Goal: Task Accomplishment & Management: Manage account settings

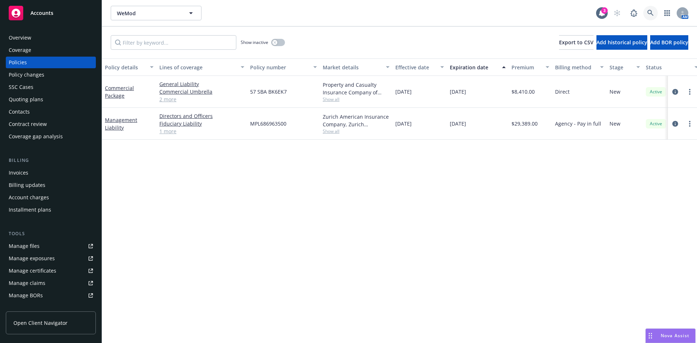
click at [652, 13] on icon at bounding box center [650, 13] width 7 height 7
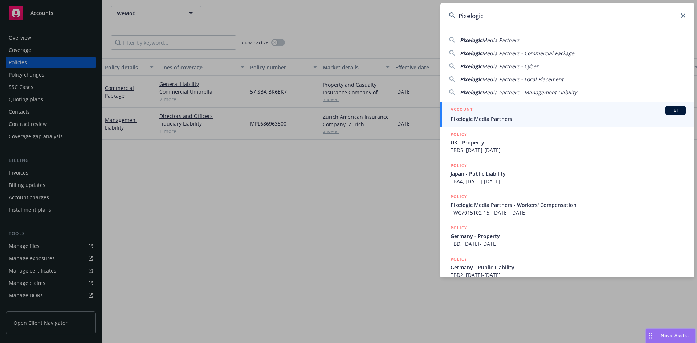
type input "Pixelogic"
click at [532, 114] on div "ACCOUNT BI" at bounding box center [568, 110] width 235 height 9
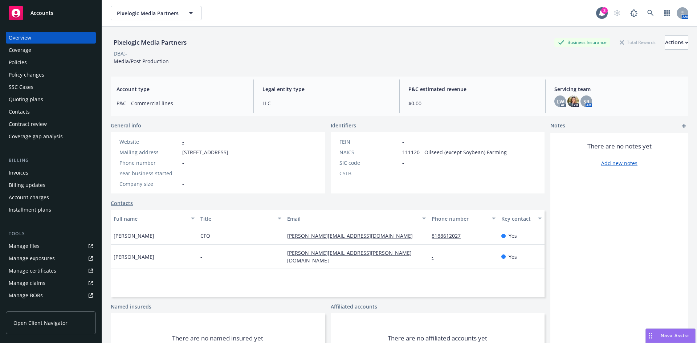
click at [22, 62] on div "Policies" at bounding box center [18, 63] width 18 height 12
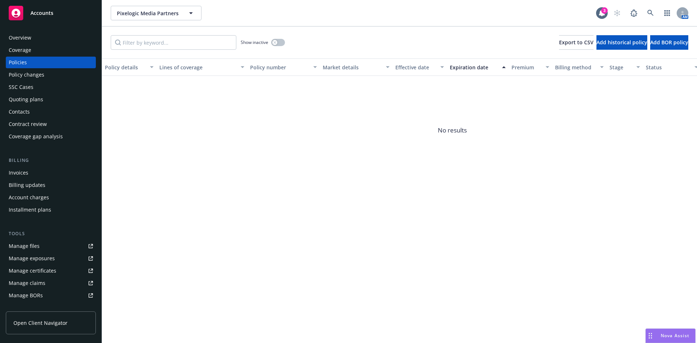
click at [18, 40] on div "Overview" at bounding box center [20, 38] width 23 height 12
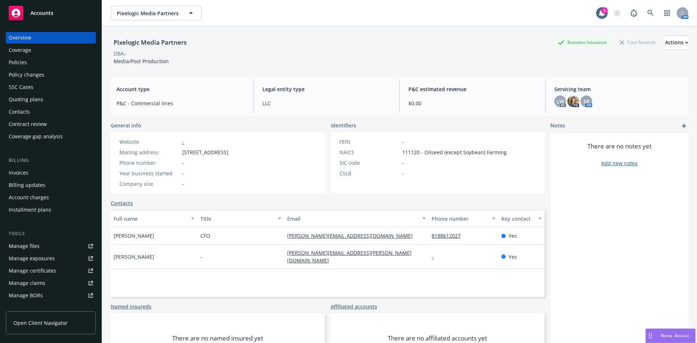
click at [41, 245] on link "Manage files" at bounding box center [51, 246] width 90 height 12
click at [647, 12] on icon at bounding box center [650, 13] width 6 height 6
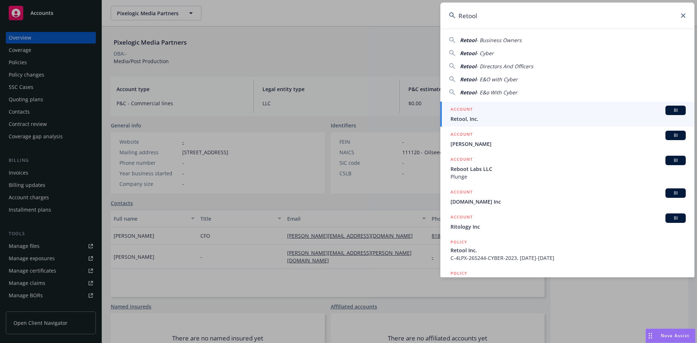
type input "Retool"
click at [481, 119] on span "Retool, Inc." at bounding box center [568, 119] width 235 height 8
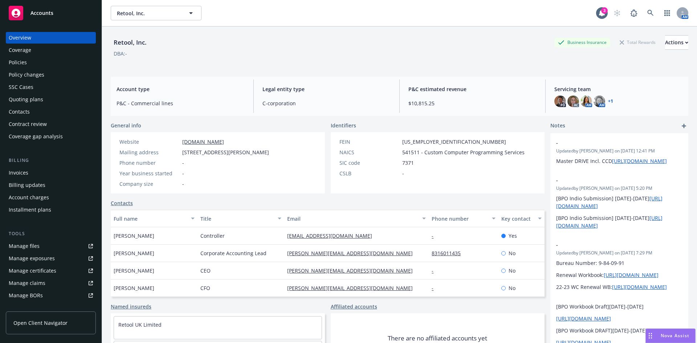
click at [21, 63] on div "Policies" at bounding box center [18, 63] width 18 height 12
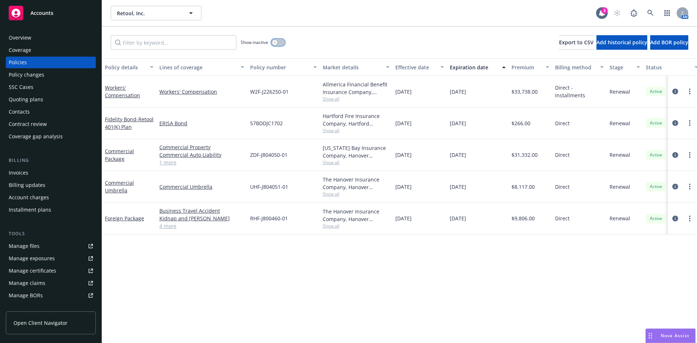
click at [274, 40] on div "button" at bounding box center [274, 42] width 5 height 5
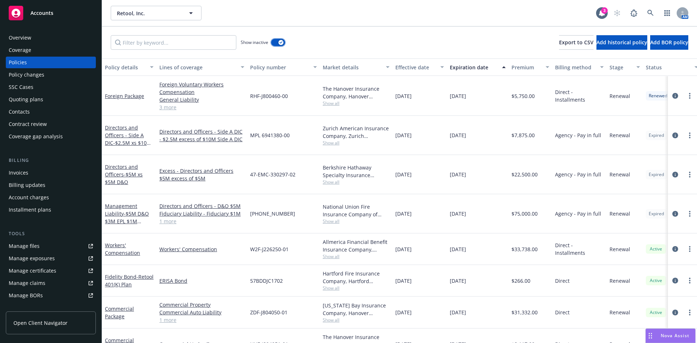
scroll to position [1223, 0]
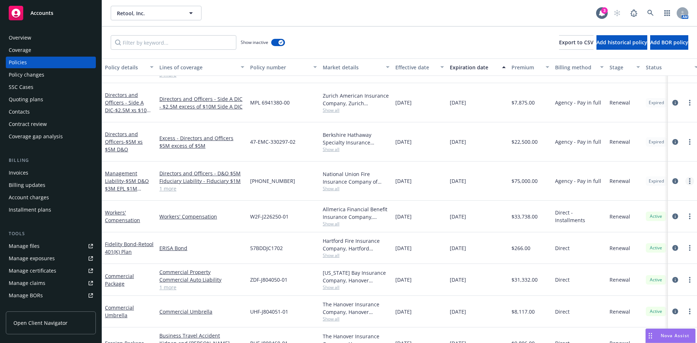
click at [685, 177] on link "more" at bounding box center [689, 181] width 9 height 9
click at [640, 191] on link "Renew with incumbent" at bounding box center [645, 192] width 85 height 15
select select "12"
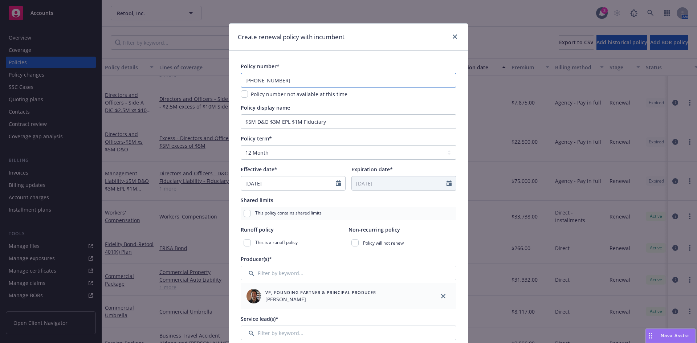
click at [248, 82] on input "01-456-97-40" at bounding box center [349, 80] width 216 height 15
click at [285, 77] on input "02-456-97-40" at bounding box center [349, 80] width 216 height 15
type input "02-456-97-40"
click at [273, 76] on input "02-456-97-40" at bounding box center [349, 80] width 216 height 15
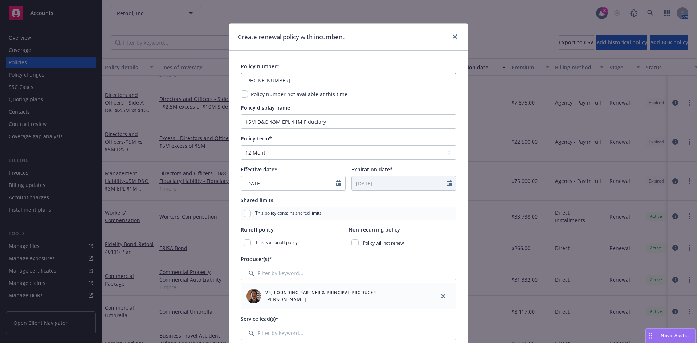
click at [273, 76] on input "02-456-97-40" at bounding box center [349, 80] width 216 height 15
paste input "02-580-46-30"
type input "02-580-46-30"
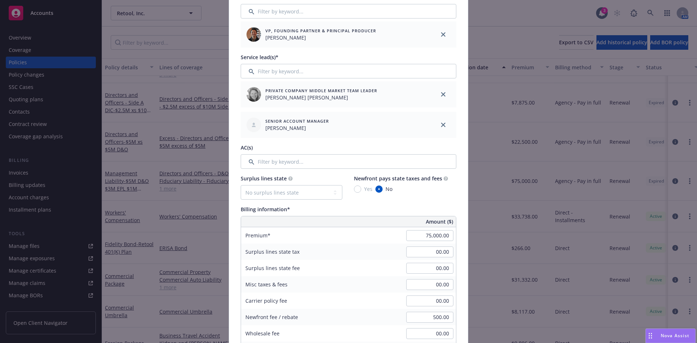
scroll to position [264, 0]
click at [441, 123] on icon "close" at bounding box center [443, 123] width 4 height 4
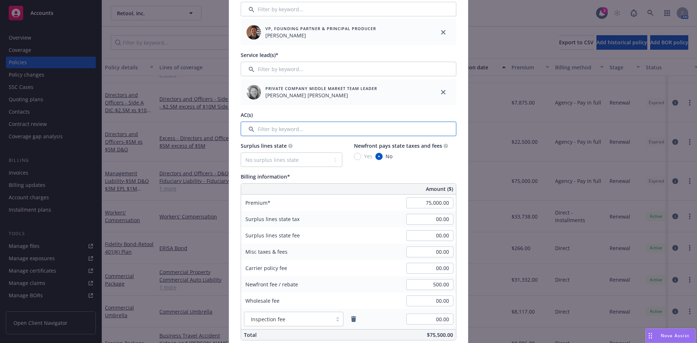
click at [266, 130] on input "Filter by keyword..." at bounding box center [349, 129] width 216 height 15
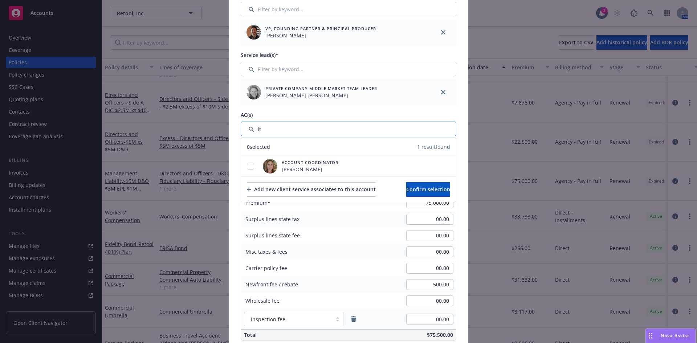
type input "i"
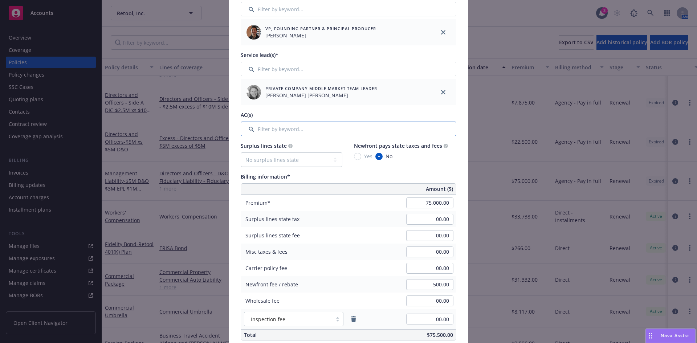
click at [270, 130] on input "Filter by keyword..." at bounding box center [349, 129] width 216 height 15
type input "n"
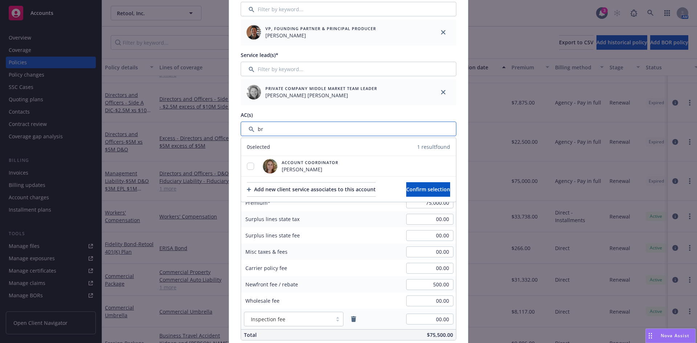
type input "b"
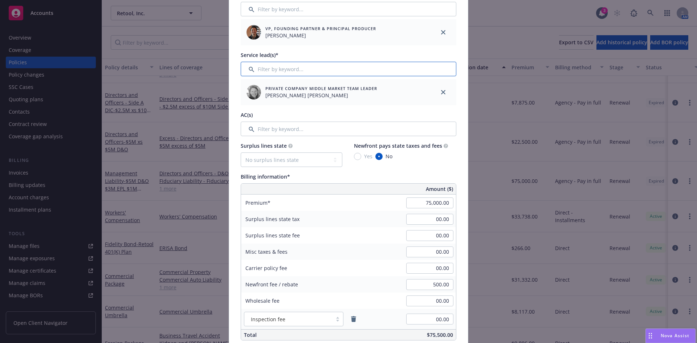
click at [275, 73] on input "Filter by keyword..." at bounding box center [349, 69] width 216 height 15
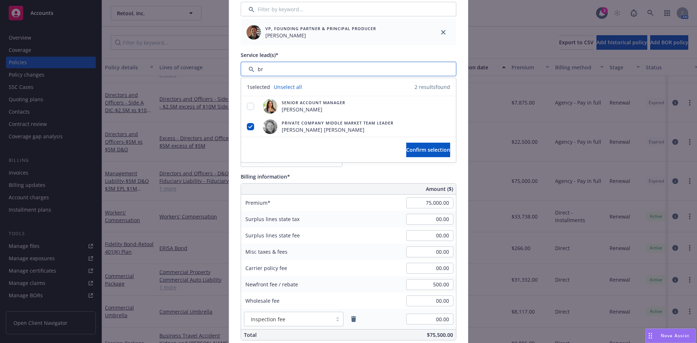
type input "b"
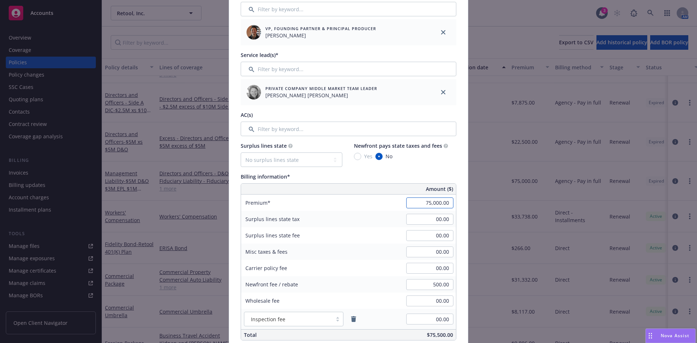
click at [444, 202] on input "75,000.00" at bounding box center [429, 203] width 47 height 11
type input "80,325.00"
click at [434, 227] on div "Amount ($) Premium 80,325.00 Surplus lines state tax 00.00 Surplus lines state …" at bounding box center [349, 261] width 216 height 157
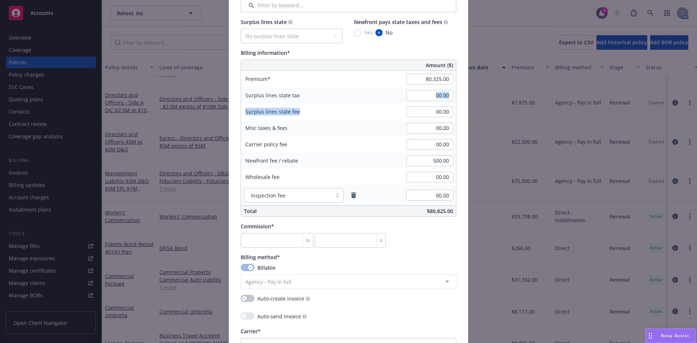
scroll to position [408, 0]
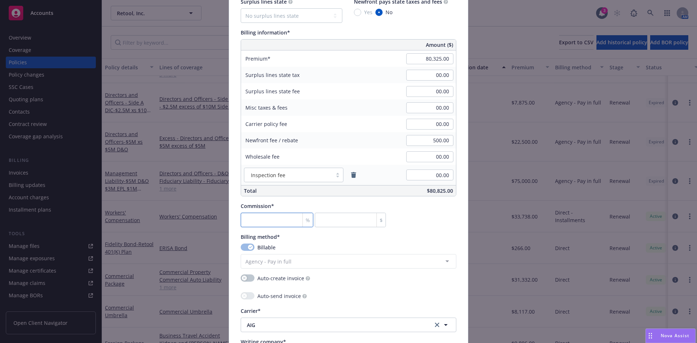
click at [252, 220] on input "number" at bounding box center [277, 220] width 73 height 15
type input "1"
type input "803.25"
type input "16"
type input "12852"
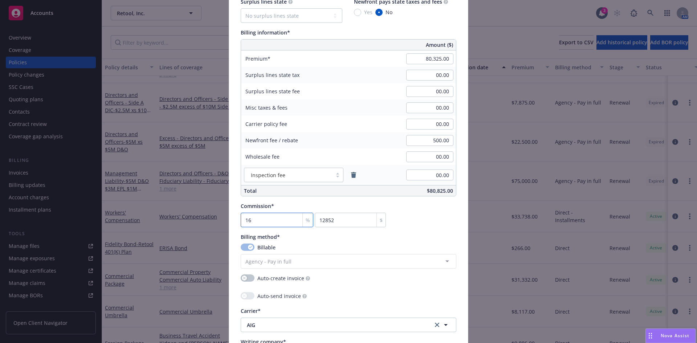
type input "16.5"
type input "13253.63"
type input "16.5"
click at [447, 140] on input "500.00" at bounding box center [429, 140] width 47 height 11
type input "00.00"
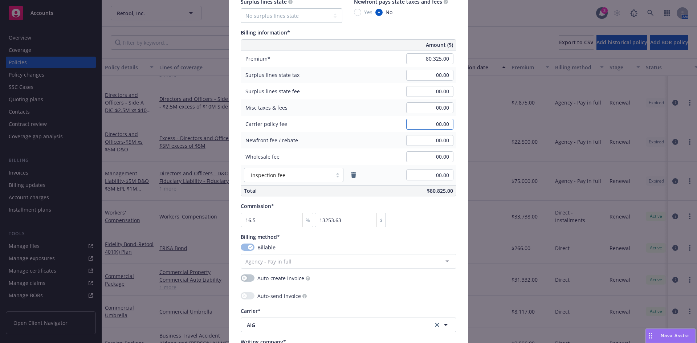
click at [438, 123] on input "00.00" at bounding box center [429, 124] width 47 height 11
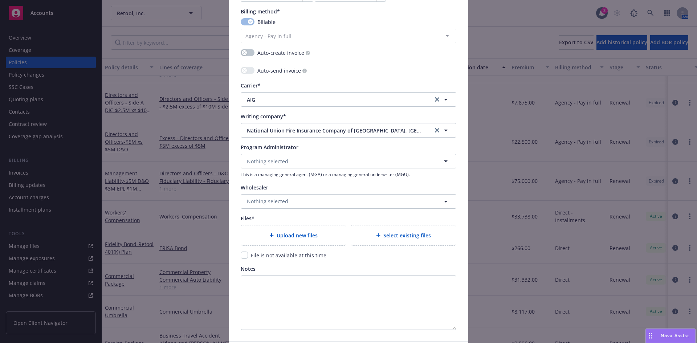
scroll to position [636, 0]
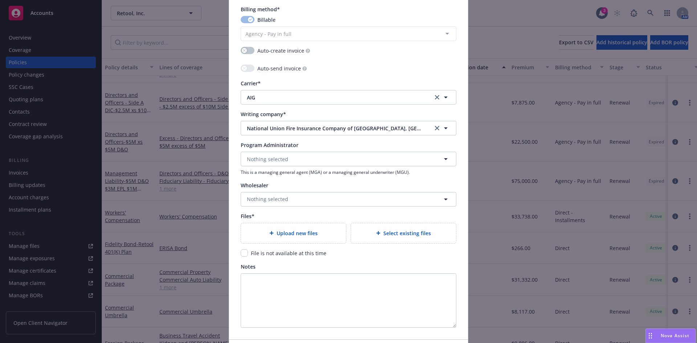
click at [305, 237] on span "Upload new files" at bounding box center [297, 233] width 41 height 8
type textarea "x"
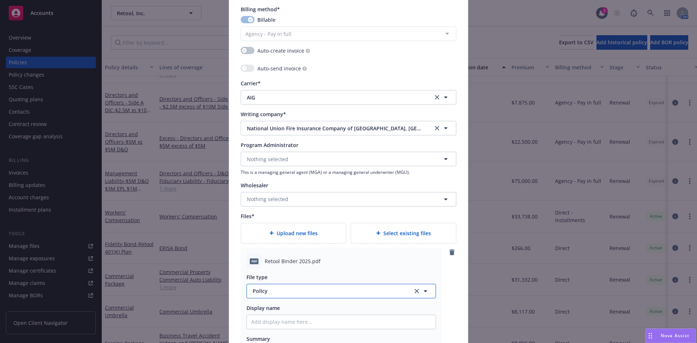
click at [261, 298] on button "Policy" at bounding box center [342, 291] width 190 height 15
type input "binder"
click at [265, 256] on div "Binder" at bounding box center [261, 252] width 21 height 11
type textarea "x"
click at [261, 320] on input "Policy display name" at bounding box center [341, 322] width 189 height 14
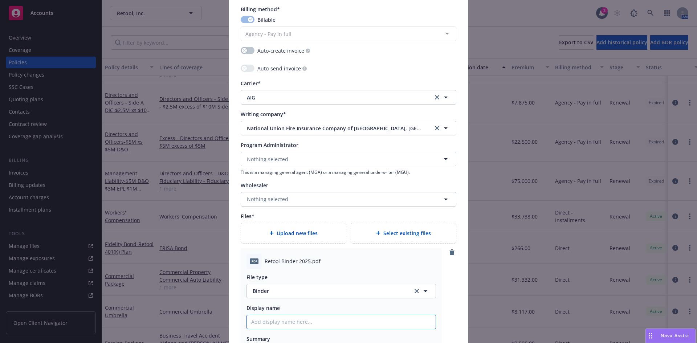
paste input "02-580-46-30"
type input "02-580-46-30"
type textarea "x"
type input "02-580-46-30"
click at [266, 322] on input "02-580-46-30" at bounding box center [341, 322] width 189 height 14
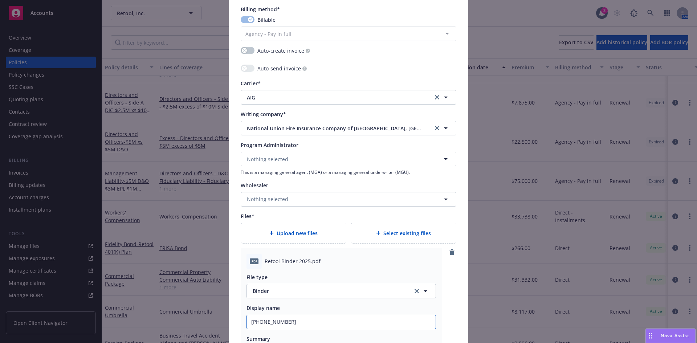
click at [262, 320] on input "02-580-46-30" at bounding box center [341, 322] width 189 height 14
type textarea "x"
type input "R"
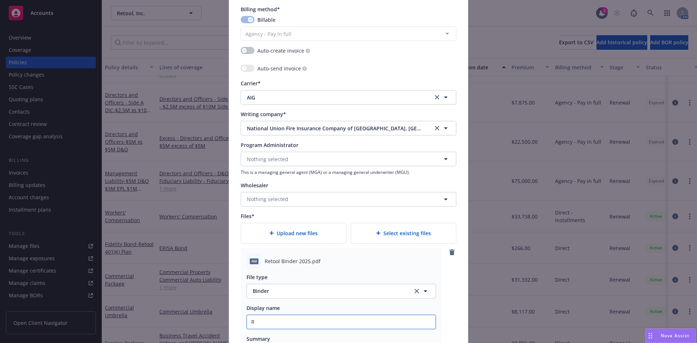
type textarea "x"
type input "Re"
type textarea "x"
type input "Ret"
type textarea "x"
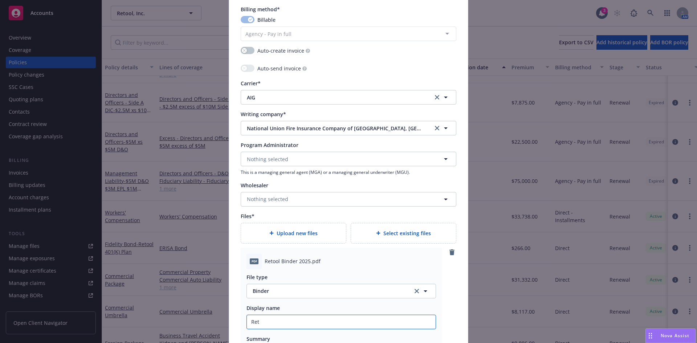
type input "Reto"
type textarea "x"
type input "Retoo"
type textarea "x"
type input "Retool"
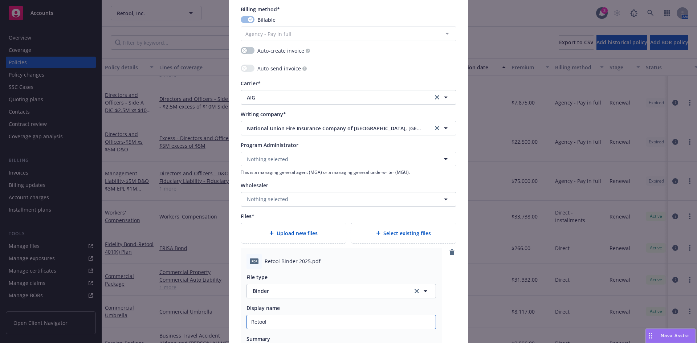
type textarea "x"
type input "Retool,"
type textarea "x"
type input "Retool,"
type textarea "x"
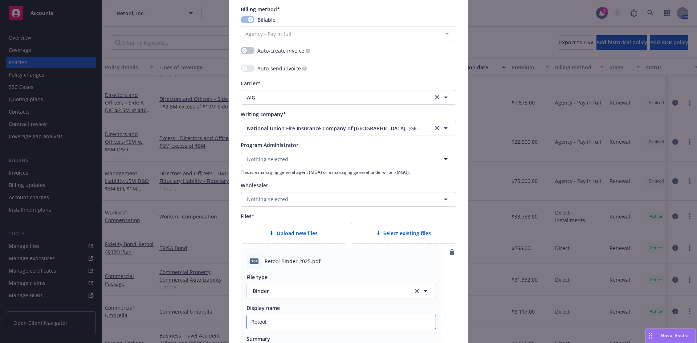
type input "Retool, I"
type textarea "x"
type input "Retool, In"
type textarea "x"
type input "Retool, Inc"
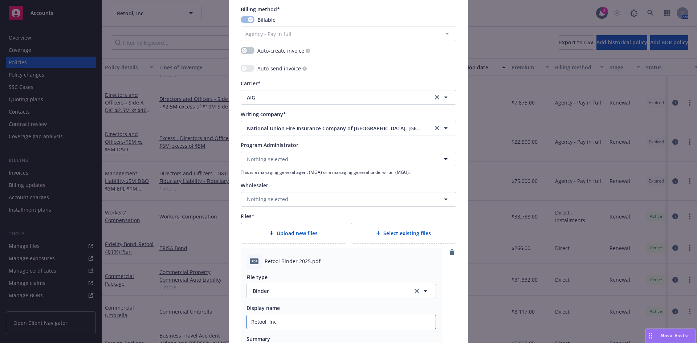
type textarea "x"
type input "Retool, Inc"
type textarea "x"
type input "Retool, Inc 2"
type textarea "x"
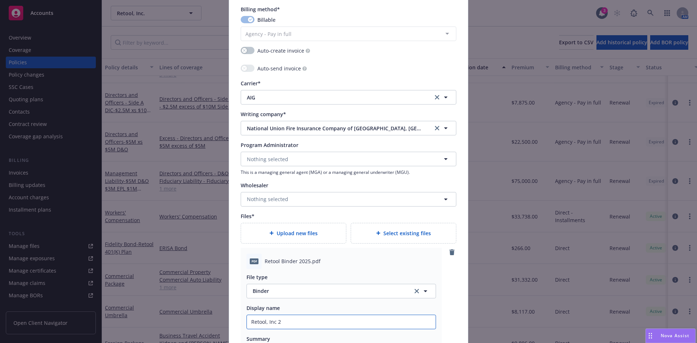
type input "Retool, Inc 20"
type textarea "x"
type input "Retool, Inc 202"
type textarea "x"
type input "Retool, Inc 2025"
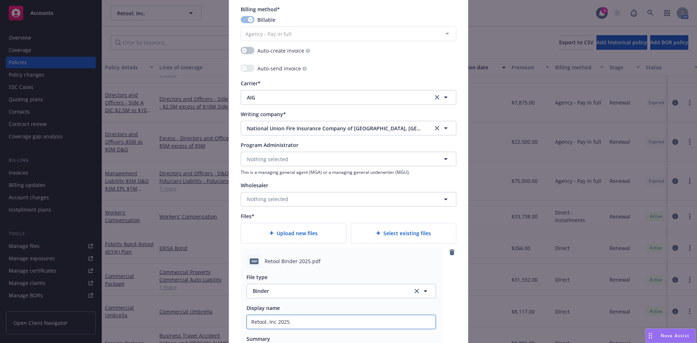
type textarea "x"
type input "Retool, Inc 2025-"
type textarea "x"
type input "Retool, Inc 2025-2"
type textarea "x"
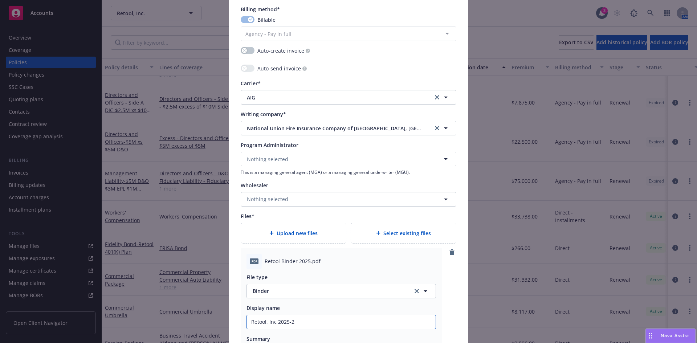
type input "Retool, Inc 2025-26"
type textarea "x"
type input "Retool, Inc 2025-26"
type textarea "x"
type input "Retool, Inc 2025-26 M"
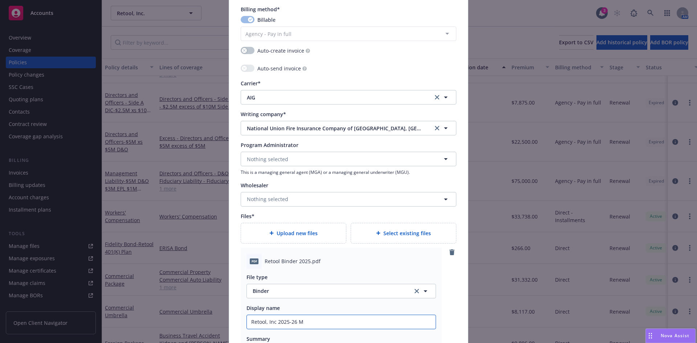
type textarea "x"
type input "Retool, Inc 2025-26 ML"
type textarea "x"
type input "Retool, Inc 2025-26 ML"
type textarea "x"
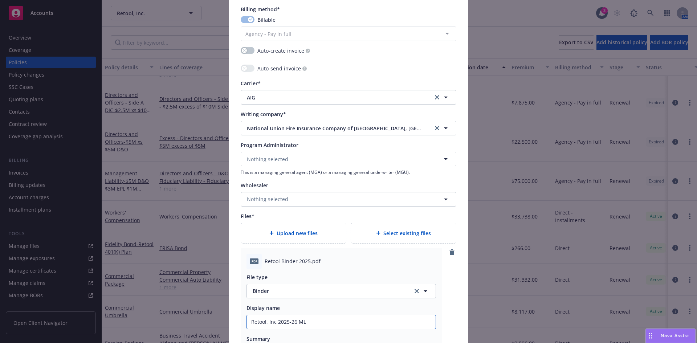
type input "Retool, Inc 2025-26 ML B"
type textarea "x"
type input "Retool, Inc 2025-26 ML Bi"
type textarea "x"
type input "Retool, Inc 2025-26 ML Bin"
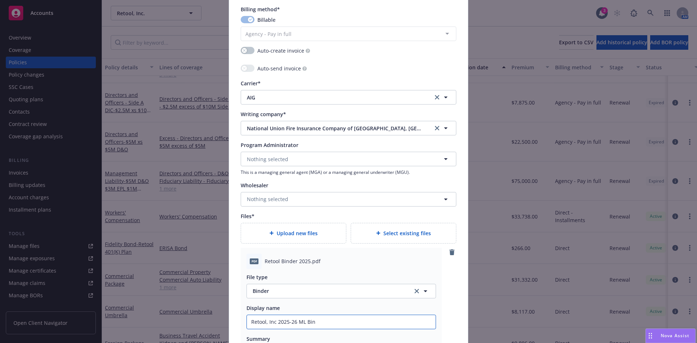
type textarea "x"
type input "Retool, Inc 2025-26 ML Bind"
type textarea "x"
type input "Retool, Inc 2025-26 ML Binde"
type textarea "x"
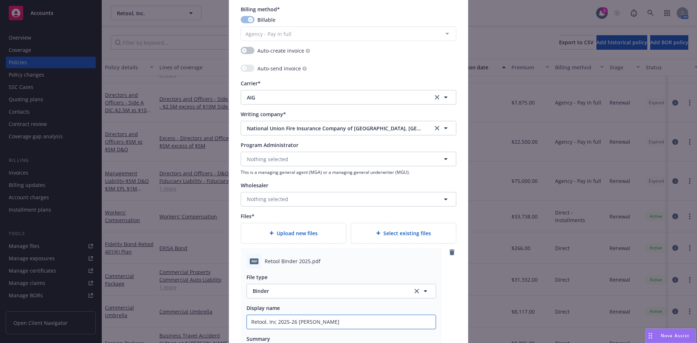
type input "Retool, Inc 2025-26 ML Binder"
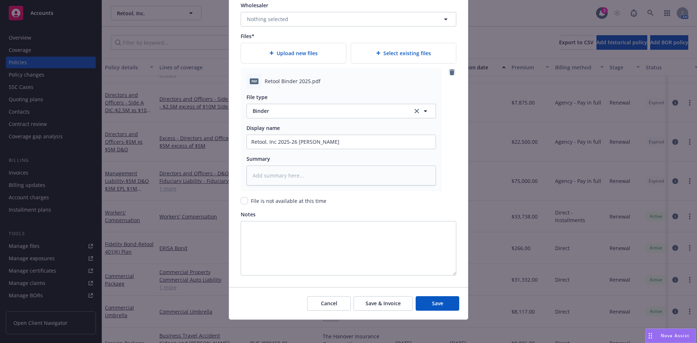
click at [452, 72] on icon "remove" at bounding box center [452, 72] width 6 height 6
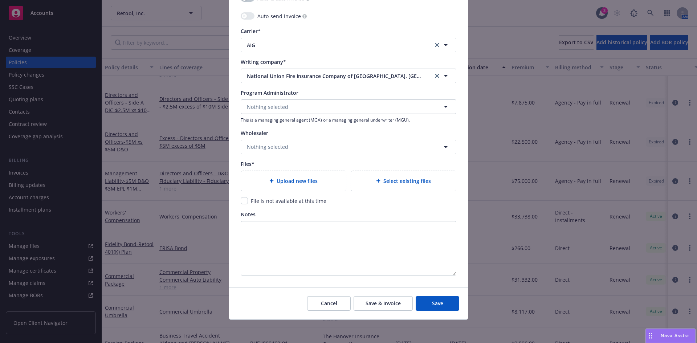
click at [302, 184] on span "Upload new files" at bounding box center [297, 181] width 41 height 8
type textarea "x"
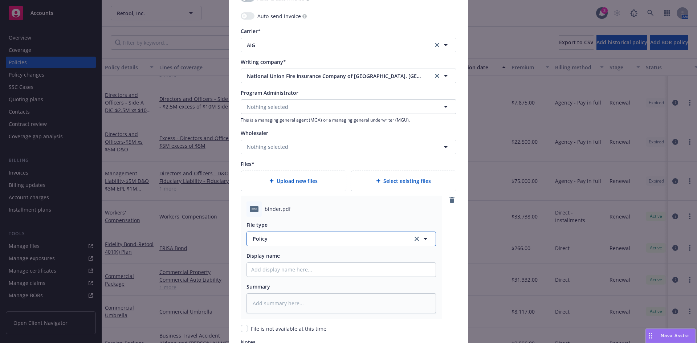
click at [261, 241] on span "Policy" at bounding box center [329, 239] width 152 height 8
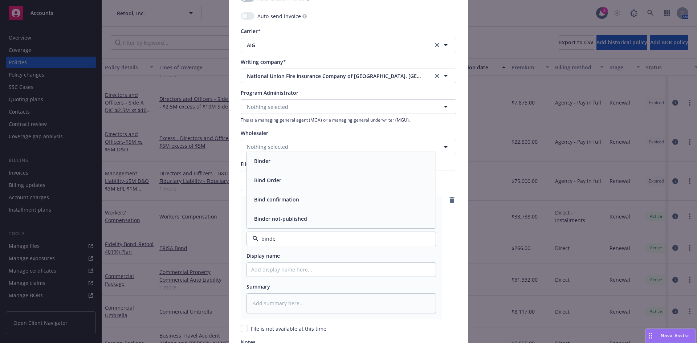
type input "binder"
click at [275, 205] on div "Binder" at bounding box center [341, 199] width 189 height 19
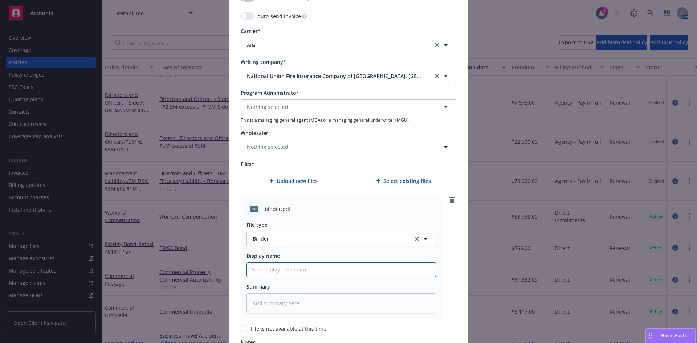
click at [265, 274] on input "Policy display name" at bounding box center [341, 270] width 189 height 14
type textarea "x"
type input "R"
type textarea "x"
type input "Re"
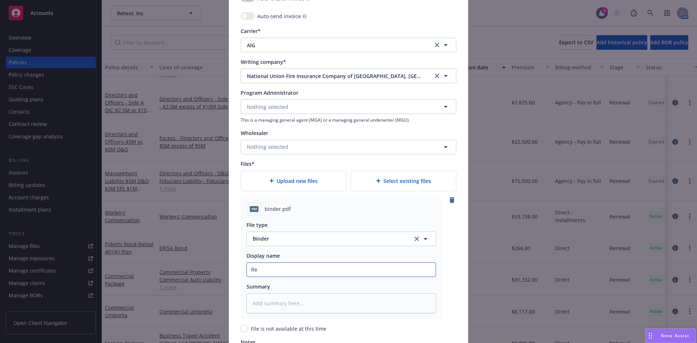
type textarea "x"
type input "Ret"
type textarea "x"
type input "Reto"
type textarea "x"
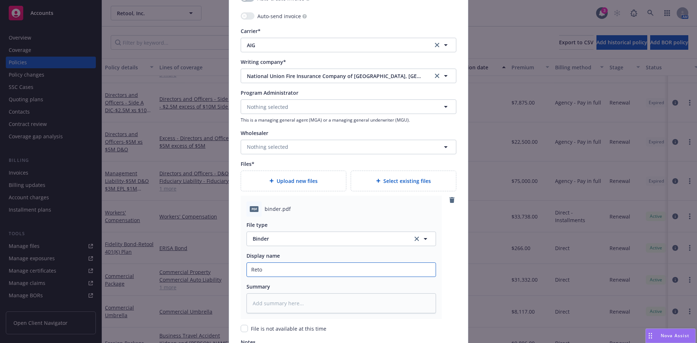
type input "Retoo"
type textarea "x"
type input "Retool"
type textarea "x"
type input "Retool,"
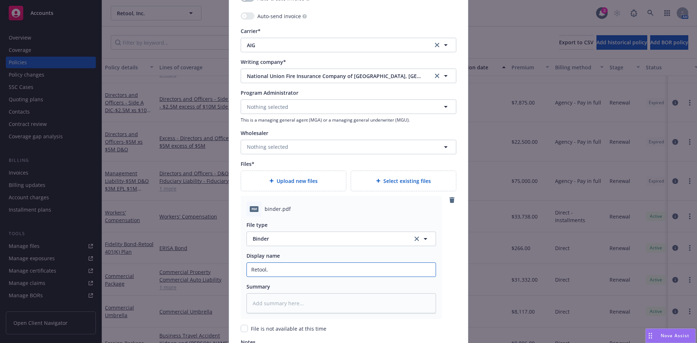
type textarea "x"
type input "Retool,"
type textarea "x"
type input "Retool, I"
type textarea "x"
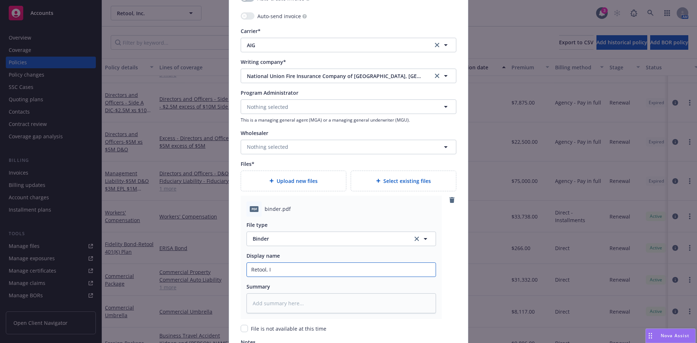
type input "Retool, In"
type textarea "x"
type input "Retool, Inc"
type textarea "x"
type input "Retool, Inc"
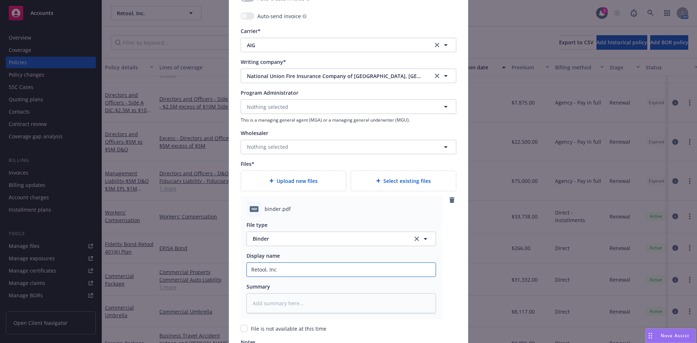
type textarea "x"
type input "Retool, Inc 2"
type textarea "x"
type input "Retool, Inc 20"
type textarea "x"
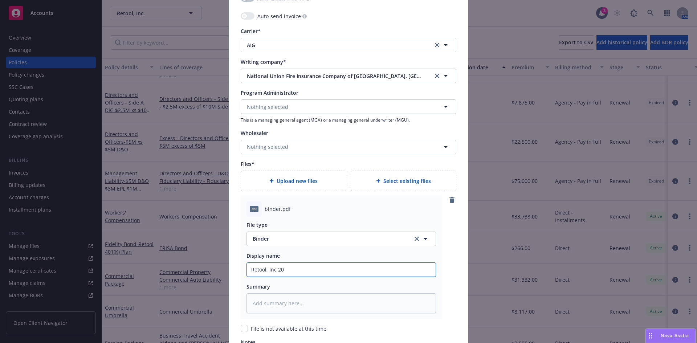
type input "Retool, Inc 202"
type textarea "x"
type input "Retool, Inc 2025"
type textarea "x"
type input "Retool, Inc 2025-"
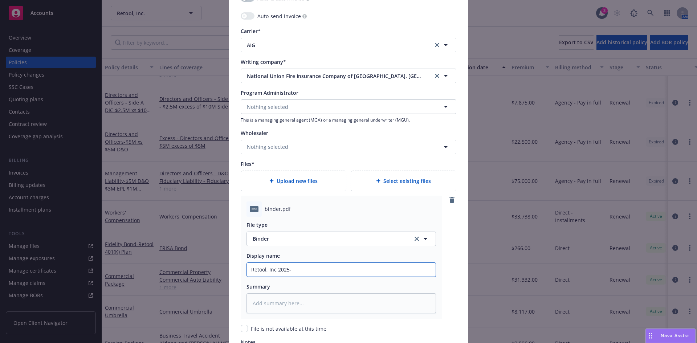
type textarea "x"
type input "Retool, Inc 2025-2"
type textarea "x"
type input "Retool, Inc 2025-26"
type textarea "x"
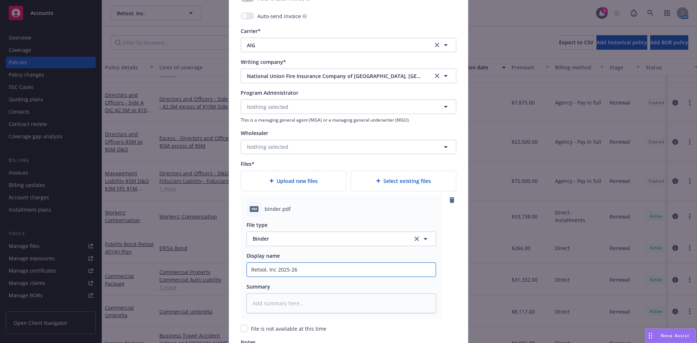
type input "Retool, Inc 2025-26"
type textarea "x"
type input "Retool, Inc 2025-26 M"
type textarea "x"
type input "Retool, Inc 2025-26 ML"
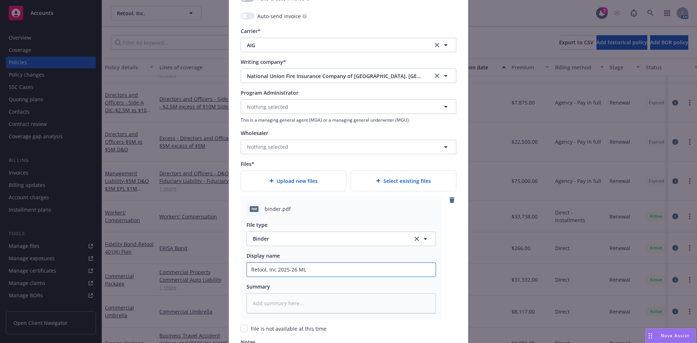
type textarea "x"
type input "Retool, Inc 2025-26 ML b"
type textarea "x"
type input "Retool, Inc 2025-26 ML bi"
type textarea "x"
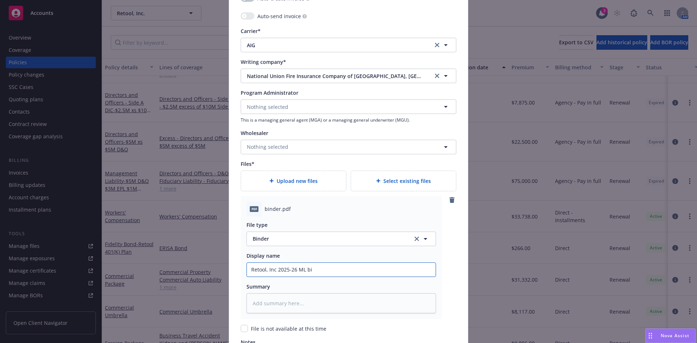
type input "Retool, Inc 2025-26 ML bin"
type textarea "x"
type input "Retool, Inc 2025-26 ML bind"
type textarea "x"
type input "Retool, Inc 2025-26 ML binde"
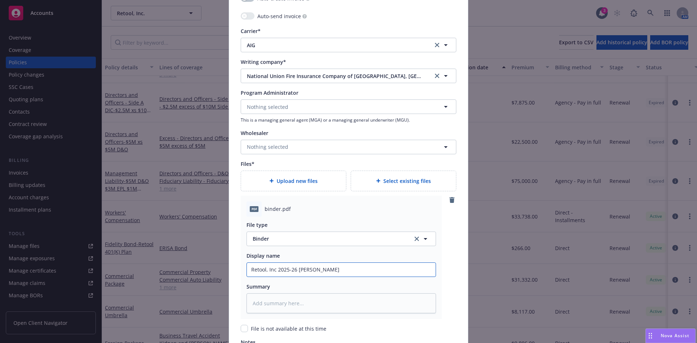
type textarea "x"
type input "Retool, Inc 2025-26 ML binder"
type textarea "x"
type input "Retool, Inc 2025-26 ML binder"
click at [305, 270] on input "Retool, Inc 2025-26 ML binder" at bounding box center [341, 270] width 189 height 14
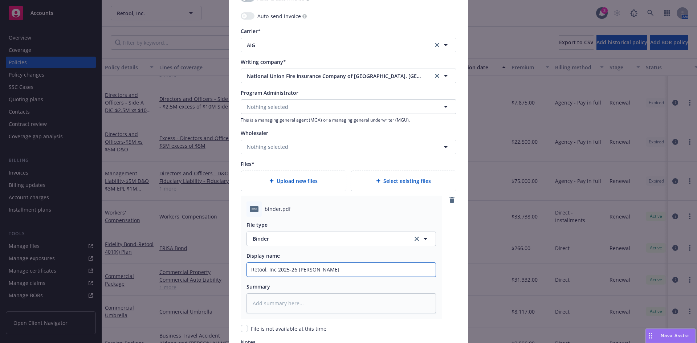
type textarea "x"
type input "Retool, Inc 2025-26 ML inder"
type textarea "x"
type input "Retool, Inc 2025-26 ML Binder"
click at [311, 181] on span "Upload new files" at bounding box center [297, 181] width 41 height 8
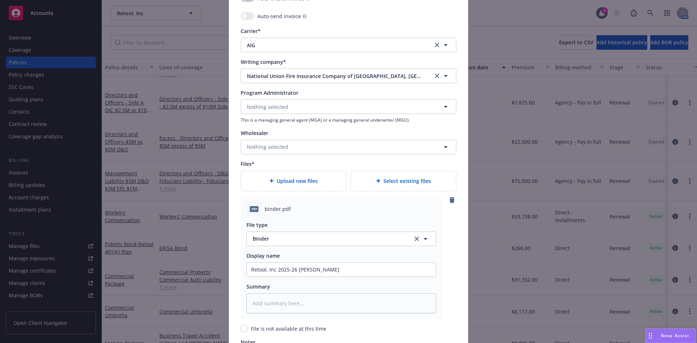
type textarea "x"
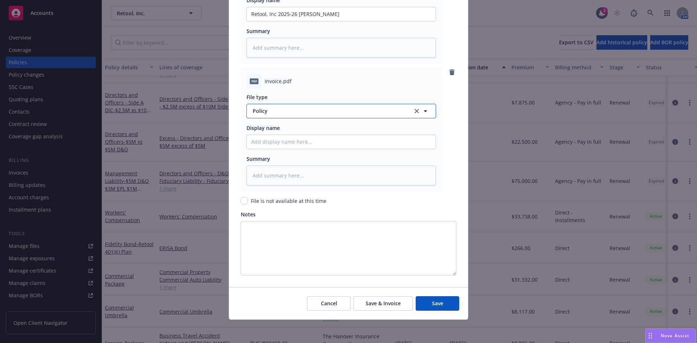
click at [276, 110] on span "Policy" at bounding box center [329, 111] width 152 height 8
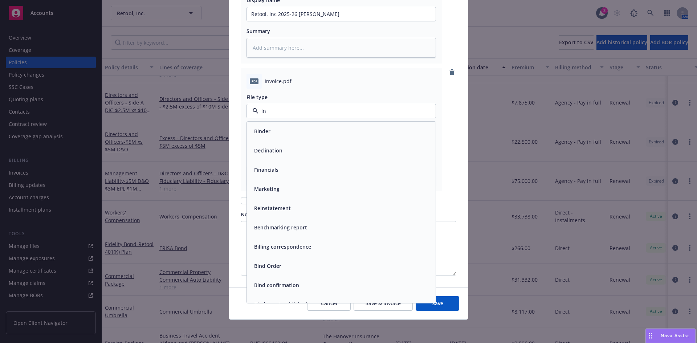
type input "inv"
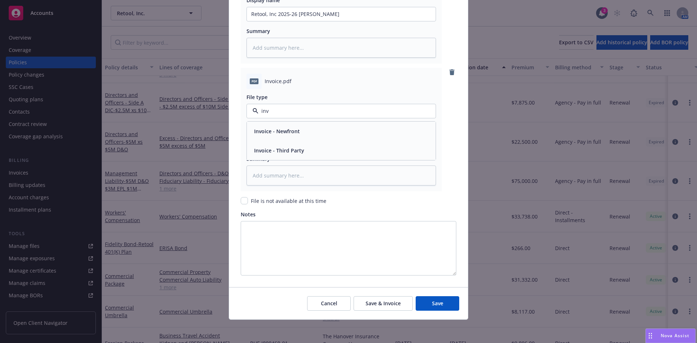
click at [286, 149] on span "Invoice - Third Party" at bounding box center [279, 151] width 50 height 8
click at [261, 21] on input "Policy display name" at bounding box center [341, 14] width 189 height 14
type textarea "x"
type input "A"
type textarea "x"
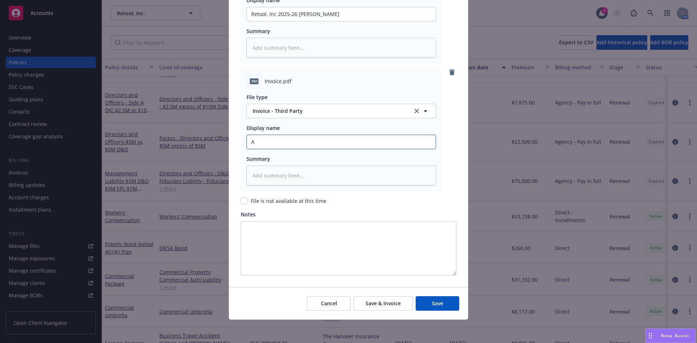
type input "AI"
type textarea "x"
type input "AIG"
type textarea "x"
type input "AIG"
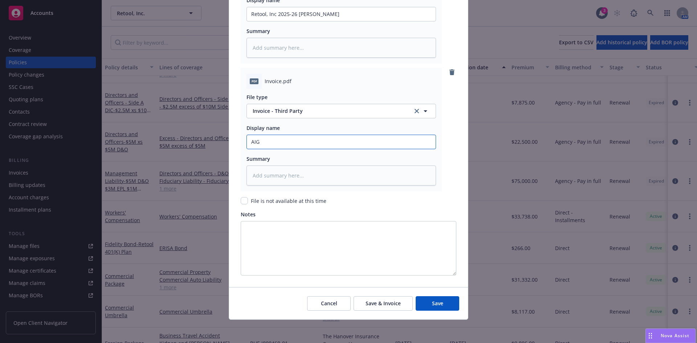
type textarea "x"
type input "AIG ML"
type textarea "x"
type input "AIG ML"
type textarea "x"
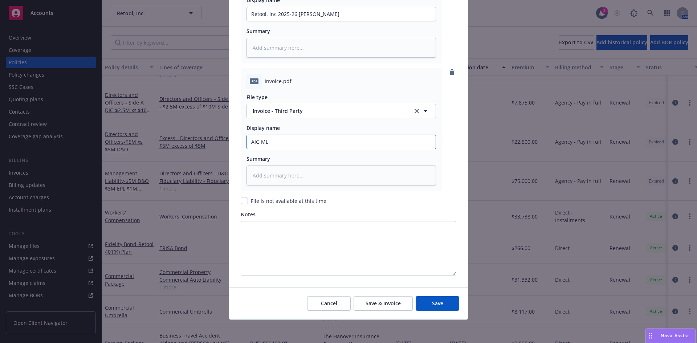
type input "AIG ML I"
type textarea "x"
type input "AIG ML Inv"
type textarea "x"
type input "AIG ML Invoc"
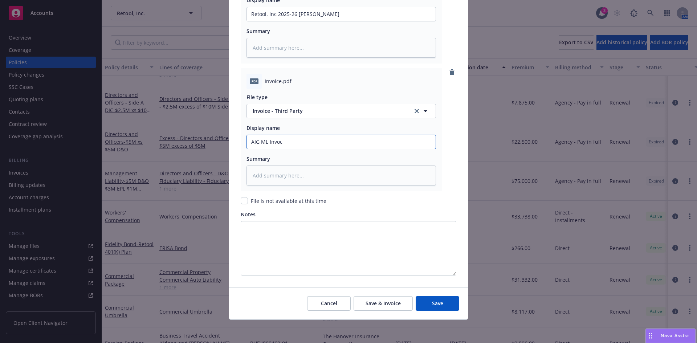
type textarea "x"
type input "AIG ML Invoci"
type textarea "x"
type input "AIG ML Invocie"
type textarea "x"
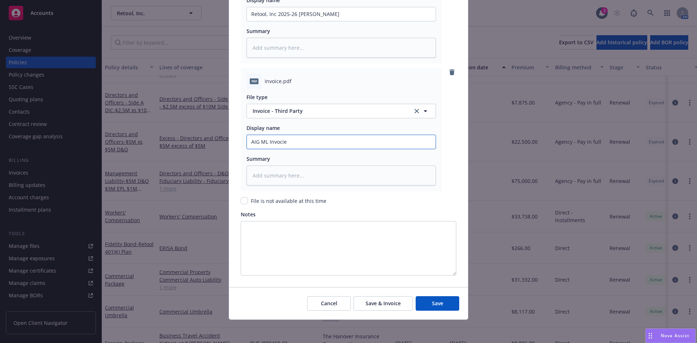
type input "AIG ML Invocie"
type textarea "x"
type input "AIG ML Invocie"
type textarea "x"
type input "AIG ML Invoci"
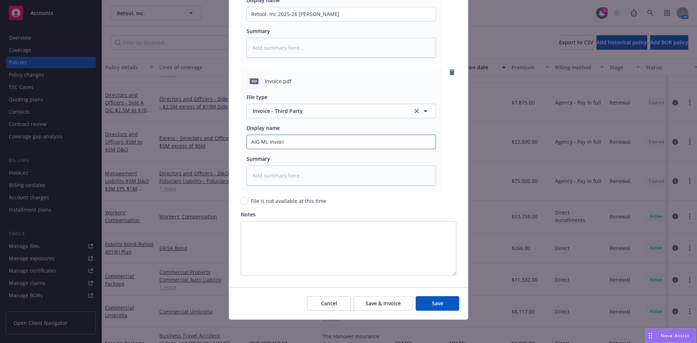
type textarea "x"
type input "AIG ML Invoc"
type textarea "x"
type input "AIG ML Invo"
type textarea "x"
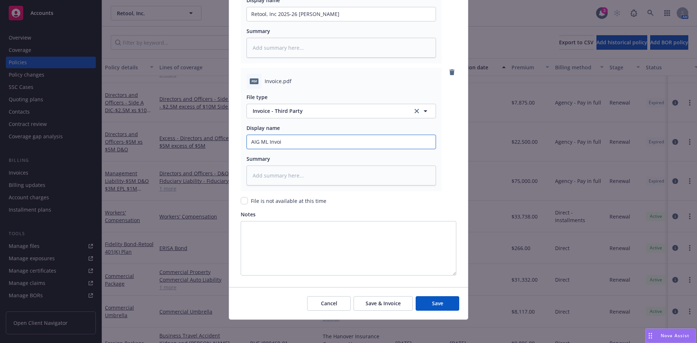
type input "AIG ML Invoic"
type textarea "x"
type input "AIG ML Invoice"
type textarea "x"
type input "AIG ML Invoice"
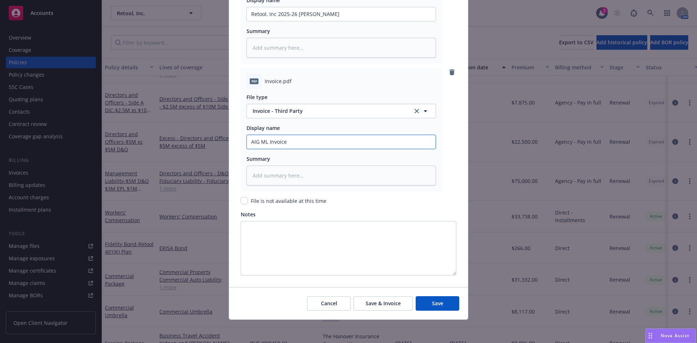
click at [248, 21] on input "AIG ML Invoice" at bounding box center [341, 14] width 189 height 14
type textarea "x"
type input "2AIG ML Invoice"
type textarea "x"
type input "25AIG ML Invoice"
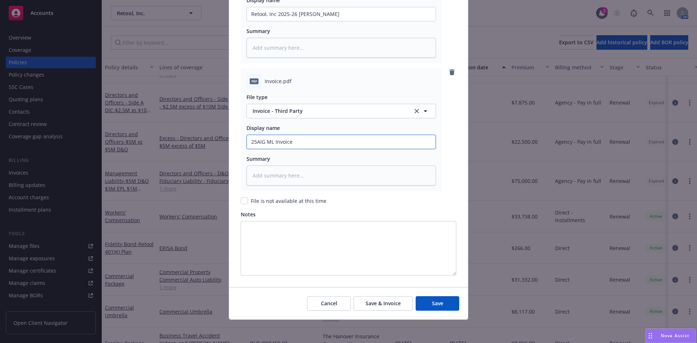
type textarea "x"
type input "25-AIG ML Invoice"
type textarea "x"
type input "25-2AIG ML Invoice"
type textarea "x"
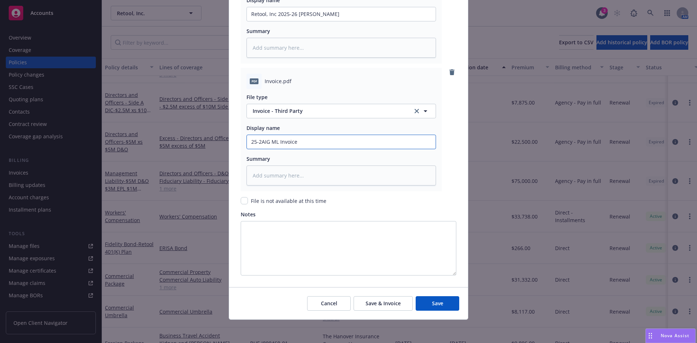
type input "25-26AIG ML Invoice"
type textarea "x"
type input "25-26 AIG ML Invoice"
click at [437, 299] on button "Save" at bounding box center [438, 303] width 44 height 15
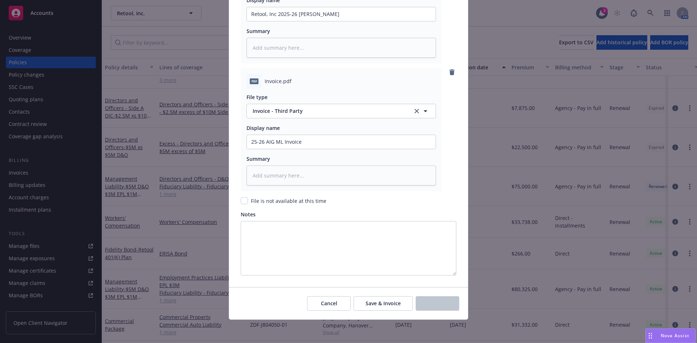
scroll to position [1184, 0]
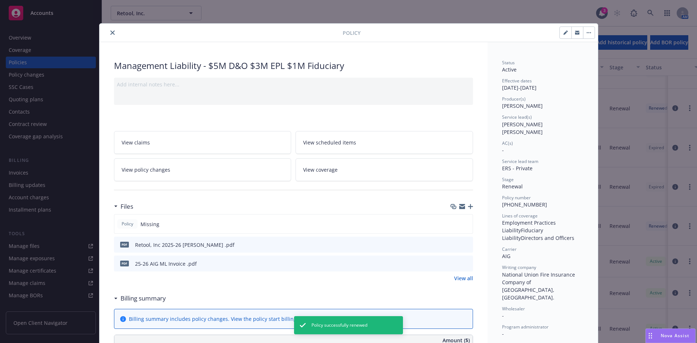
scroll to position [516, 0]
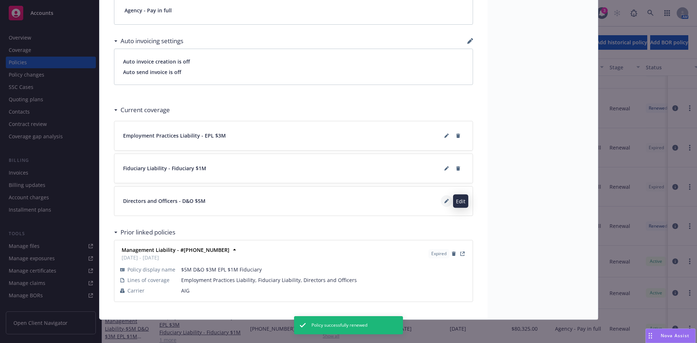
click at [444, 203] on icon at bounding box center [446, 201] width 4 height 4
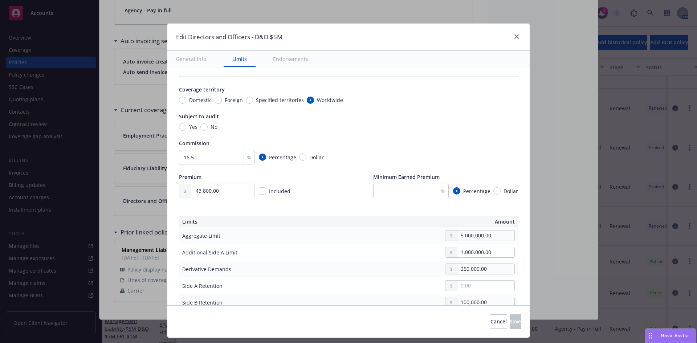
scroll to position [81, 0]
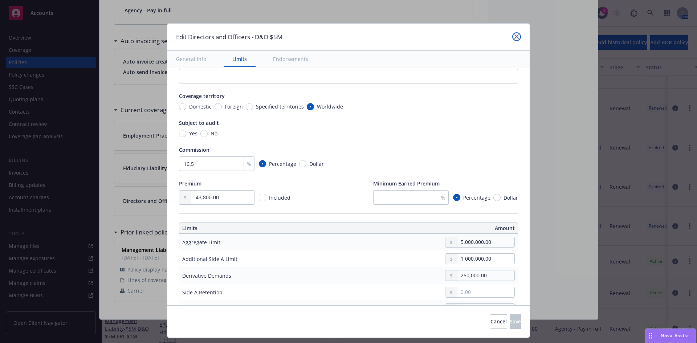
click at [517, 36] on icon "close" at bounding box center [516, 36] width 4 height 4
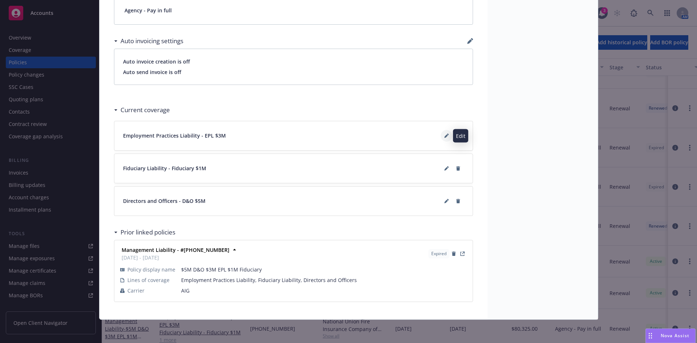
click at [444, 136] on icon at bounding box center [446, 136] width 4 height 4
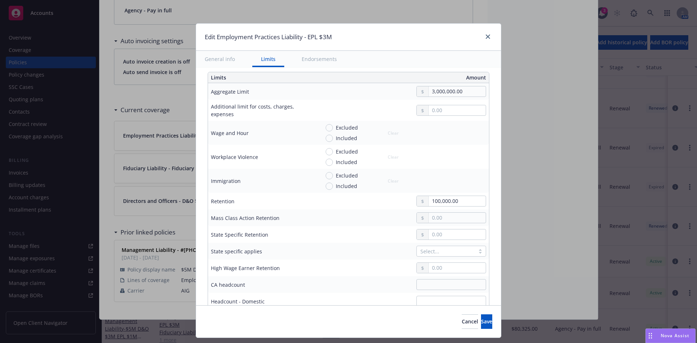
scroll to position [235, 0]
click at [431, 198] on input "100,000.00" at bounding box center [457, 199] width 57 height 10
click at [470, 201] on input "150,000.00" at bounding box center [457, 199] width 57 height 10
click at [482, 322] on button "Save" at bounding box center [486, 321] width 11 height 15
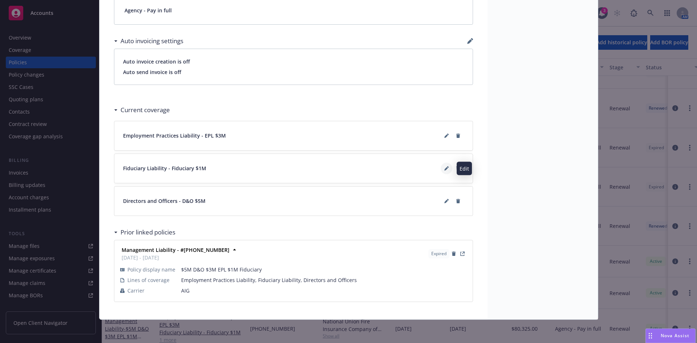
click at [445, 170] on icon at bounding box center [446, 168] width 4 height 4
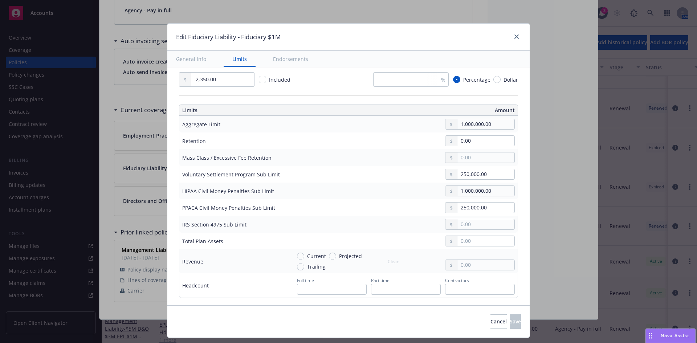
scroll to position [188, 0]
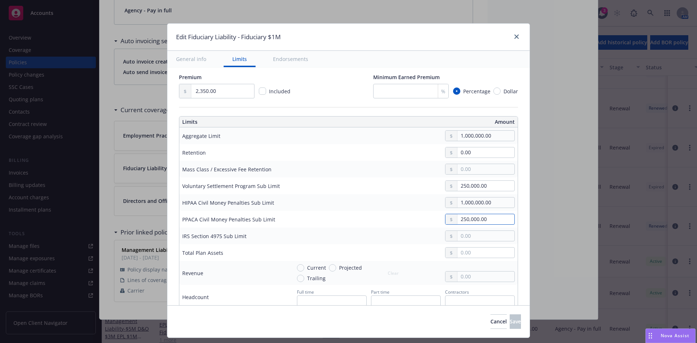
click at [472, 221] on input "250,000.00" at bounding box center [485, 219] width 57 height 10
click at [476, 183] on input "250,000.00" at bounding box center [485, 186] width 57 height 10
click at [471, 186] on input "250,000.00" at bounding box center [485, 186] width 57 height 10
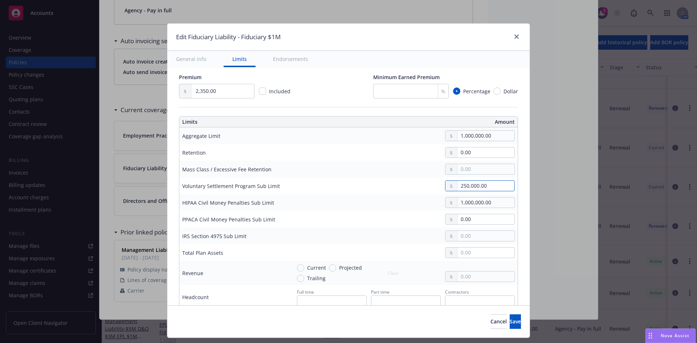
click at [471, 186] on input "250,000.00" at bounding box center [485, 186] width 57 height 10
click at [475, 192] on td "0.00" at bounding box center [402, 186] width 229 height 17
click at [468, 203] on input "1,000,000.00" at bounding box center [485, 203] width 57 height 10
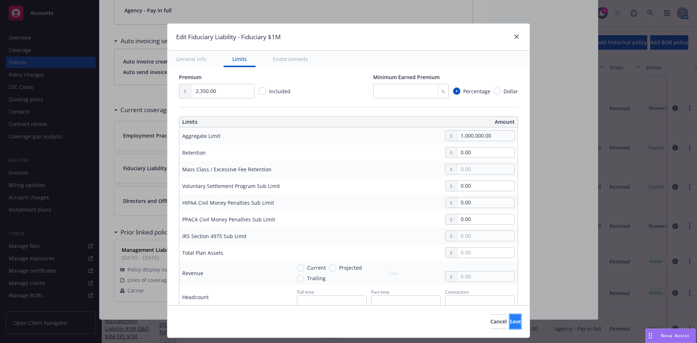
click at [510, 323] on span "Save" at bounding box center [515, 321] width 11 height 7
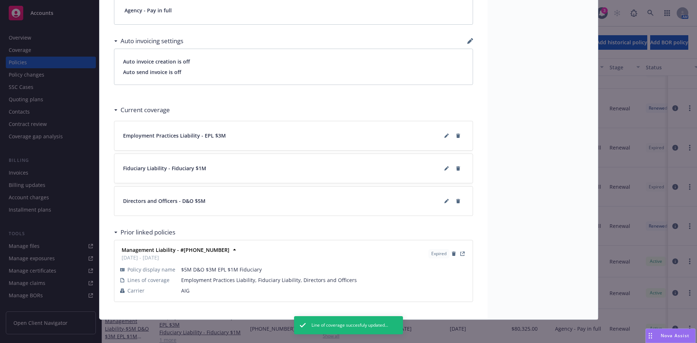
scroll to position [0, 0]
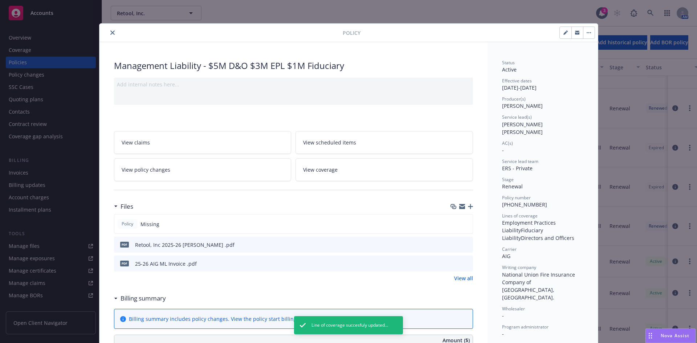
click at [111, 32] on icon "close" at bounding box center [112, 32] width 4 height 4
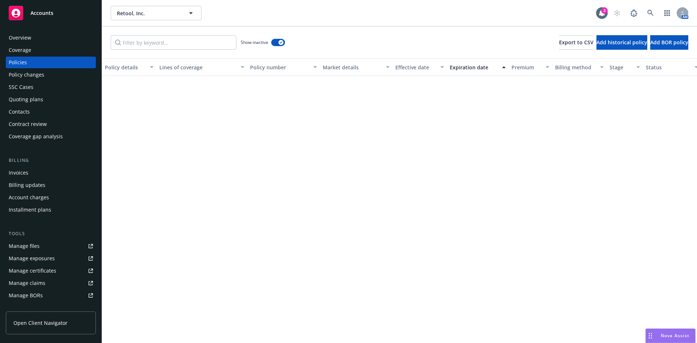
scroll to position [1219, 0]
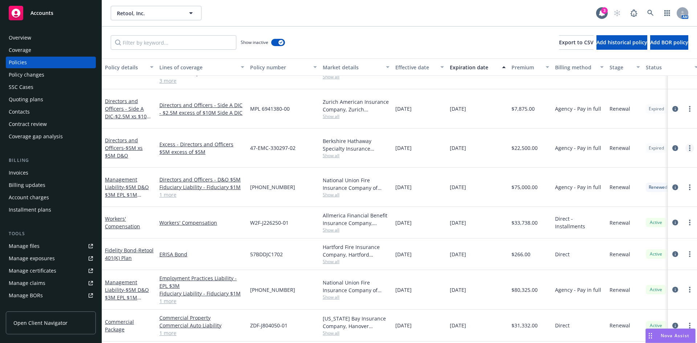
click at [686, 144] on link "more" at bounding box center [689, 148] width 9 height 9
click at [640, 168] on link "Renew with incumbent" at bounding box center [645, 166] width 85 height 15
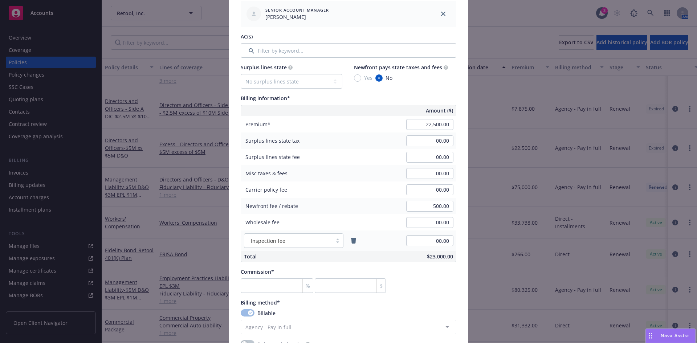
scroll to position [384, 0]
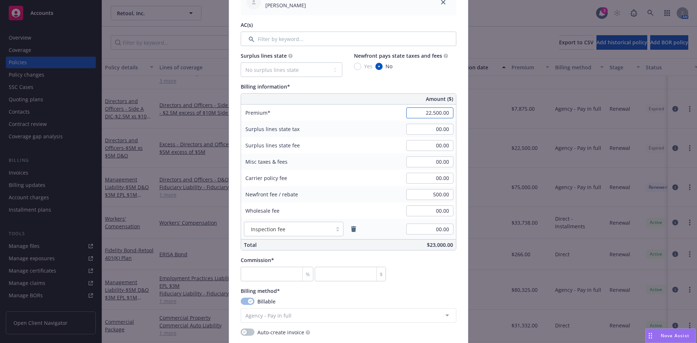
click at [438, 109] on input "22,500.00" at bounding box center [429, 112] width 47 height 11
click at [440, 144] on input "00.00" at bounding box center [429, 145] width 47 height 11
click at [444, 195] on input "500.00" at bounding box center [429, 194] width 47 height 11
click at [442, 180] on input "00.00" at bounding box center [429, 178] width 47 height 11
click at [261, 276] on input "number" at bounding box center [277, 274] width 73 height 15
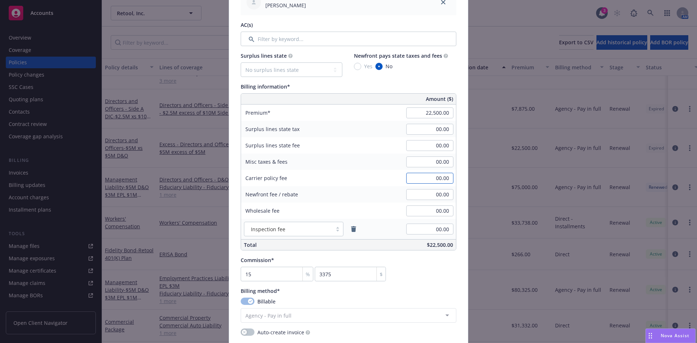
click at [436, 182] on input "00.00" at bounding box center [429, 178] width 47 height 11
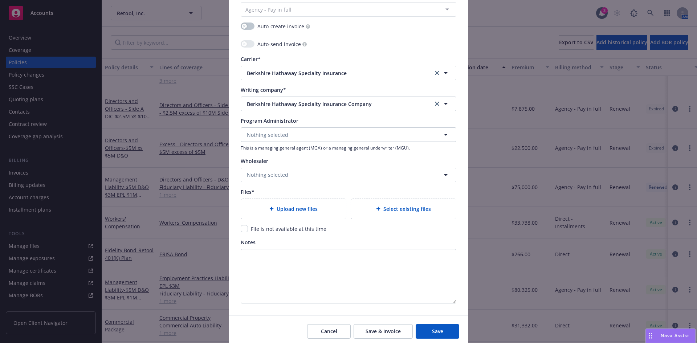
scroll to position [714, 0]
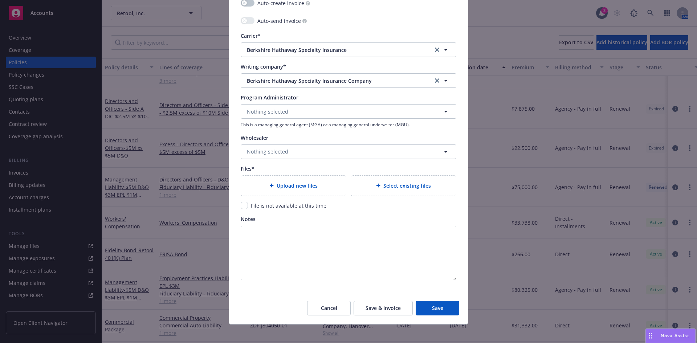
click at [311, 189] on span "Upload new files" at bounding box center [297, 186] width 41 height 8
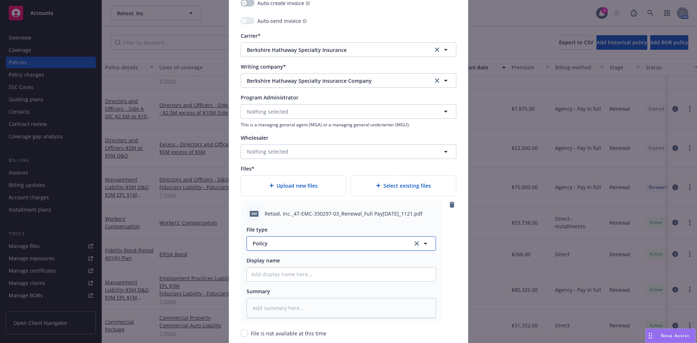
click at [268, 244] on span "Policy" at bounding box center [329, 244] width 152 height 8
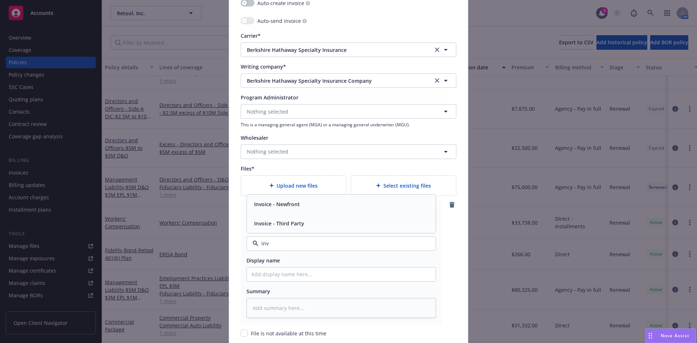
click at [283, 224] on span "Invoice - Third Party" at bounding box center [279, 224] width 50 height 8
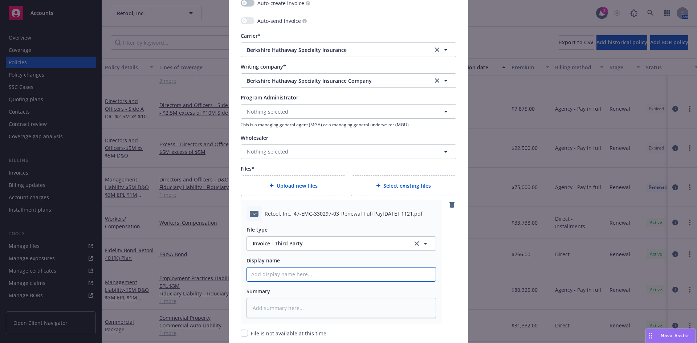
click at [266, 280] on input "Policy display name" at bounding box center [341, 275] width 189 height 14
click at [293, 273] on input "25-26 D&O XS" at bounding box center [341, 275] width 189 height 14
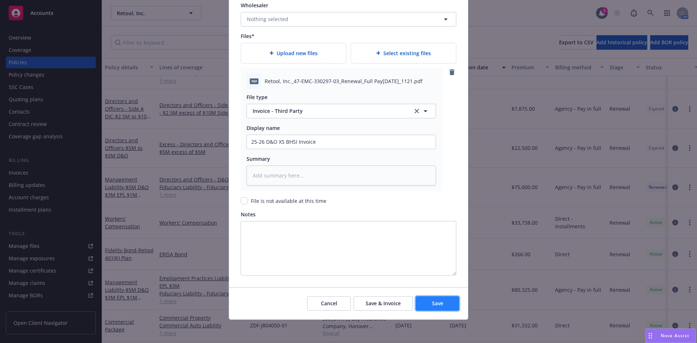
click at [432, 302] on span "Save" at bounding box center [437, 303] width 11 height 7
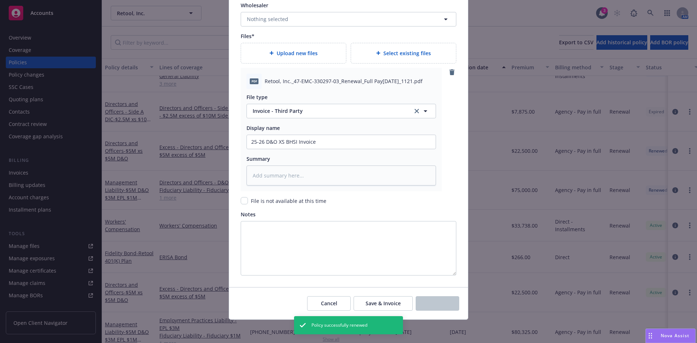
scroll to position [1188, 0]
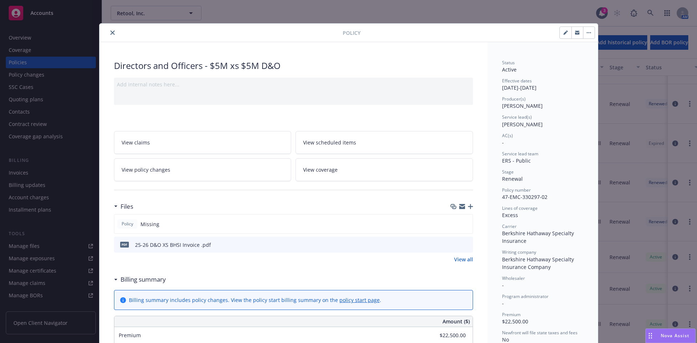
scroll to position [432, 0]
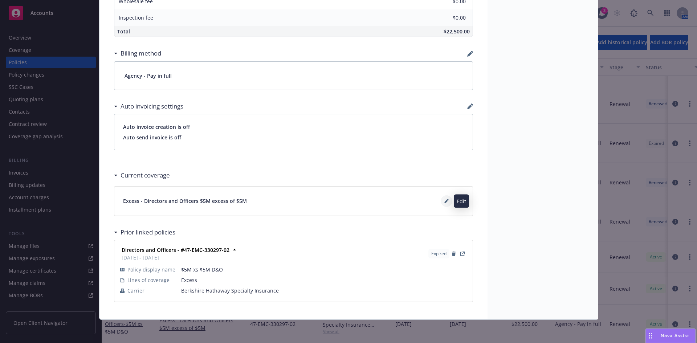
click at [444, 201] on icon at bounding box center [446, 202] width 4 height 4
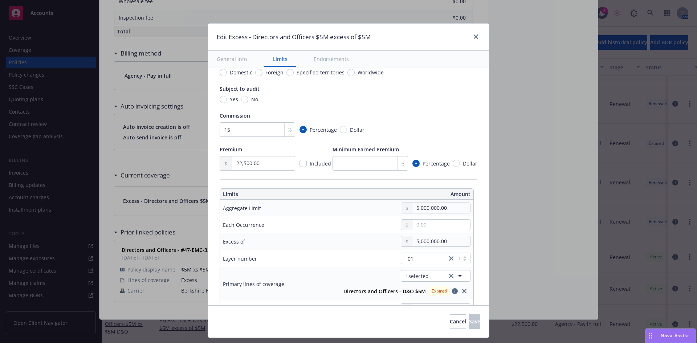
scroll to position [133, 0]
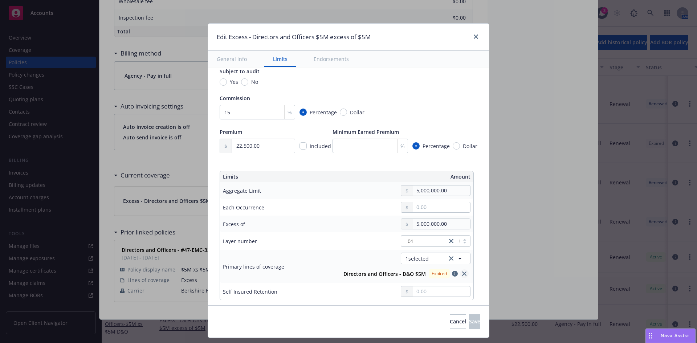
click at [462, 276] on link "close" at bounding box center [464, 273] width 9 height 9
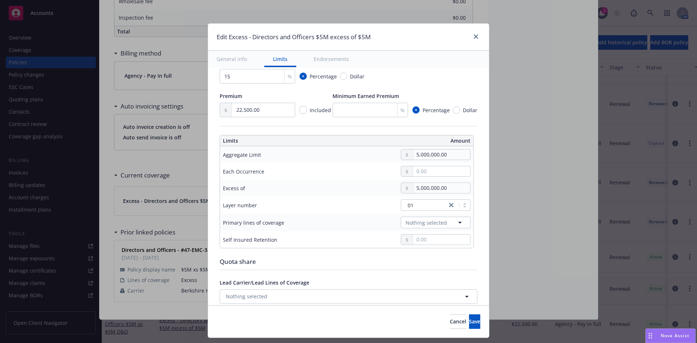
scroll to position [167, 0]
click at [425, 224] on span "Nothing selected" at bounding box center [426, 225] width 41 height 8
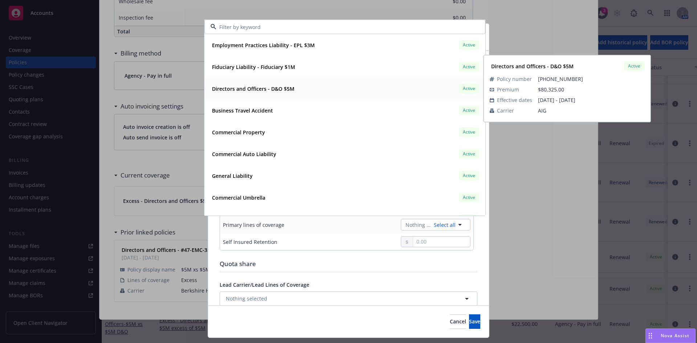
click at [274, 89] on strong "Directors and Officers - D&O $5M" at bounding box center [253, 88] width 82 height 7
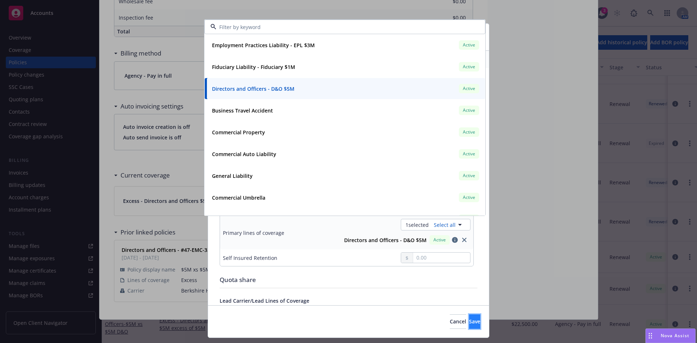
click at [469, 320] on span "Save" at bounding box center [474, 321] width 11 height 7
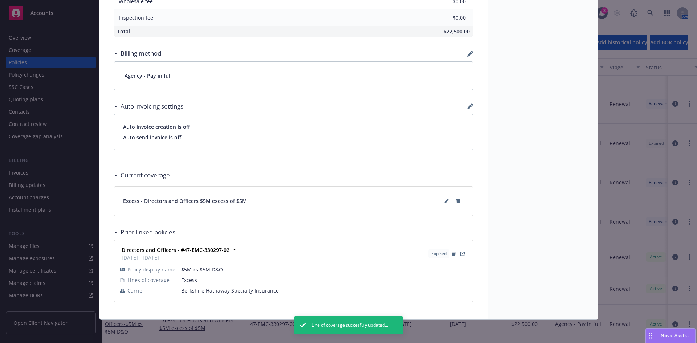
scroll to position [0, 0]
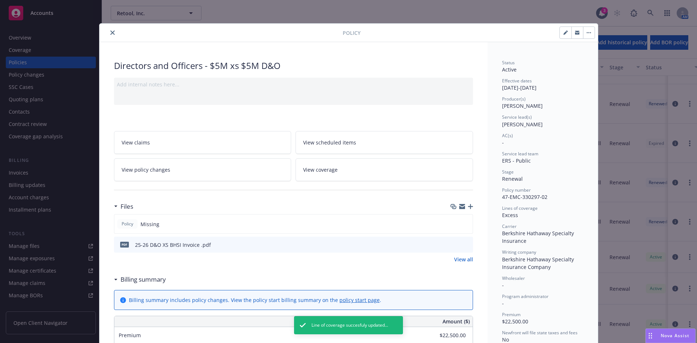
click at [113, 31] on button "close" at bounding box center [112, 32] width 9 height 9
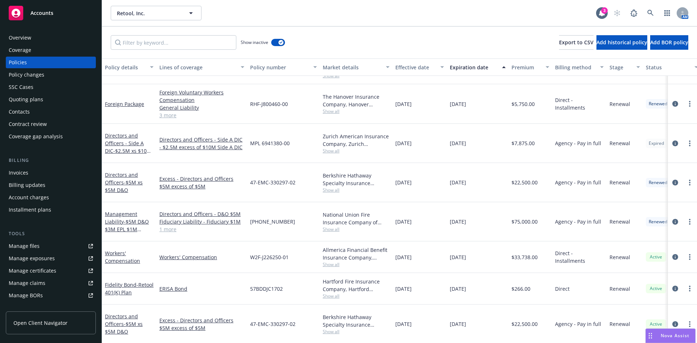
click at [283, 37] on div "Show inactive Export to CSV Add historical policy Add BOR policy" at bounding box center [399, 43] width 595 height 32
click at [274, 44] on button "button" at bounding box center [278, 42] width 14 height 7
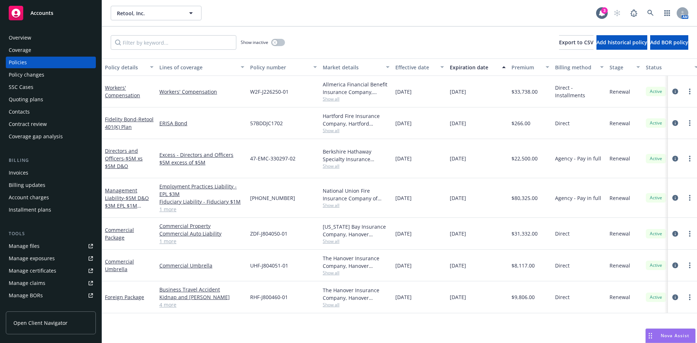
click at [124, 159] on div "Directors and Officers - $5M xs $5M D&O" at bounding box center [129, 158] width 49 height 23
click at [126, 155] on span "- $5M xs $5M D&O" at bounding box center [124, 162] width 38 height 15
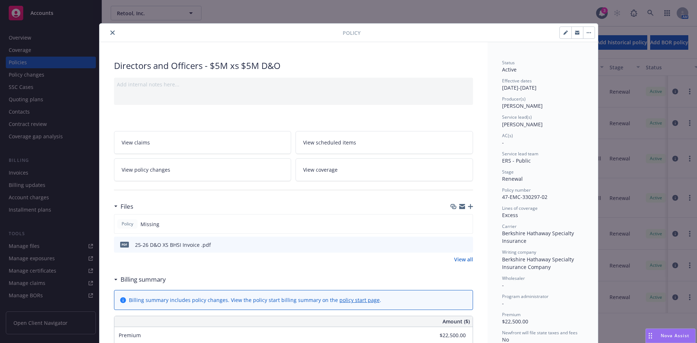
scroll to position [22, 0]
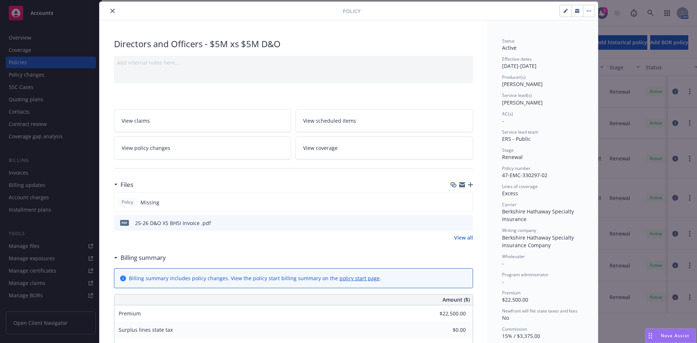
click at [468, 184] on icon "button" at bounding box center [470, 184] width 5 height 5
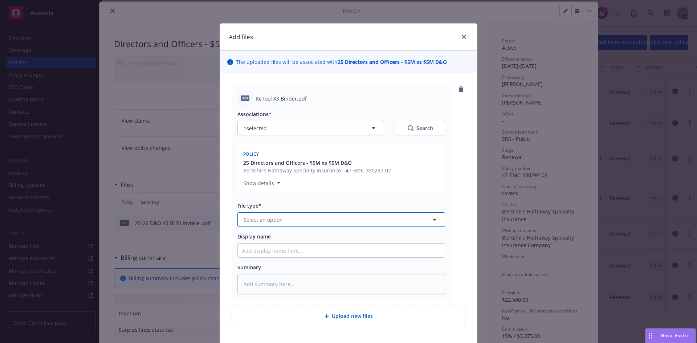
click at [258, 217] on span "Select an option" at bounding box center [263, 220] width 39 height 8
drag, startPoint x: 279, startPoint y: 241, endPoint x: 274, endPoint y: 248, distance: 9.2
click at [279, 240] on div "Binder" at bounding box center [341, 240] width 198 height 11
click at [261, 255] on input "Display name" at bounding box center [341, 251] width 207 height 14
paste input "02-580-46-30"
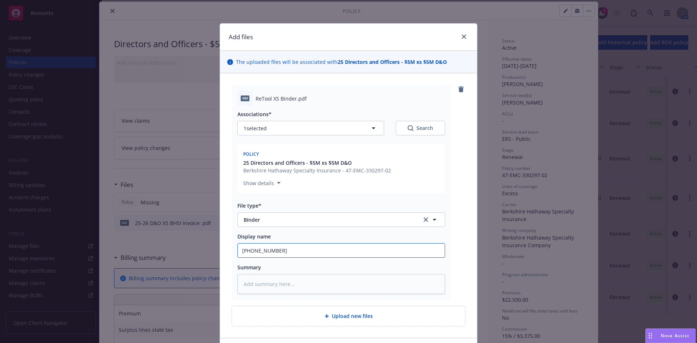
click at [272, 251] on input "02-580-46-30" at bounding box center [341, 251] width 207 height 14
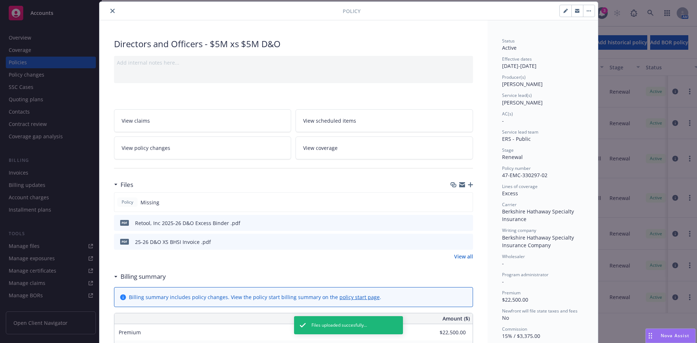
click at [110, 11] on icon "close" at bounding box center [112, 11] width 4 height 4
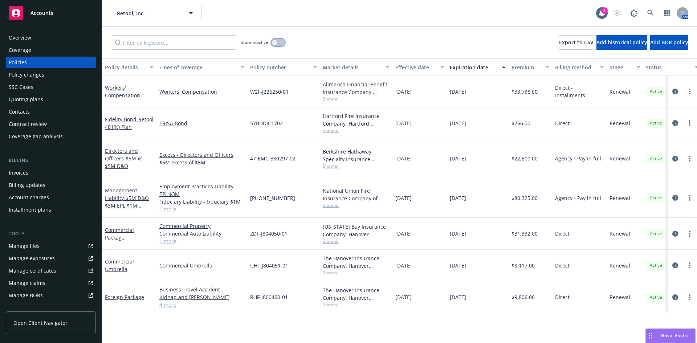
click at [279, 42] on button "button" at bounding box center [278, 42] width 14 height 7
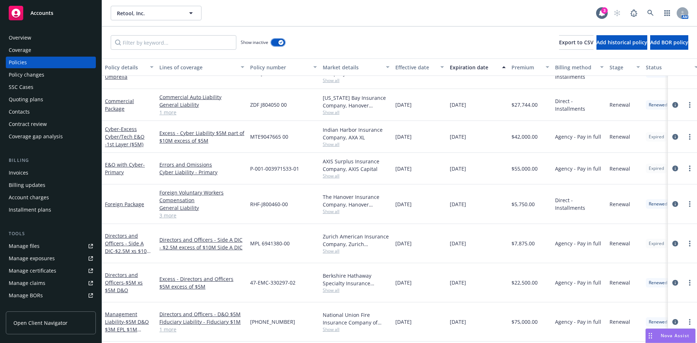
scroll to position [1092, 0]
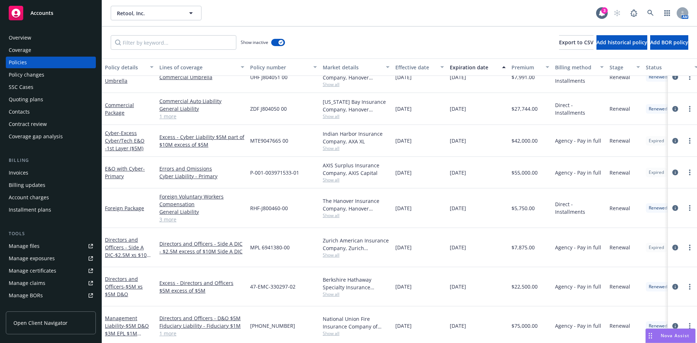
click at [681, 243] on div at bounding box center [682, 247] width 23 height 9
click at [685, 243] on link "more" at bounding box center [689, 247] width 9 height 9
click at [640, 163] on link "Renew with incumbent" at bounding box center [650, 162] width 85 height 15
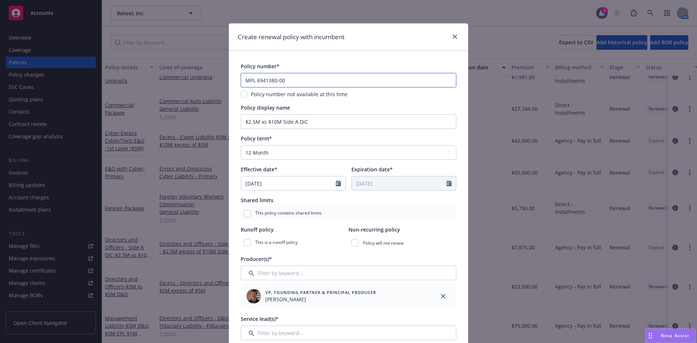
click at [280, 77] on input "MPL 6941380-00" at bounding box center [349, 80] width 216 height 15
paste input "MPL 6941380-01"
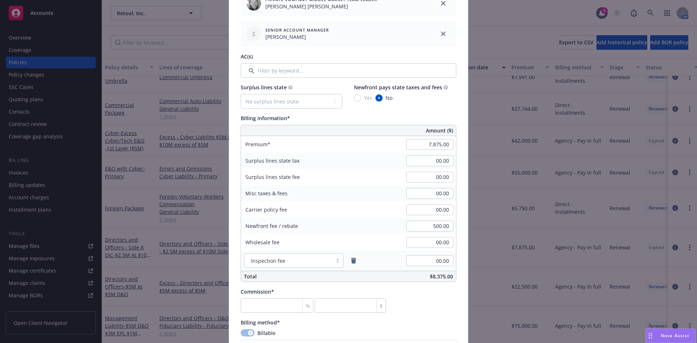
scroll to position [354, 0]
click at [440, 229] on input "500.00" at bounding box center [429, 225] width 47 height 11
click at [439, 215] on div "00.00" at bounding box center [430, 209] width 52 height 16
click at [265, 304] on input "number" at bounding box center [277, 304] width 73 height 15
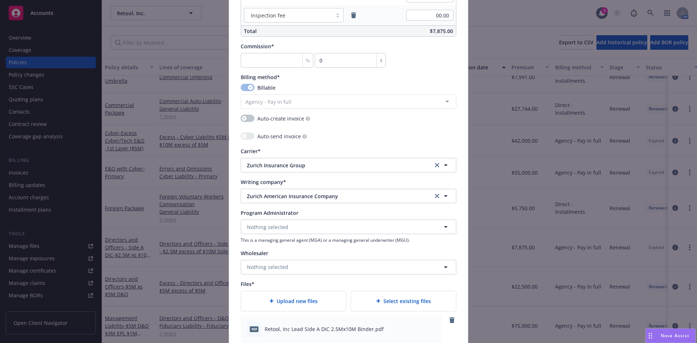
scroll to position [846, 0]
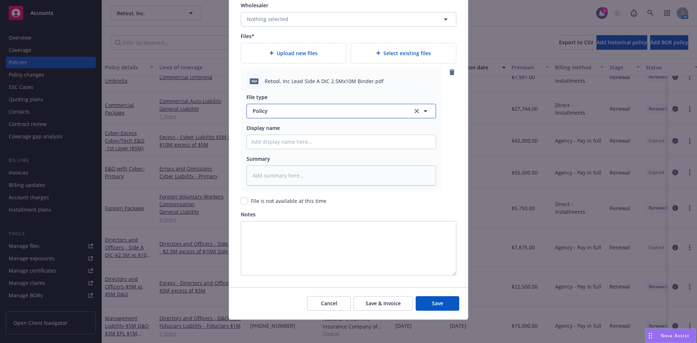
click at [265, 115] on button "Policy" at bounding box center [342, 111] width 190 height 15
click at [261, 130] on span "Binder" at bounding box center [262, 131] width 16 height 8
click at [269, 152] on div "File type Binder Display name Summary" at bounding box center [342, 137] width 190 height 97
click at [266, 146] on input "Policy display name" at bounding box center [341, 142] width 189 height 14
click at [416, 296] on button "Save" at bounding box center [438, 303] width 44 height 15
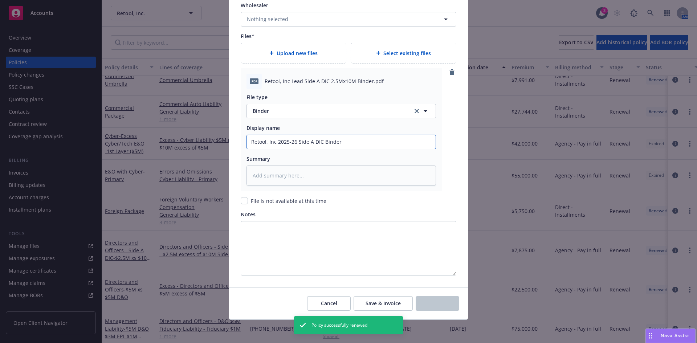
scroll to position [1060, 0]
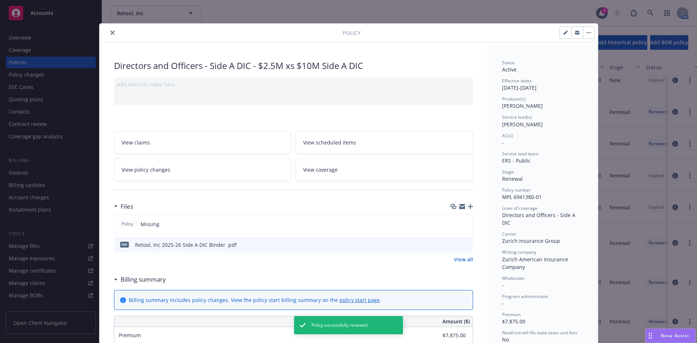
scroll to position [432, 0]
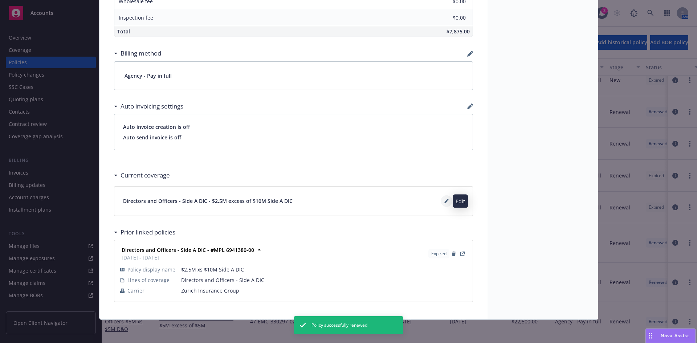
click at [441, 201] on button at bounding box center [447, 201] width 12 height 12
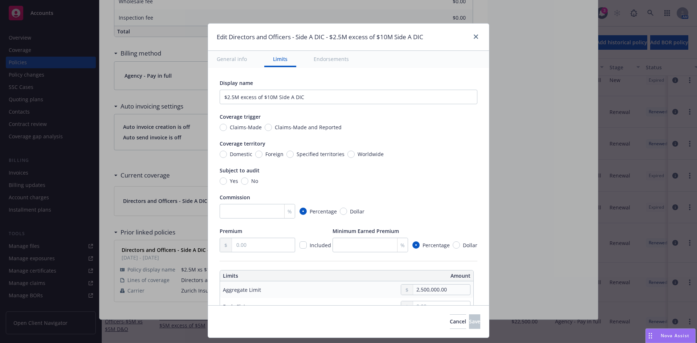
scroll to position [191, 0]
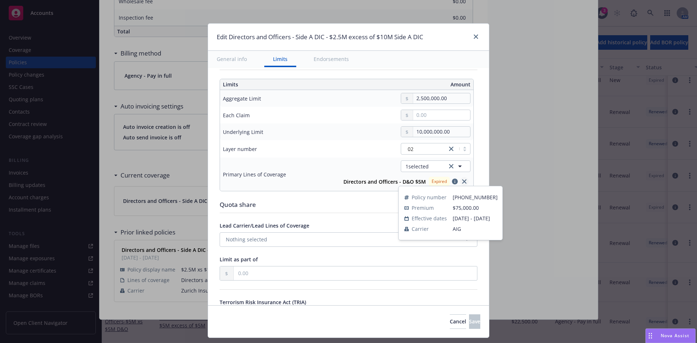
click at [462, 183] on icon "close" at bounding box center [464, 181] width 4 height 4
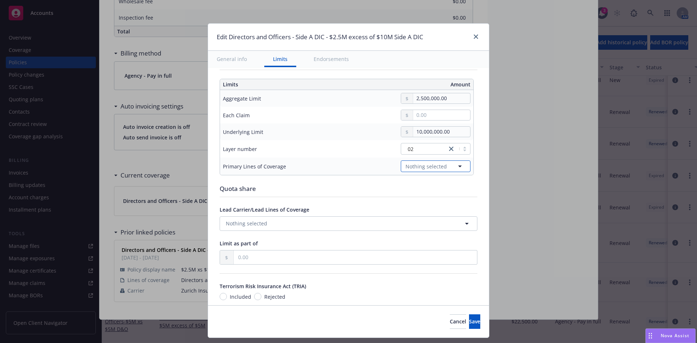
click at [457, 167] on icon "button" at bounding box center [460, 166] width 9 height 9
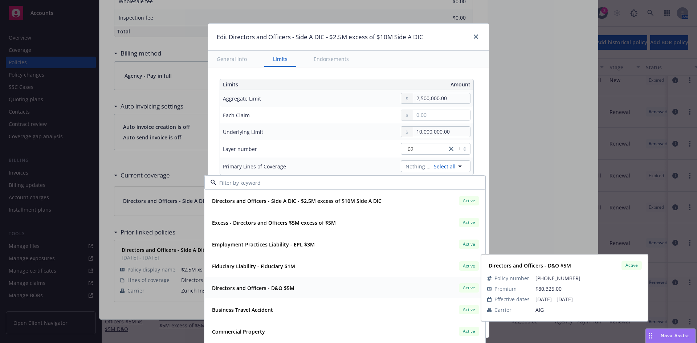
click at [264, 289] on strong "Directors and Officers - D&O $5M" at bounding box center [253, 288] width 82 height 7
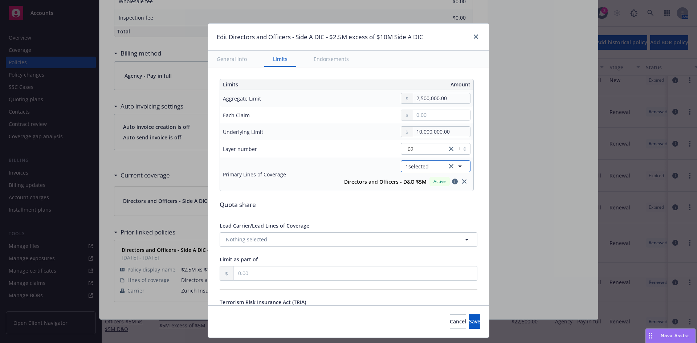
click at [458, 166] on icon "button" at bounding box center [460, 167] width 4 height 2
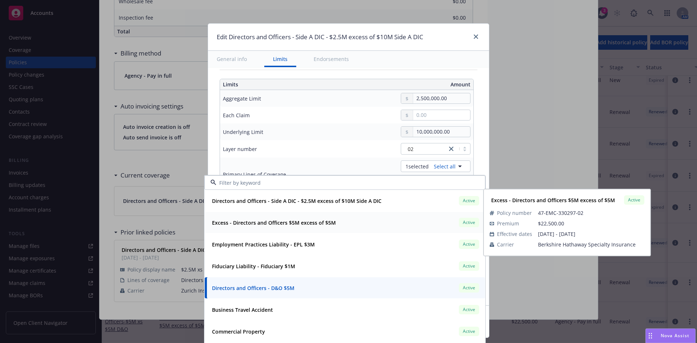
click at [266, 221] on strong "Excess - Directors and Officers $5M excess of $5M" at bounding box center [274, 222] width 124 height 7
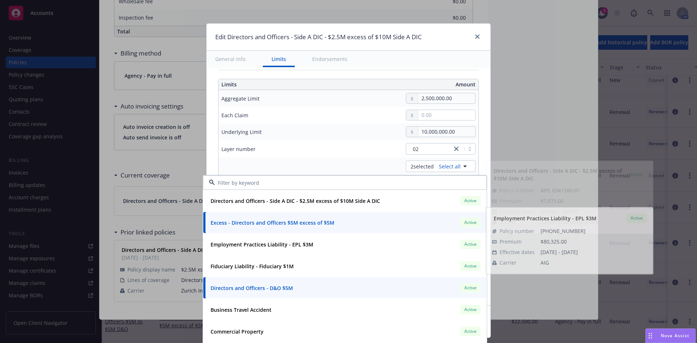
click at [359, 148] on div "02" at bounding box center [402, 149] width 145 height 12
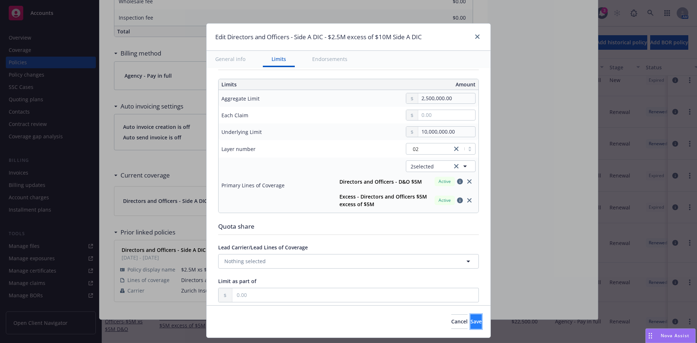
click at [471, 323] on button "Save" at bounding box center [476, 321] width 11 height 15
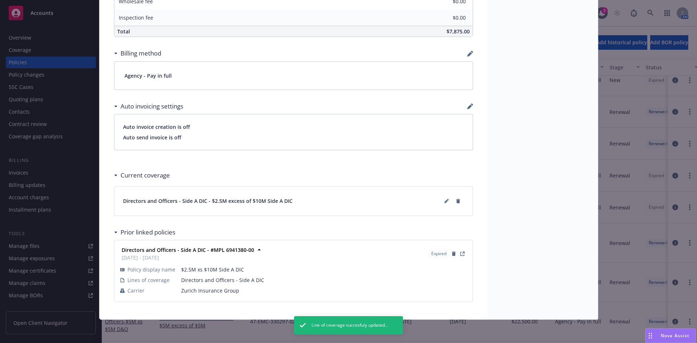
scroll to position [0, 0]
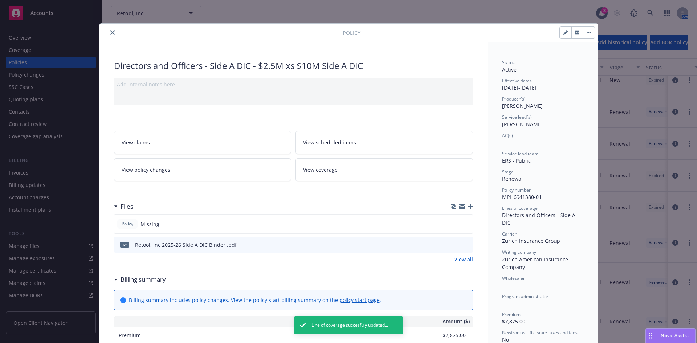
click at [110, 31] on icon "close" at bounding box center [112, 32] width 4 height 4
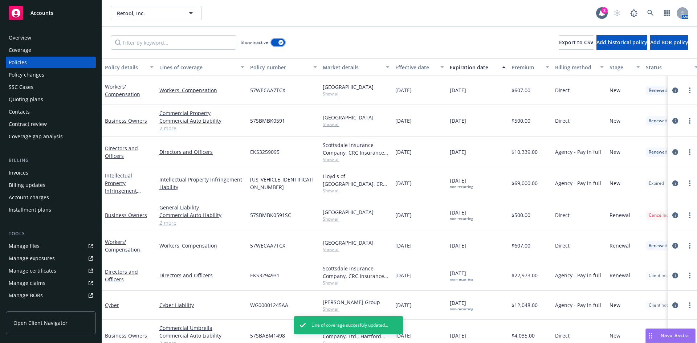
click at [281, 44] on div "button" at bounding box center [280, 42] width 5 height 5
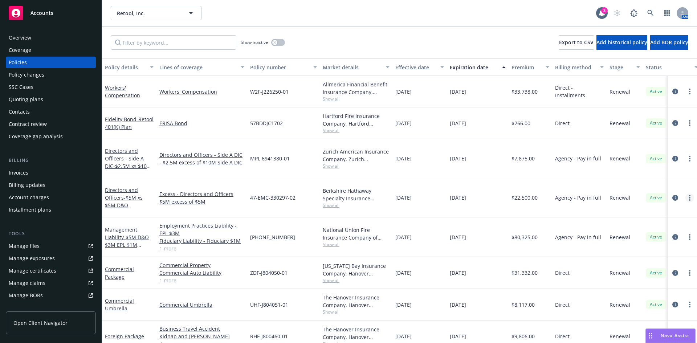
click at [689, 195] on icon "more" at bounding box center [689, 198] width 1 height 6
click at [123, 194] on span "- $5M xs $5M D&O" at bounding box center [124, 201] width 38 height 15
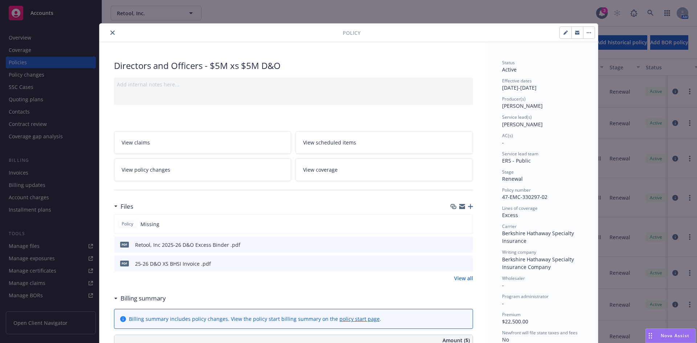
click at [560, 34] on button "button" at bounding box center [566, 33] width 12 height 12
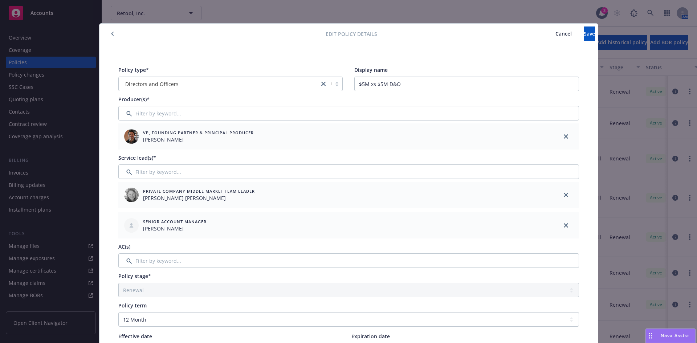
scroll to position [282, 0]
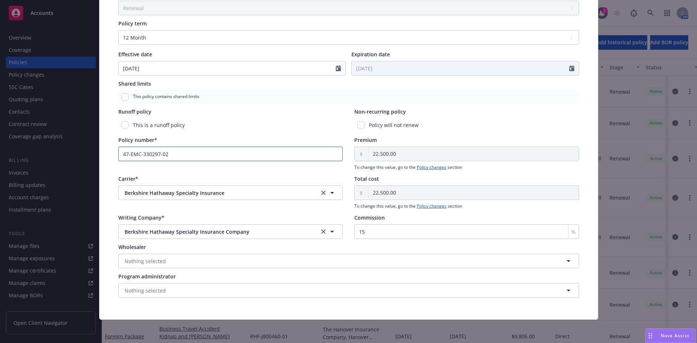
click at [170, 156] on input "47-EMC-330297-02" at bounding box center [230, 154] width 225 height 15
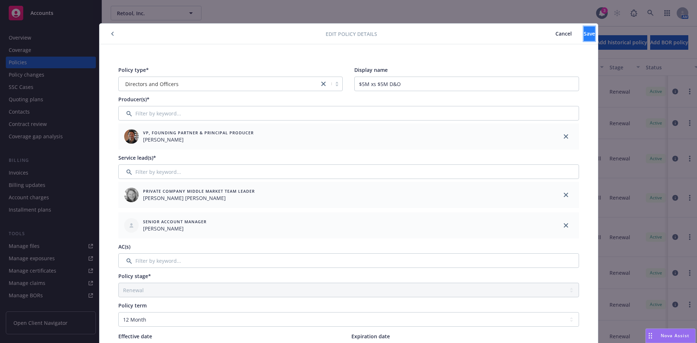
click at [584, 31] on span "Save" at bounding box center [589, 33] width 11 height 7
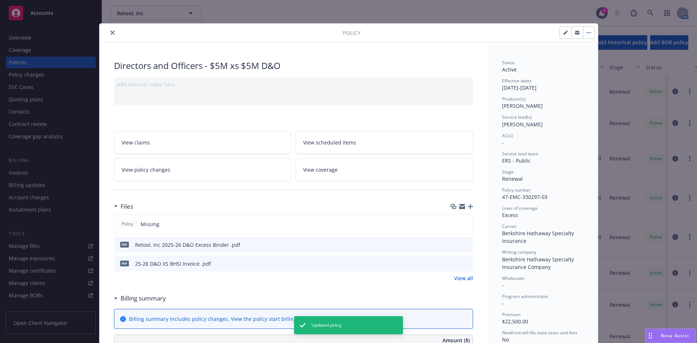
click at [111, 28] on div "Policy" at bounding box center [348, 33] width 498 height 19
click at [110, 33] on icon "close" at bounding box center [112, 32] width 4 height 4
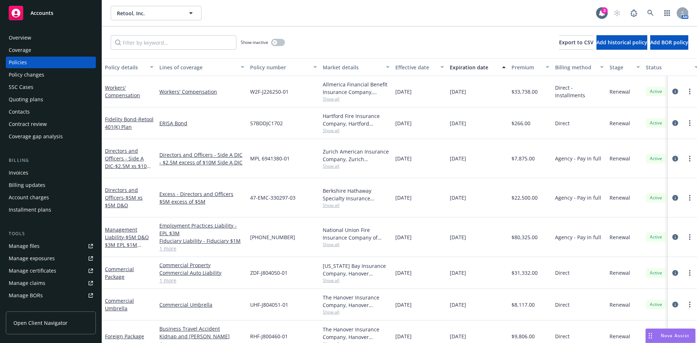
click at [643, 14] on div "AM" at bounding box center [649, 13] width 78 height 15
click at [648, 13] on icon at bounding box center [650, 13] width 7 height 7
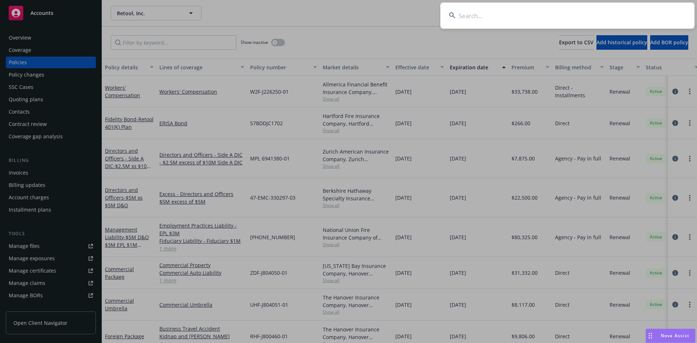
click at [491, 14] on input at bounding box center [567, 16] width 254 height 26
paste input "Clay Labs"
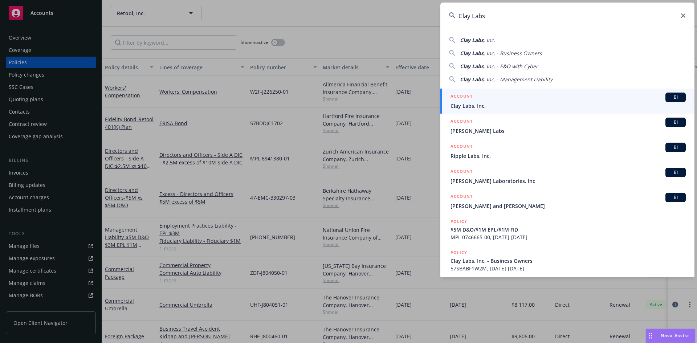
click at [476, 102] on span "Clay Labs, Inc." at bounding box center [568, 106] width 235 height 8
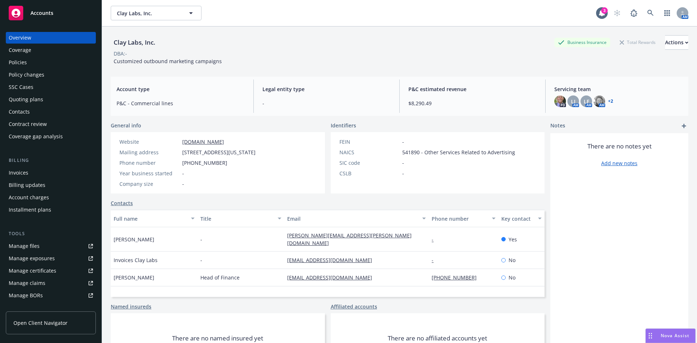
click at [24, 63] on div "Policies" at bounding box center [18, 63] width 18 height 12
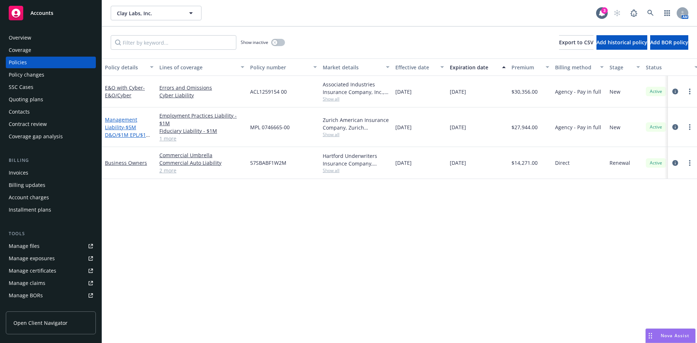
click at [123, 132] on span "- $5M D&O/$1M EPL/$1M FID" at bounding box center [128, 135] width 46 height 22
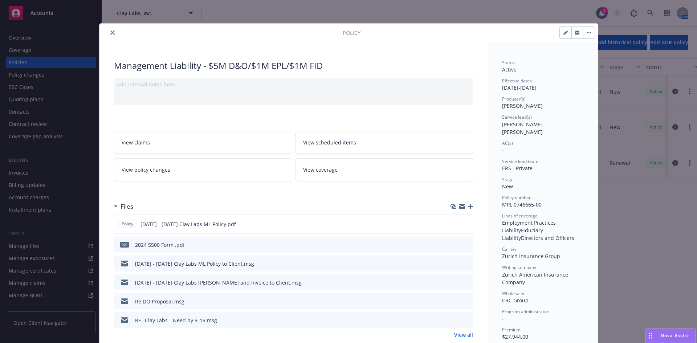
click at [110, 32] on icon "close" at bounding box center [112, 32] width 4 height 4
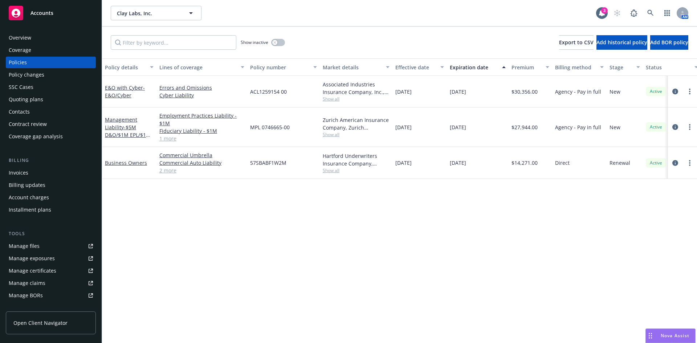
click at [41, 248] on link "Manage files" at bounding box center [51, 246] width 90 height 12
click at [30, 99] on div "Quoting plans" at bounding box center [26, 100] width 34 height 12
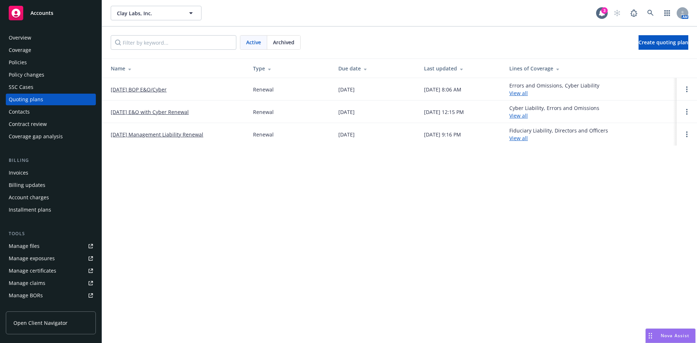
click at [158, 134] on link "09/30/25 Management Liability Renewal" at bounding box center [157, 135] width 93 height 8
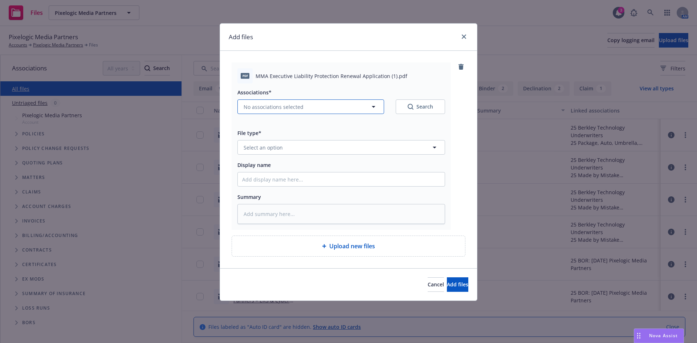
click at [260, 108] on span "No associations selected" at bounding box center [274, 107] width 60 height 8
type textarea "x"
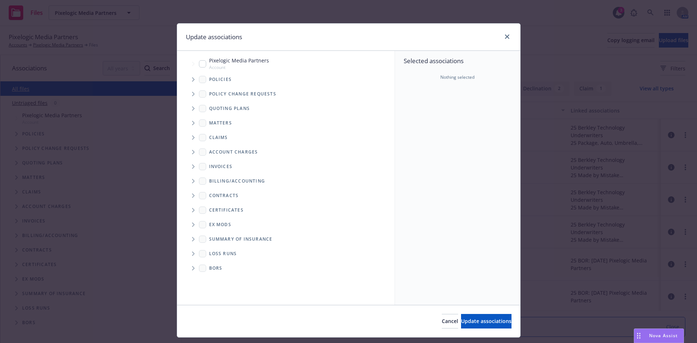
click at [188, 107] on span "Tree Example" at bounding box center [193, 109] width 12 height 12
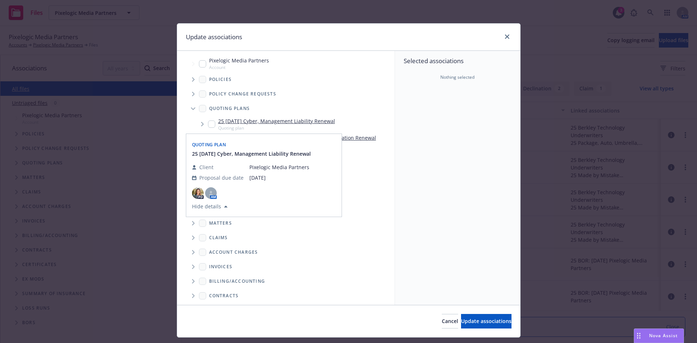
click at [209, 124] on input "Tree Example" at bounding box center [211, 124] width 7 height 7
checkbox input "true"
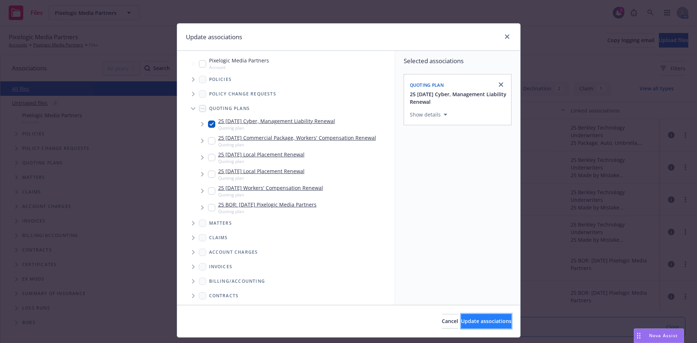
click at [462, 323] on span "Update associations" at bounding box center [486, 321] width 50 height 7
type textarea "x"
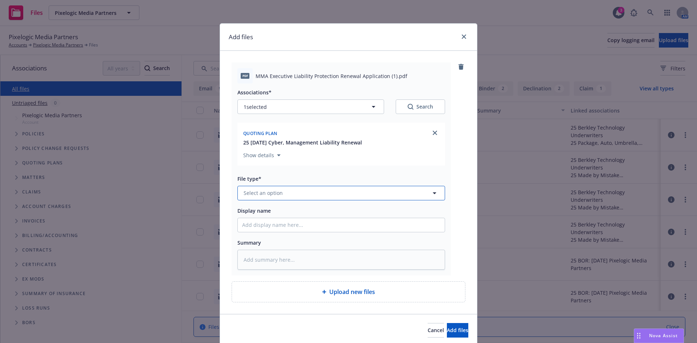
click at [237, 191] on button "Select an option" at bounding box center [341, 193] width 208 height 15
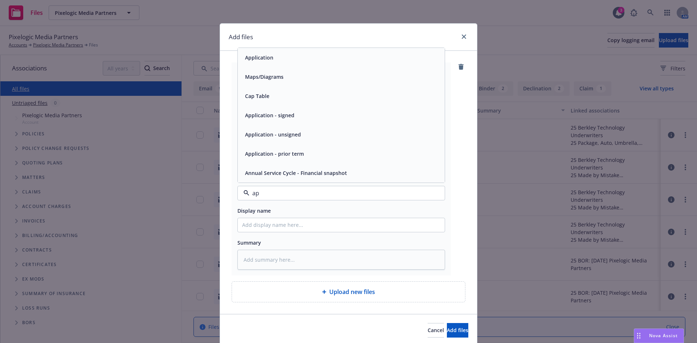
type input "app"
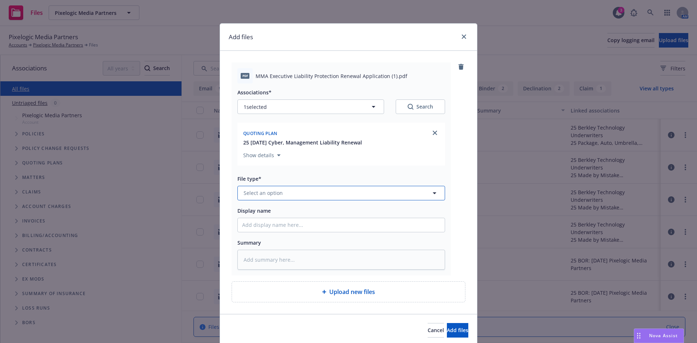
click at [270, 187] on button "Select an option" at bounding box center [341, 193] width 208 height 15
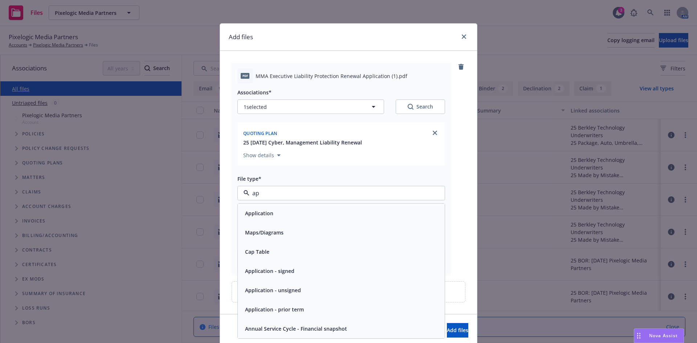
type input "app"
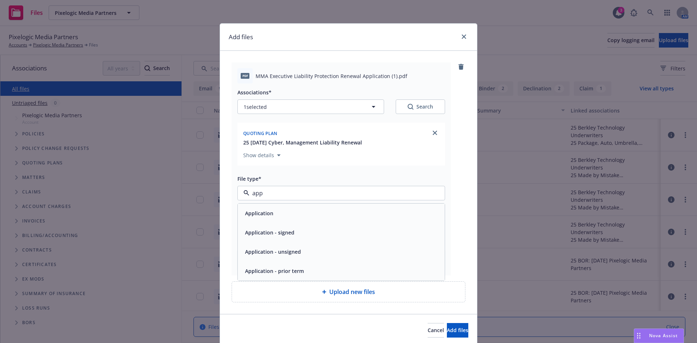
click at [270, 228] on div "Application - signed" at bounding box center [269, 232] width 54 height 11
click at [260, 222] on input "Display name" at bounding box center [341, 225] width 207 height 14
click at [245, 223] on input "Display name" at bounding box center [341, 225] width 207 height 14
type textarea "x"
type input "M"
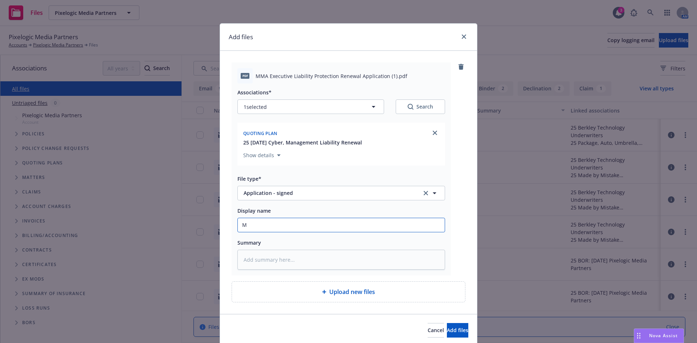
type textarea "x"
type input "MM"
type textarea "x"
type input "MMA"
type textarea "x"
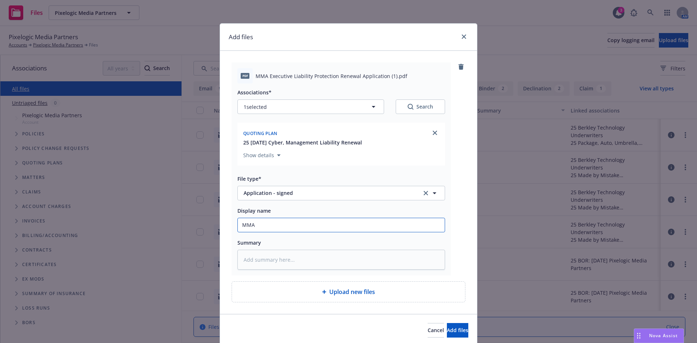
type input "MMA"
type textarea "x"
type input "MMA ML"
type textarea "x"
type input "MMA ML"
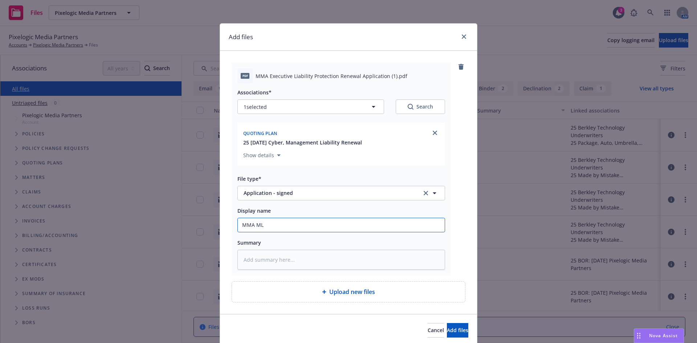
type textarea "x"
type input "MMA ML R"
type textarea "x"
type input "MMA ML Re"
type textarea "x"
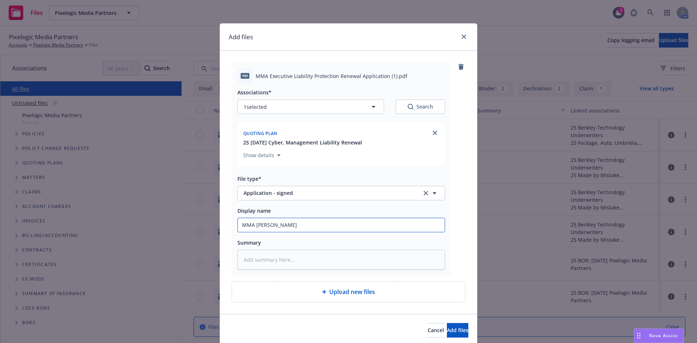
type input "MMA ML Rene"
type textarea "x"
type input "MMA ML Renew"
type textarea "x"
type input "MMA ML Renewa"
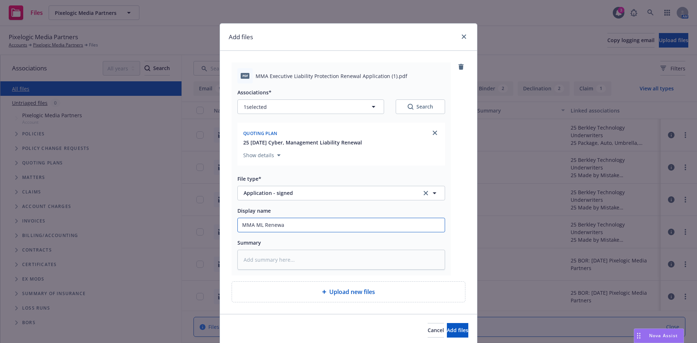
type textarea "x"
type input "MMA ML Renewal"
type textarea "x"
type input "MMA ML Renewal"
type textarea "x"
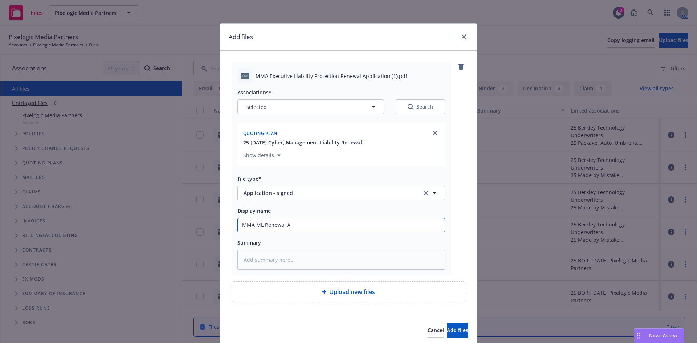
type input "MMA ML Renewal Ap"
type textarea "x"
type input "MMA ML Renewal App"
type textarea "x"
type input "MMA ML Renewal App"
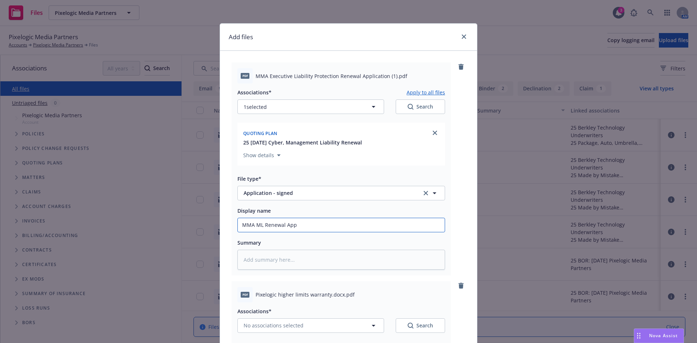
scroll to position [200, 0]
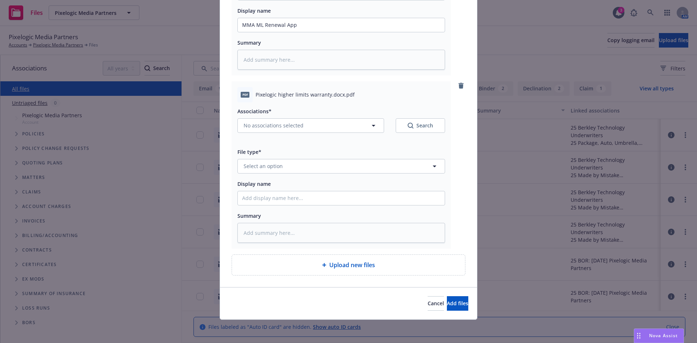
click at [265, 135] on div "Associations* No associations selected Search" at bounding box center [341, 124] width 208 height 35
click at [262, 129] on span "No associations selected" at bounding box center [274, 126] width 60 height 8
type textarea "x"
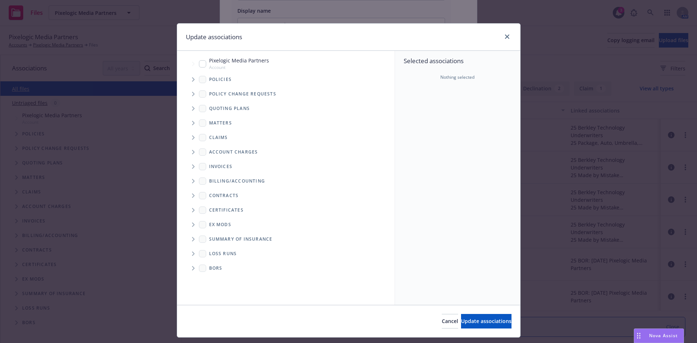
click at [188, 108] on span "Tree Example" at bounding box center [193, 109] width 12 height 12
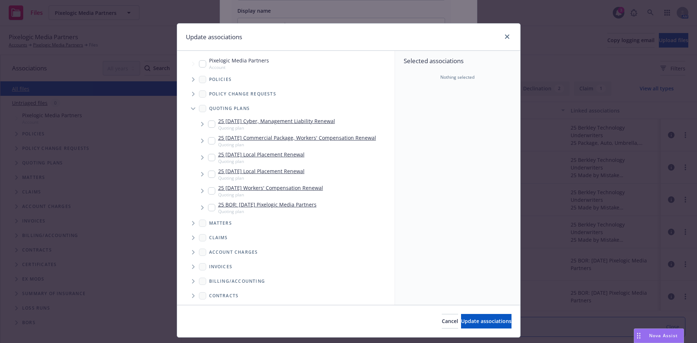
click at [199, 64] on input "Tree Example" at bounding box center [202, 63] width 7 height 7
checkbox input "true"
click at [478, 322] on span "Update associations" at bounding box center [486, 321] width 50 height 7
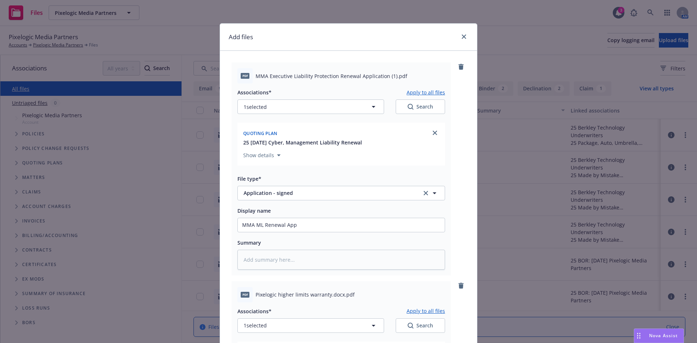
scroll to position [234, 0]
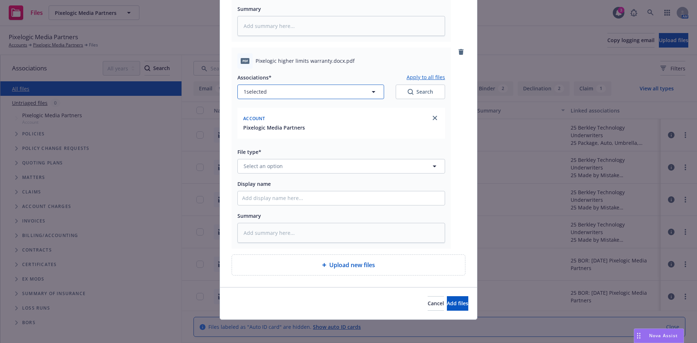
click at [369, 91] on icon "button" at bounding box center [373, 91] width 9 height 9
type textarea "x"
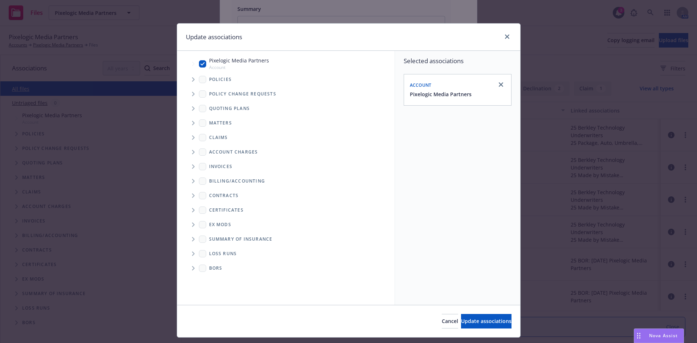
click at [192, 81] on icon "Tree Example" at bounding box center [193, 79] width 3 height 4
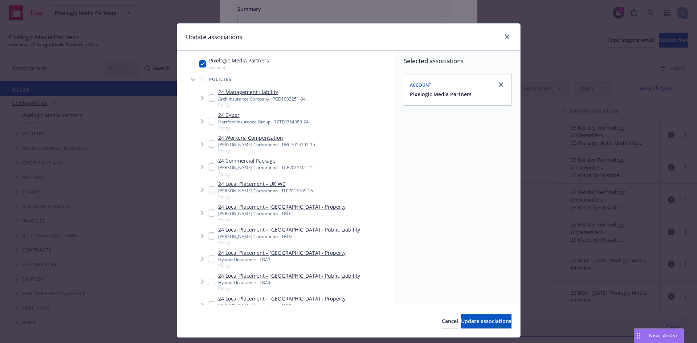
click at [211, 99] on input "Tree Example" at bounding box center [211, 97] width 7 height 7
checkbox input "true"
click at [461, 319] on button "Update associations" at bounding box center [486, 321] width 50 height 15
type textarea "x"
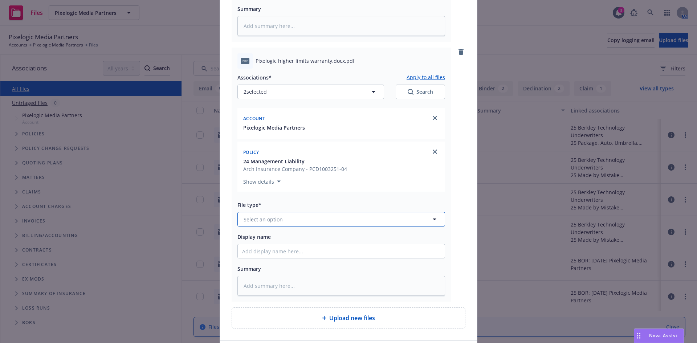
click at [269, 217] on span "Select an option" at bounding box center [263, 220] width 39 height 8
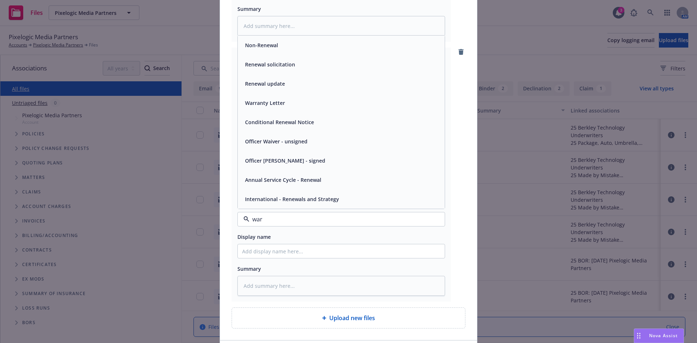
type input "warr"
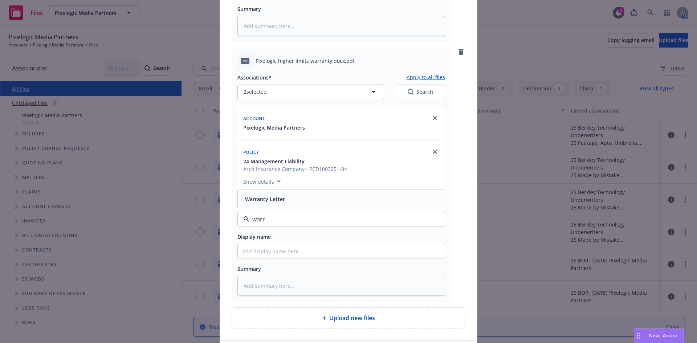
click at [281, 207] on div "Warranty Letter" at bounding box center [341, 199] width 207 height 19
type textarea "x"
type input "H"
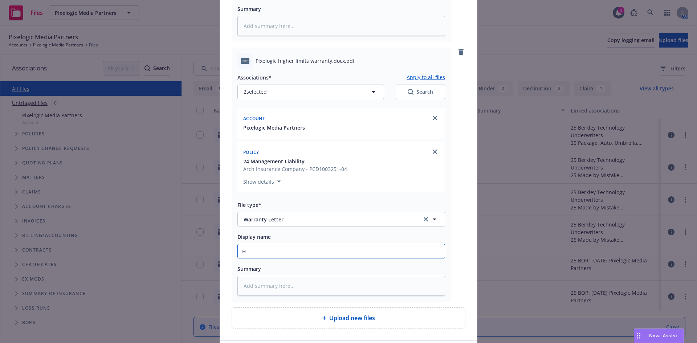
type textarea "x"
type input "HL"
type textarea "x"
type input "HLW"
type textarea "x"
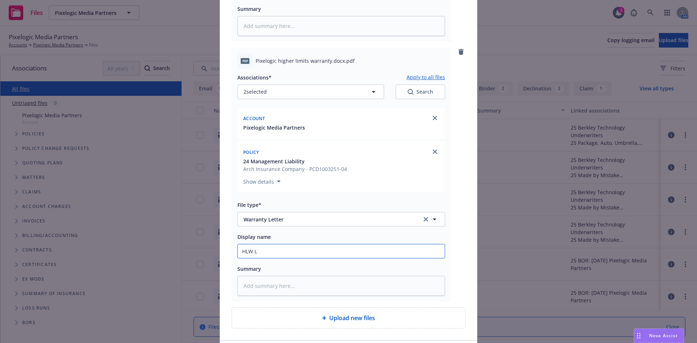
type input "HLW Le"
type textarea "x"
type input "HLW Let"
type textarea "x"
type input "HLW Lett"
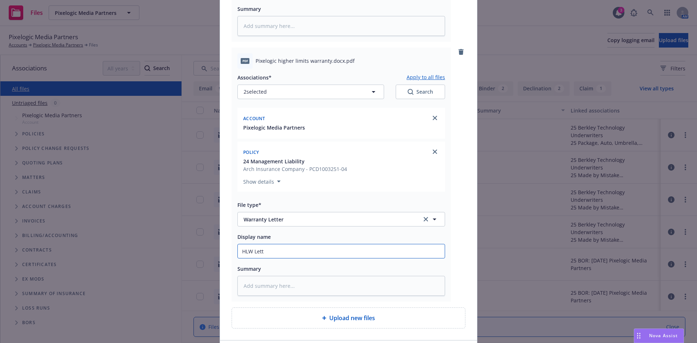
type textarea "x"
type input "HLW Lette"
type textarea "x"
type input "HLW Letter"
type textarea "x"
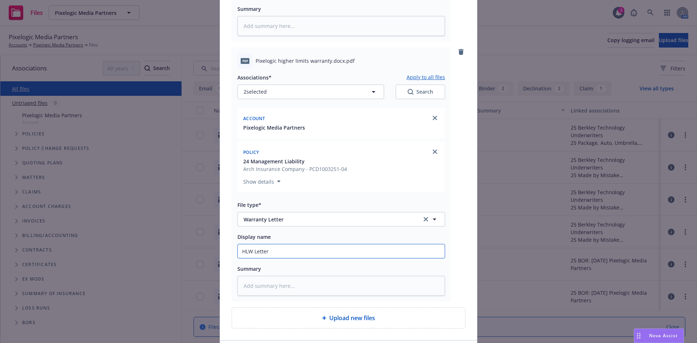
type input "HLW Letter"
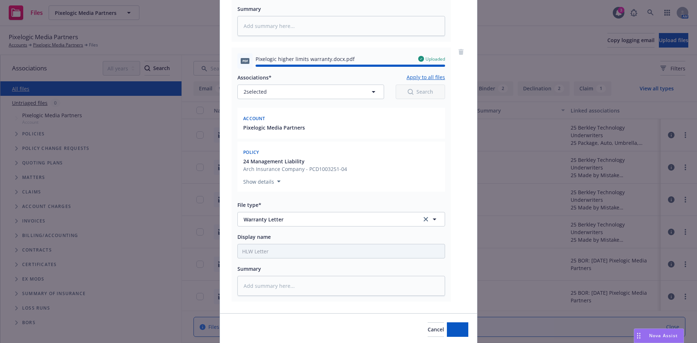
type textarea "x"
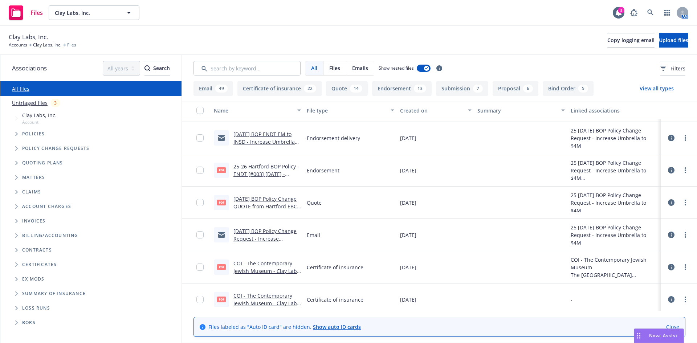
scroll to position [654, 0]
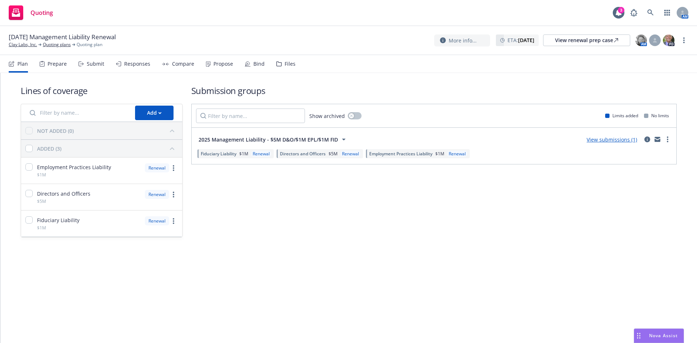
click at [285, 63] on div "Files" at bounding box center [290, 64] width 11 height 6
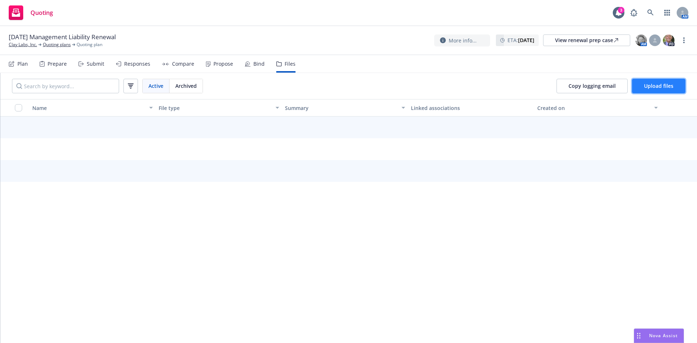
click at [657, 85] on span "Upload files" at bounding box center [658, 85] width 29 height 7
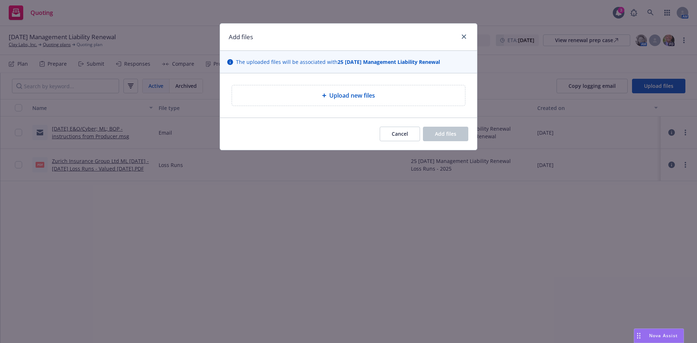
click at [339, 91] on span "Upload new files" at bounding box center [352, 95] width 46 height 9
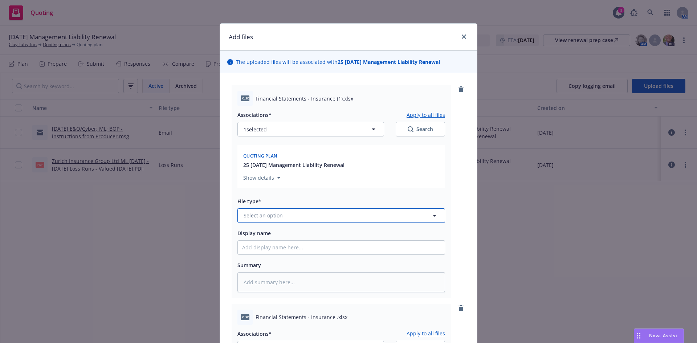
click at [262, 218] on span "Select an option" at bounding box center [263, 216] width 39 height 8
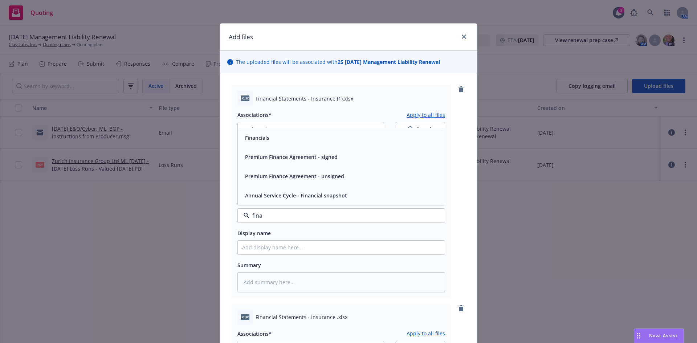
type input "finan"
click at [249, 135] on span "Financials" at bounding box center [257, 138] width 24 height 8
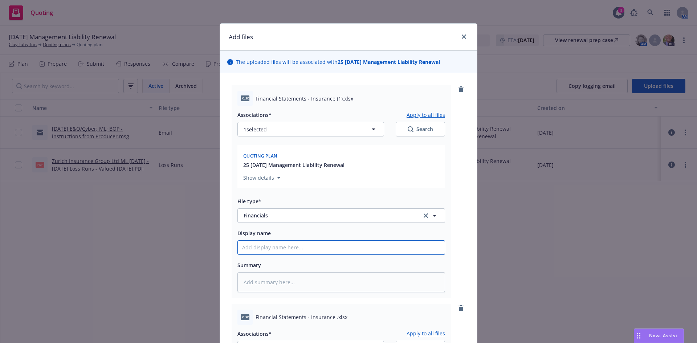
click at [266, 248] on input "Display name" at bounding box center [341, 248] width 207 height 14
paste input "Clay Labs"
type textarea "x"
type input "Clay Labs"
type textarea "x"
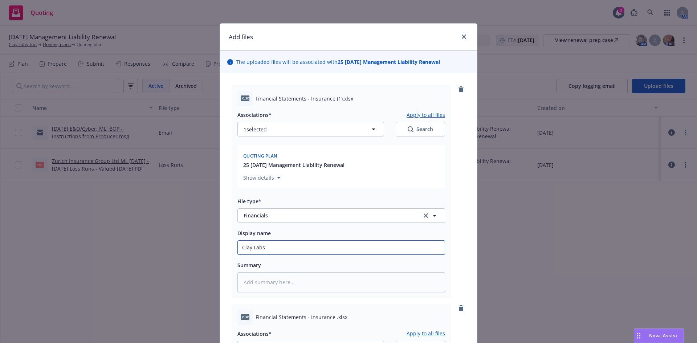
type input "Clay Labs"
type textarea "x"
type input "Clay Labs F"
type textarea "x"
type input "Clay Labs Fi"
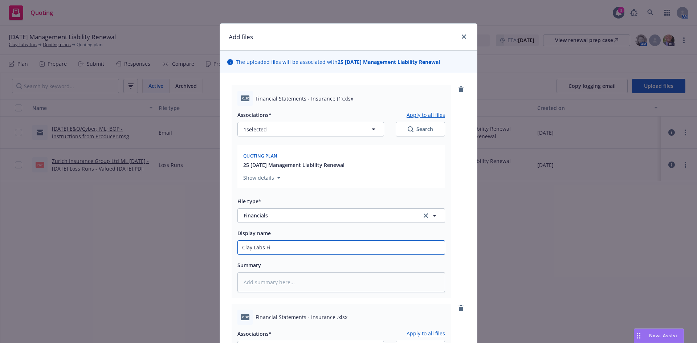
type textarea "x"
type input "Clay Labs Fin"
type textarea "x"
type input "Clay Labs Fina"
type textarea "x"
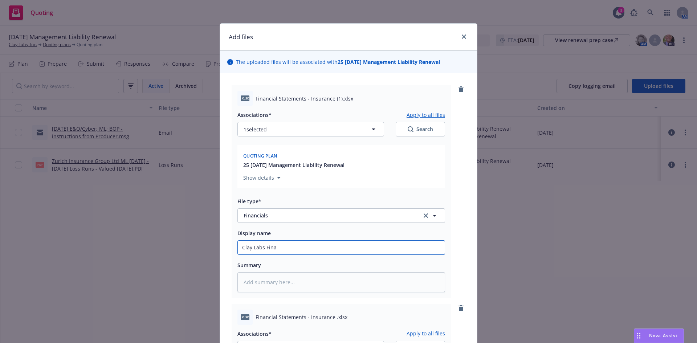
type input "Clay Labs Finan"
type textarea "x"
type input "Clay Labs Financ"
type textarea "x"
type input "Clay Labs Financi"
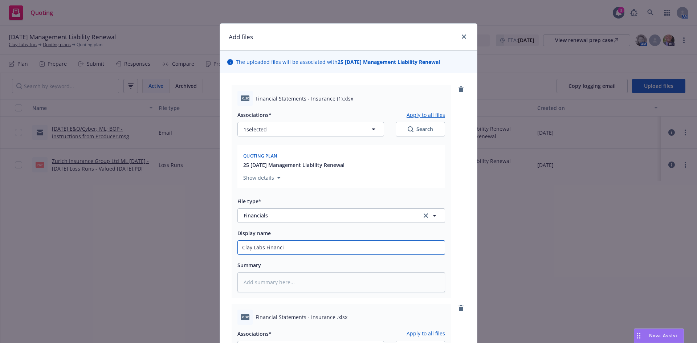
type textarea "x"
type input "Clay Labs Financia"
type textarea "x"
type input "Clay Labs Financial"
type textarea "x"
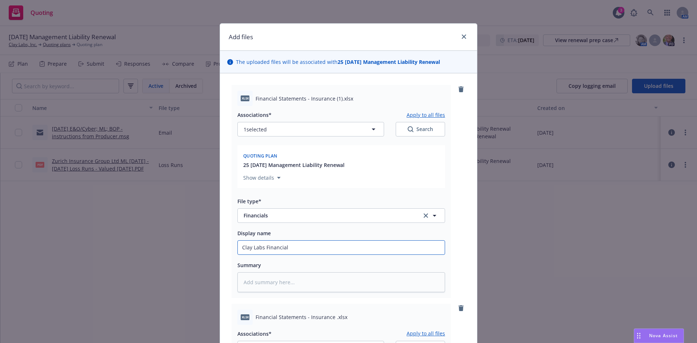
type input "Clay Labs Financials"
type textarea "x"
type input "Clay Labs Financials"
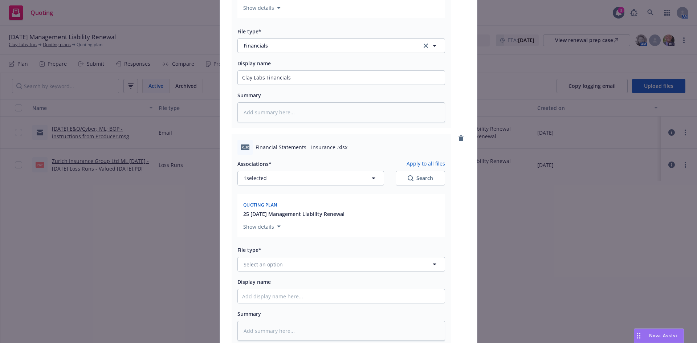
scroll to position [180, 0]
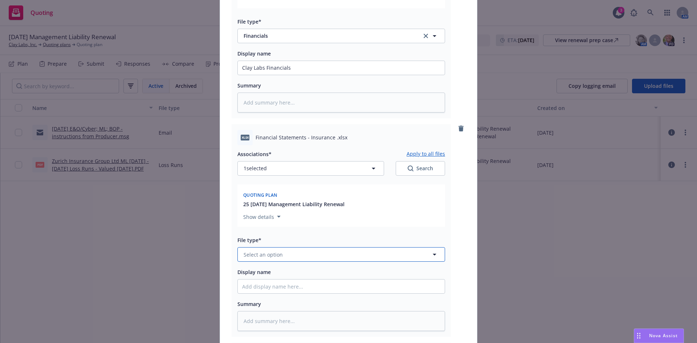
click at [262, 257] on span "Select an option" at bounding box center [263, 255] width 39 height 8
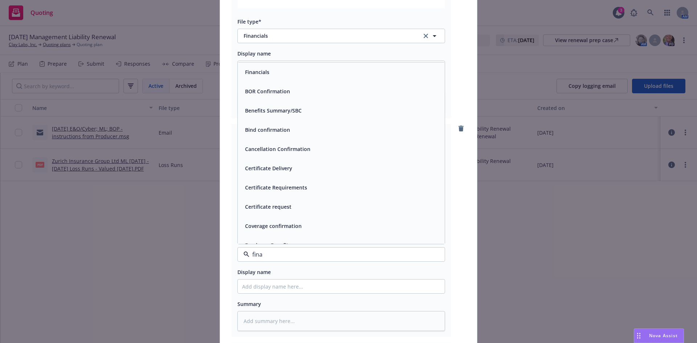
type input "finan"
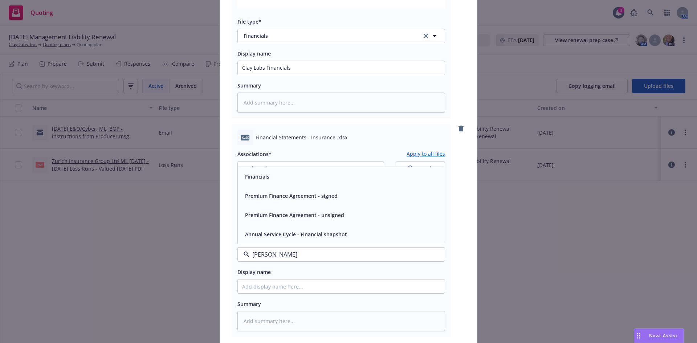
click at [276, 181] on div "Financials" at bounding box center [341, 176] width 198 height 11
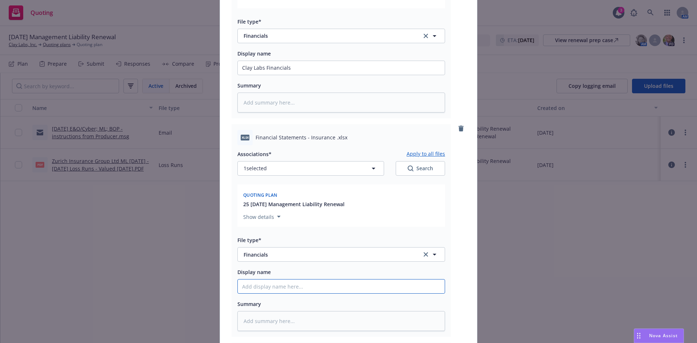
click at [253, 75] on input "Display name" at bounding box center [341, 68] width 207 height 14
type textarea "x"
type input "Fi"
type textarea "x"
type input "Fia"
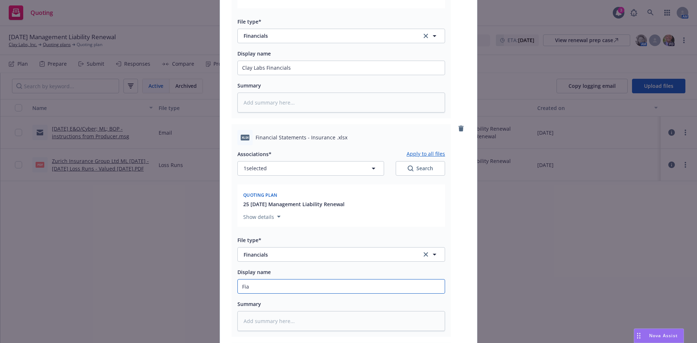
type textarea "x"
type input "Fian"
type textarea "x"
type input "Fia"
type textarea "x"
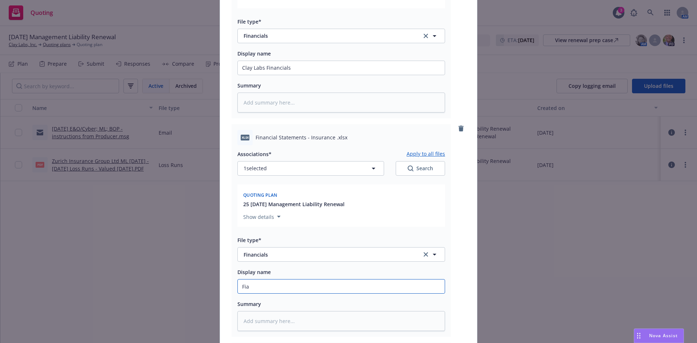
type input "Fi"
type textarea "x"
type input "Fin"
type textarea "x"
type input "Fina"
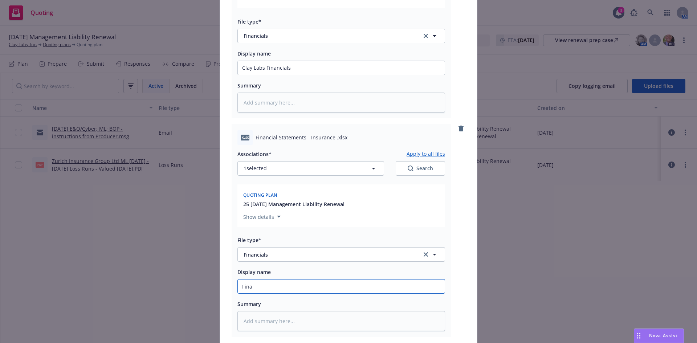
type textarea "x"
type input "Finac"
type textarea "x"
type input "Finaci"
type textarea "x"
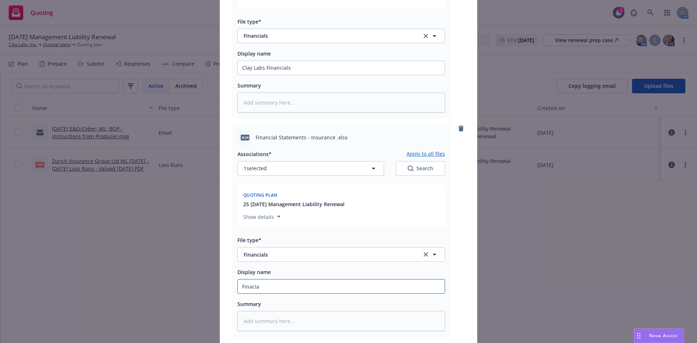
type input "Finacial"
type textarea "x"
type input "Finacials"
drag, startPoint x: 260, startPoint y: 288, endPoint x: 252, endPoint y: 288, distance: 8.7
type textarea "x"
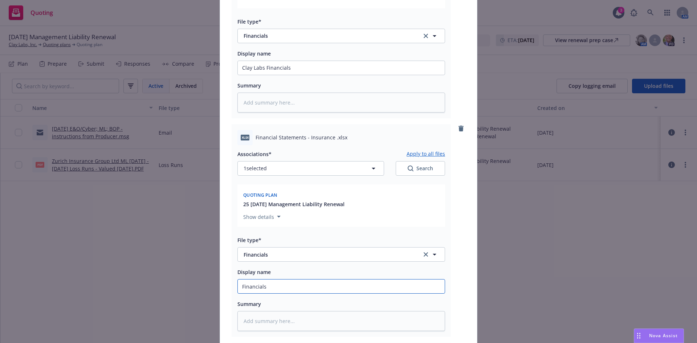
type input "Financials"
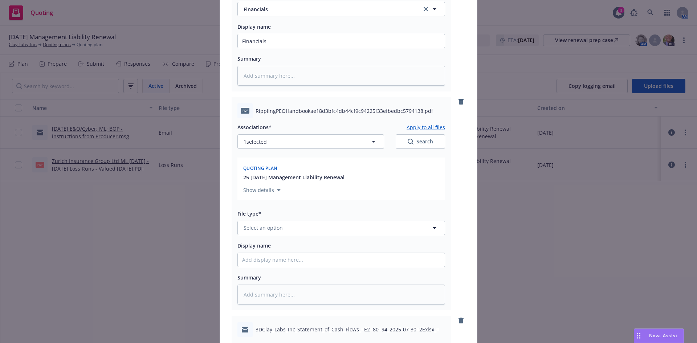
scroll to position [428, 0]
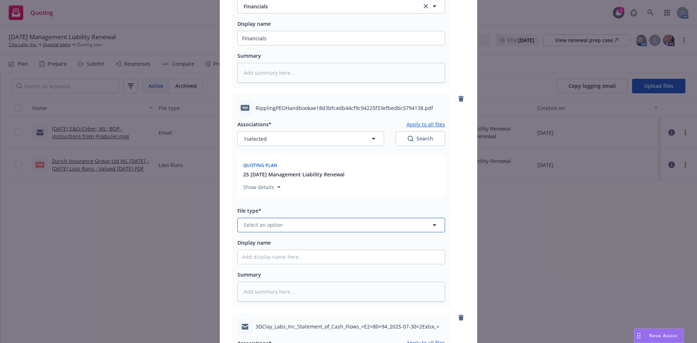
click at [262, 225] on span "Select an option" at bounding box center [263, 225] width 39 height 8
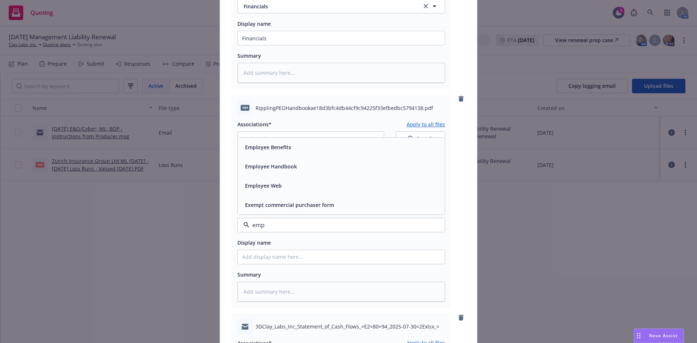
type input "empl"
click at [281, 181] on div "Employee Handbook" at bounding box center [270, 185] width 56 height 11
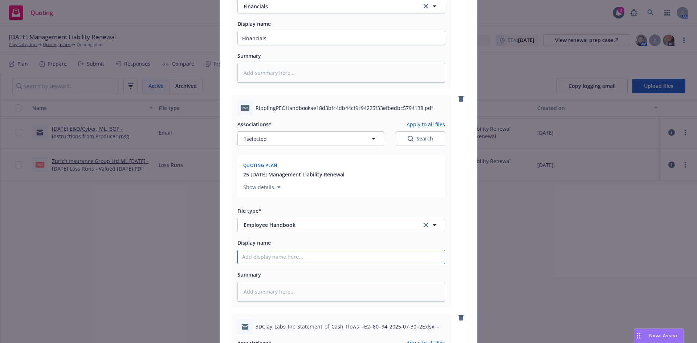
type textarea "x"
type input "Em"
type textarea "x"
type input "Emp"
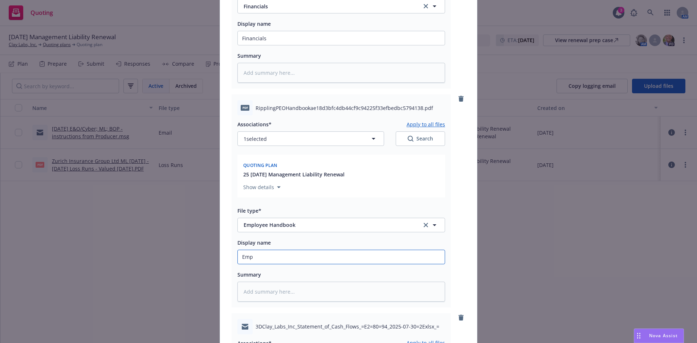
type textarea "x"
type input "Empl"
type textarea "x"
type input "Emplo"
type textarea "x"
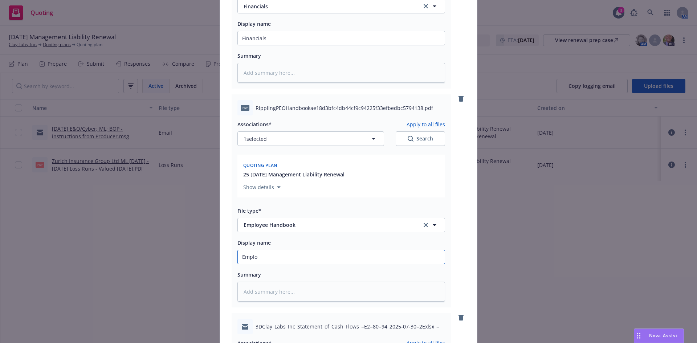
type input "Employ"
type textarea "x"
type input "Employe"
type textarea "x"
type input "Employee"
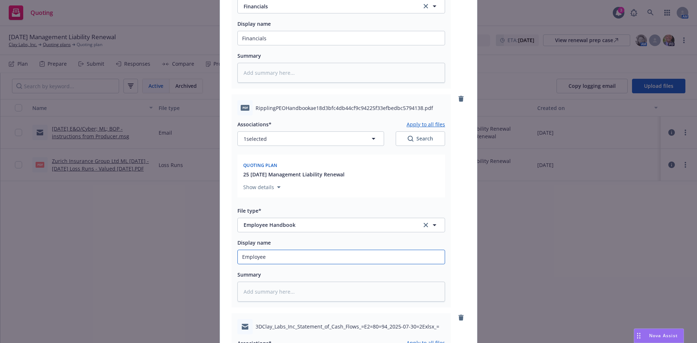
type textarea "x"
type input "Employee e"
type textarea "x"
type input "Employee Handbook"
type textarea "x"
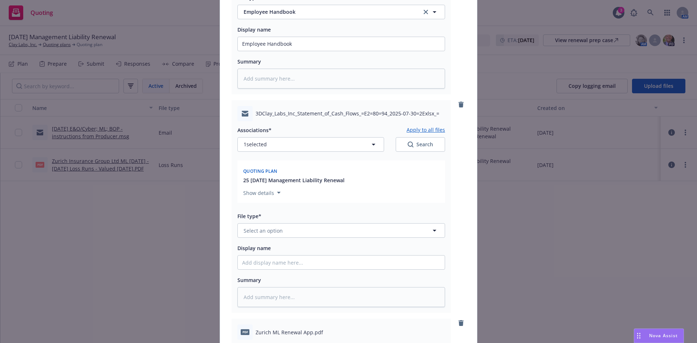
scroll to position [658, 0]
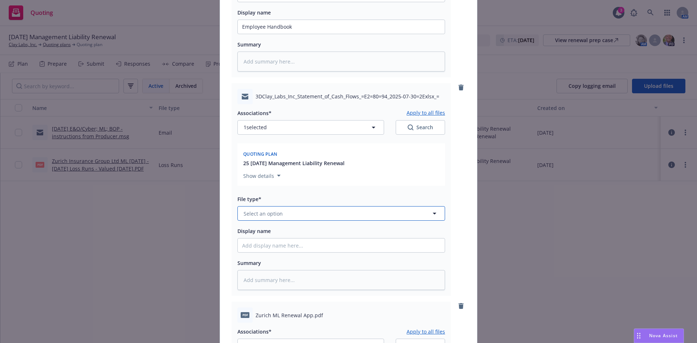
click at [265, 215] on span "Select an option" at bounding box center [263, 214] width 39 height 8
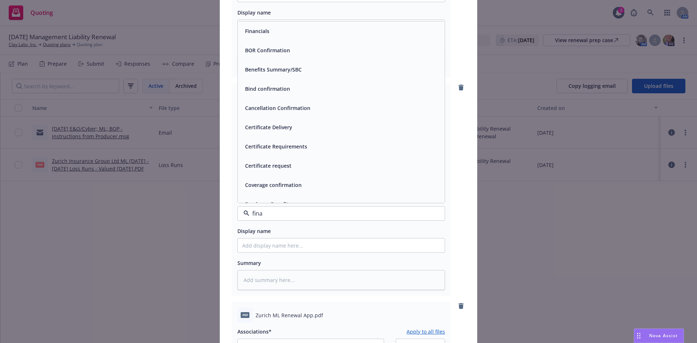
type input "finan"
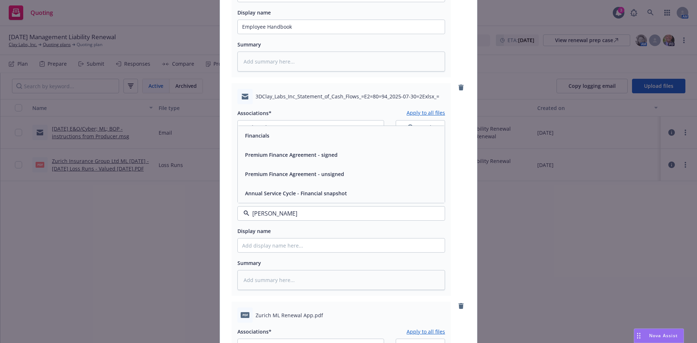
click at [269, 138] on div "Financials" at bounding box center [341, 135] width 198 height 11
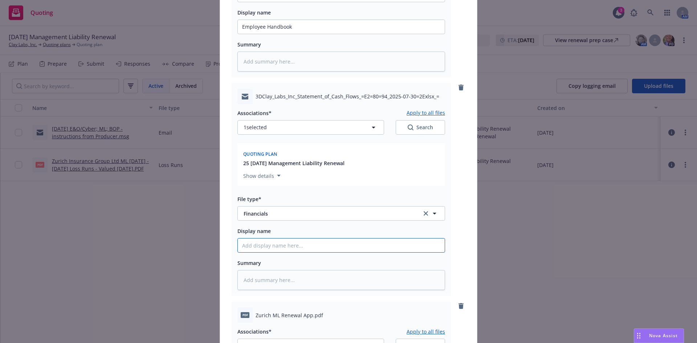
type textarea "x"
type input "C"
type textarea "x"
type input "Ca"
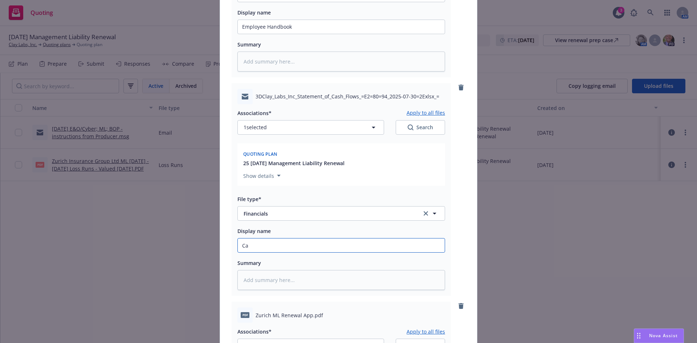
type textarea "x"
type input "Cah"
type textarea "x"
type input "Cahs"
type textarea "x"
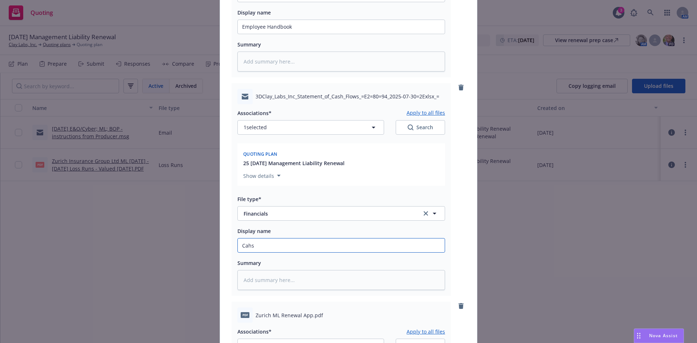
type input "Cahs"
type textarea "x"
type input "Cahs"
type textarea "x"
type input "Cah"
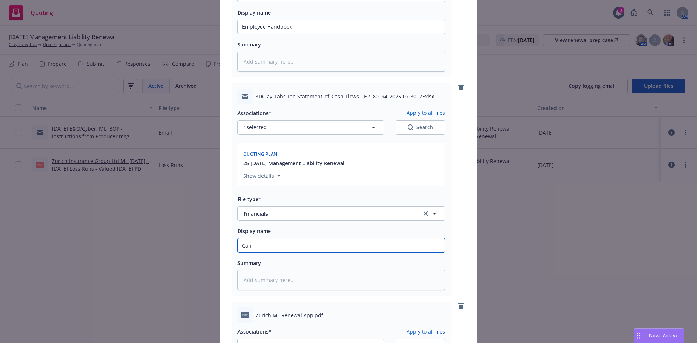
type textarea "x"
type input "Cas"
type textarea "x"
type input "Cash"
type textarea "x"
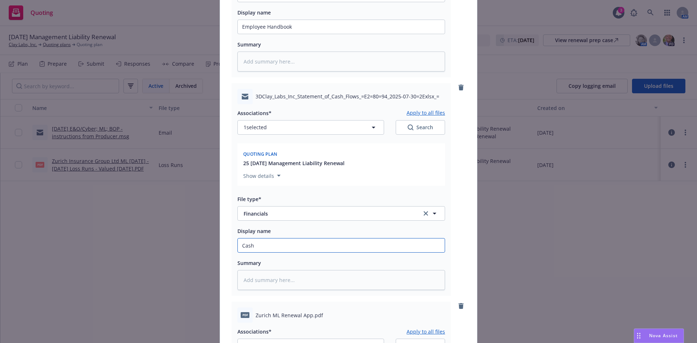
type input "Cash"
type textarea "x"
type input "Cash F"
type textarea "x"
type input "Cash Fl"
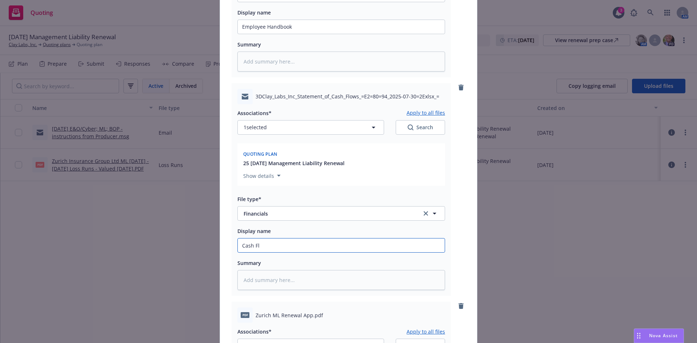
type textarea "x"
type input "Cash Flow"
type textarea "x"
type input "Cash Flow"
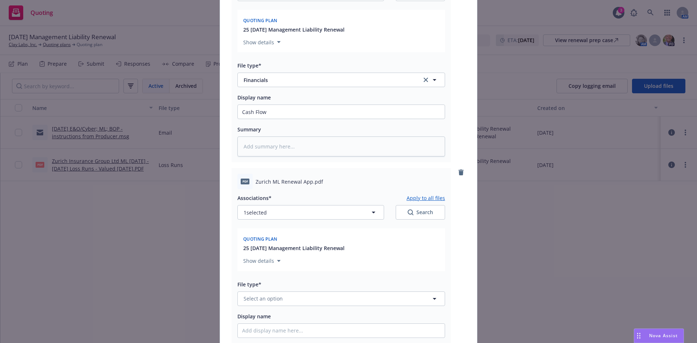
scroll to position [818, 0]
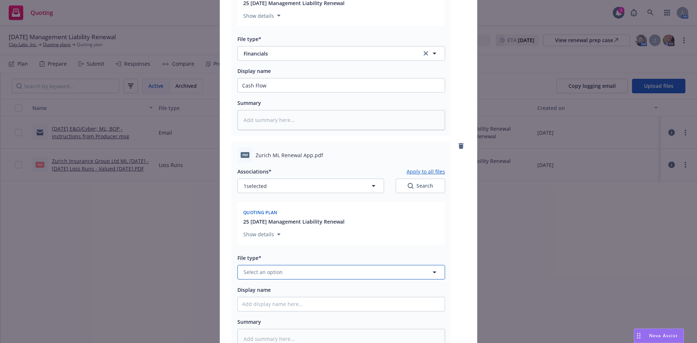
click at [272, 273] on span "Select an option" at bounding box center [263, 272] width 39 height 8
type input "app"
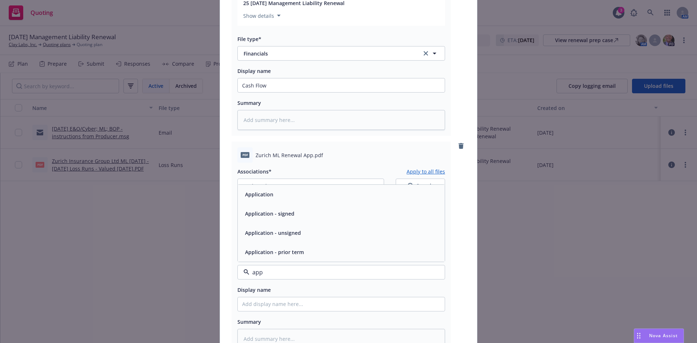
click at [257, 219] on div "Application - signed" at bounding box center [269, 213] width 54 height 11
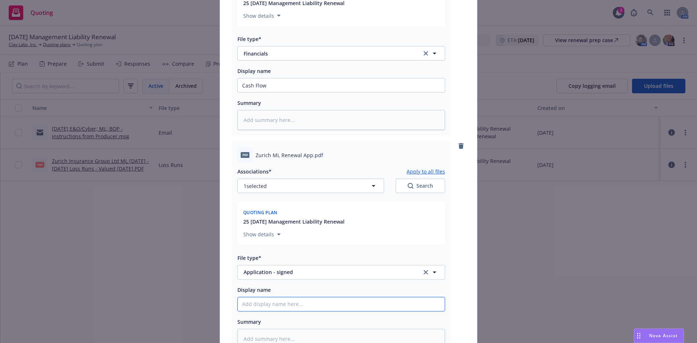
type textarea "x"
type input "Z"
type textarea "x"
type input "Zur"
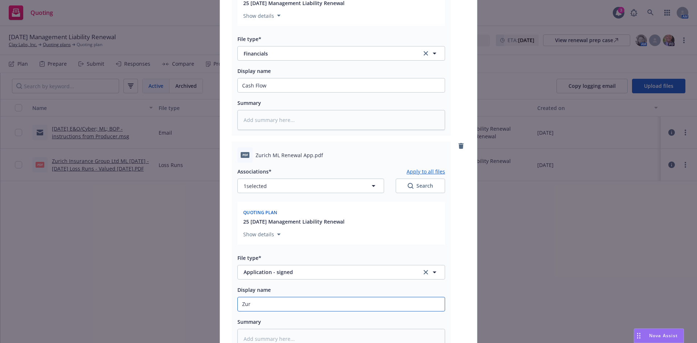
type textarea "x"
type input "Zurc"
type textarea "x"
type input "Zur"
type textarea "x"
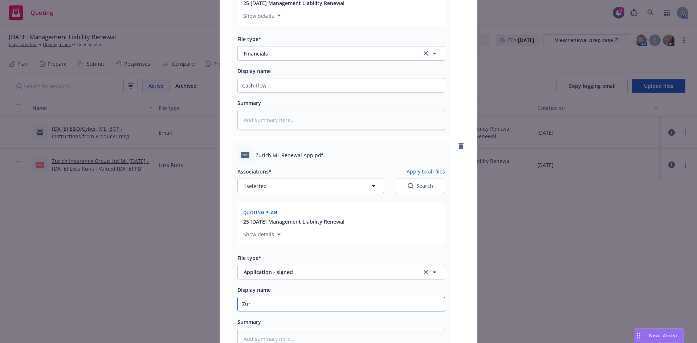
type input "Zu"
type textarea "x"
type input "Zuei"
type textarea "x"
type input "Zueic"
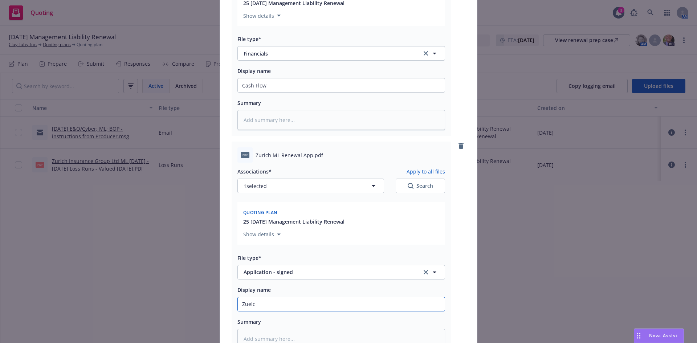
type textarea "x"
type input "Zuei"
type textarea "x"
type input "Zue"
type textarea "x"
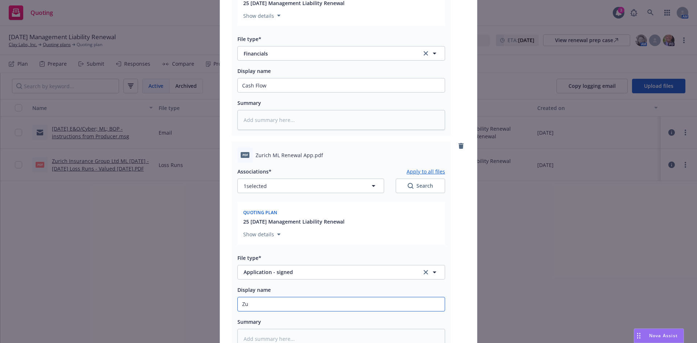
type input "Zur"
type textarea "x"
type input "Zuri"
type textarea "x"
type input "Zuric"
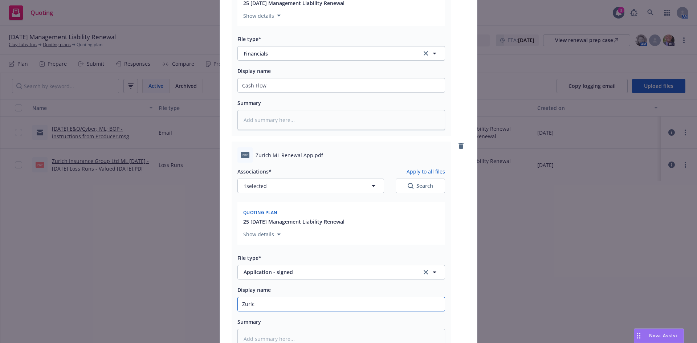
type textarea "x"
type input "Zurich"
type textarea "x"
type input "Zurich"
type textarea "x"
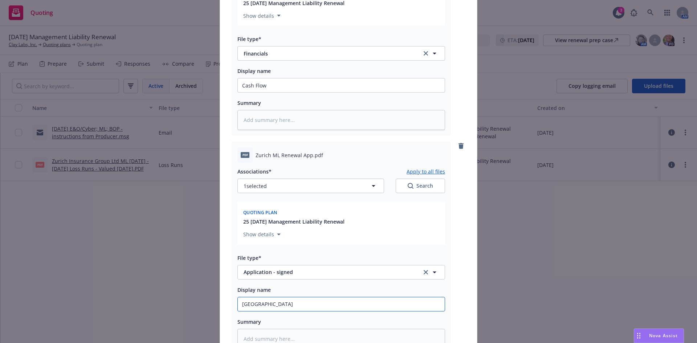
type input "Zurich M"
type textarea "x"
type input "Zurich ML"
type textarea "x"
type input "Zurich ML R"
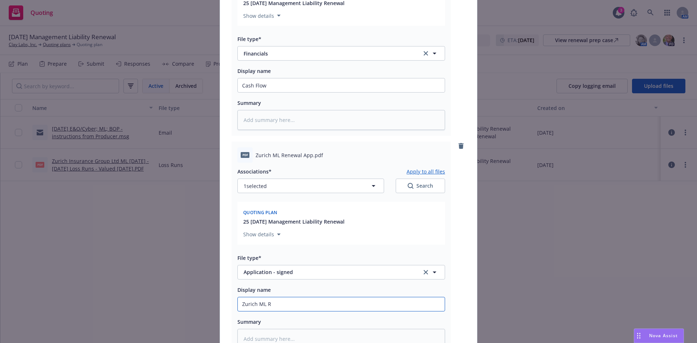
type textarea "x"
type input "Zurich ML Re"
type textarea "x"
type input "Zurich ML Ren"
type textarea "x"
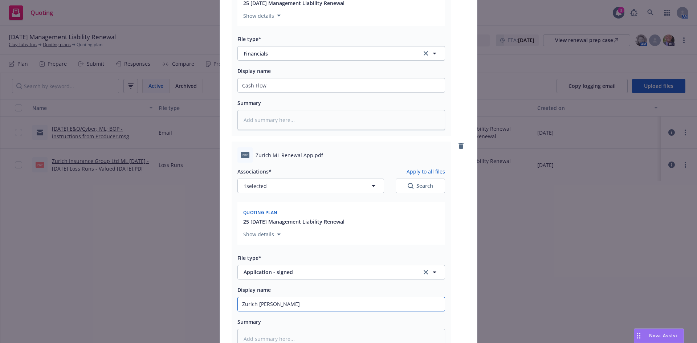
type input "Zurich ML Rene"
type textarea "x"
type input "Zurich ML Renew"
type textarea "x"
type input "Zurich ML Renewal"
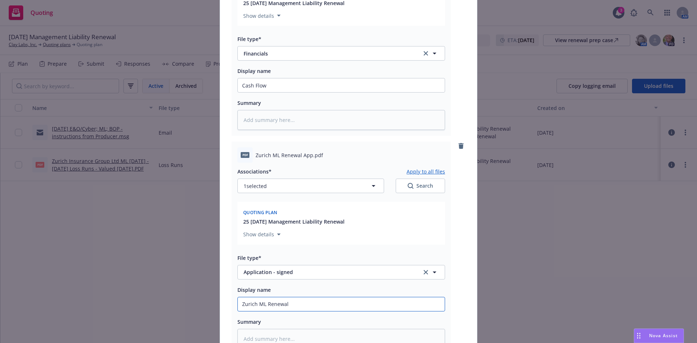
type textarea "x"
type input "Zurich ML Renewal A"
type textarea "x"
type input "Zurich ML Renewal Ap"
type textarea "x"
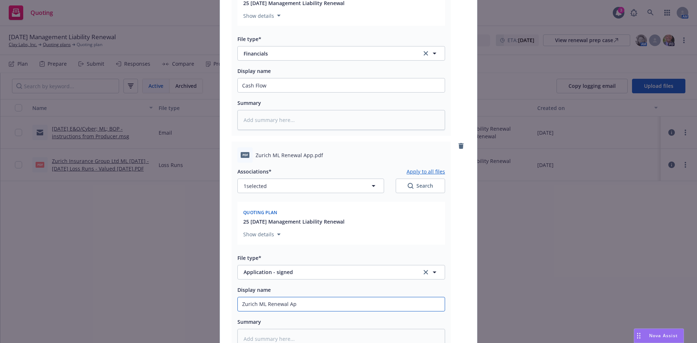
type input "Zurich ML Renewal App"
type textarea "x"
type input "Zurich ML Renewal App"
drag, startPoint x: 691, startPoint y: 242, endPoint x: 694, endPoint y: 283, distance: 41.1
click at [694, 283] on div "Add files The uploaded files will be associated with 25 09/30/25 Management Lia…" at bounding box center [348, 171] width 697 height 343
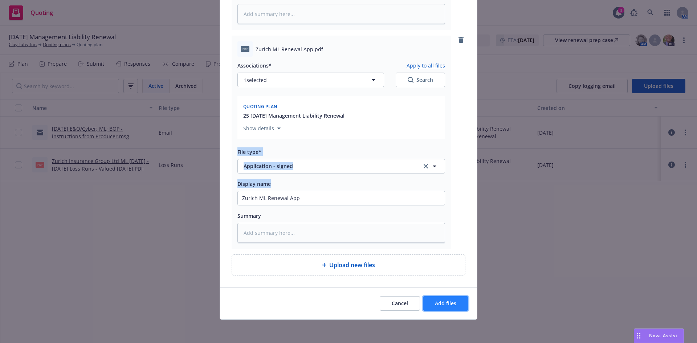
click at [452, 303] on span "Add files" at bounding box center [445, 303] width 21 height 7
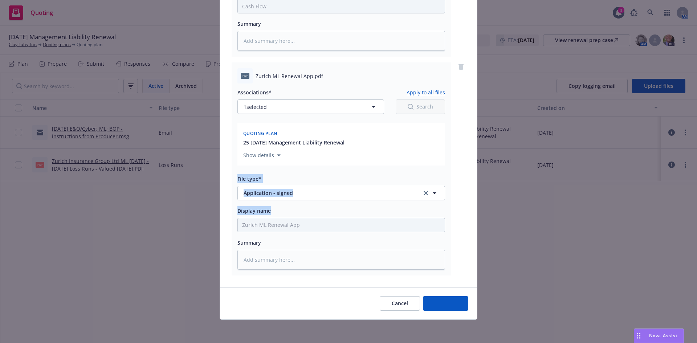
scroll to position [897, 0]
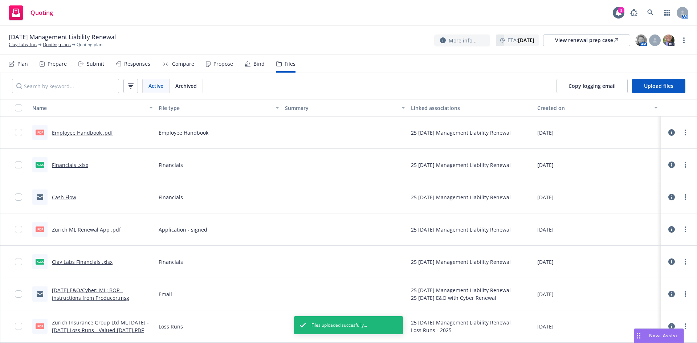
click at [68, 167] on link "Financials .xlsx" at bounding box center [70, 165] width 36 height 7
click at [687, 165] on link "more" at bounding box center [685, 164] width 9 height 9
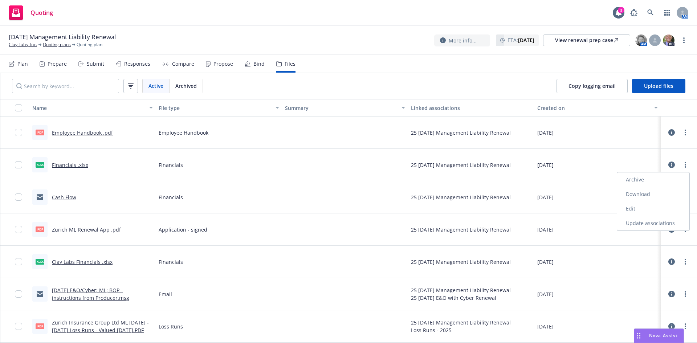
click at [633, 209] on link "Edit" at bounding box center [653, 208] width 72 height 15
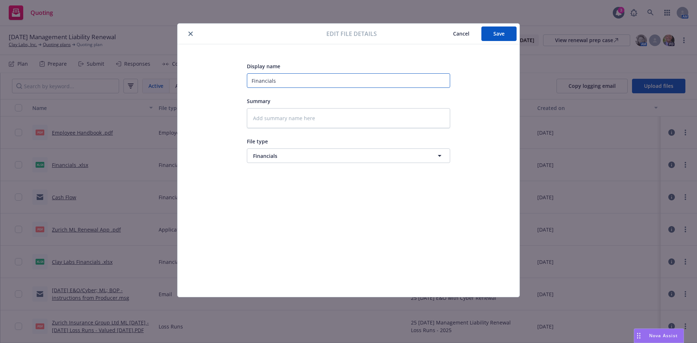
click at [251, 81] on input "Financials" at bounding box center [348, 80] width 203 height 15
type textarea "x"
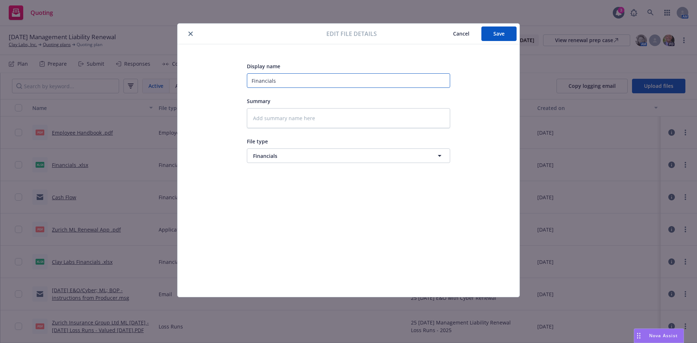
type input "PFinancials"
type textarea "x"
type input "PrFinancials"
type textarea "x"
type input "ProFinancials"
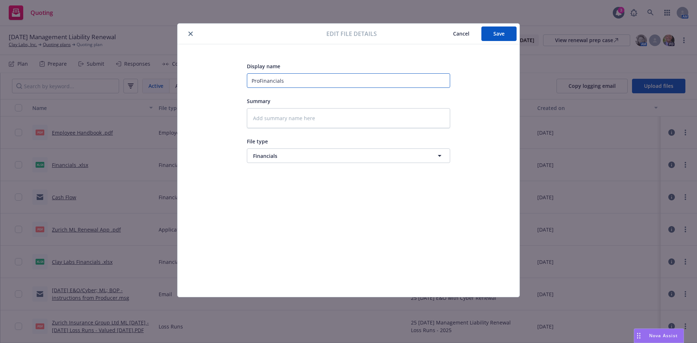
type textarea "x"
type input "ProfFinancials"
type textarea "x"
type input "ProfiFinancials"
type textarea "x"
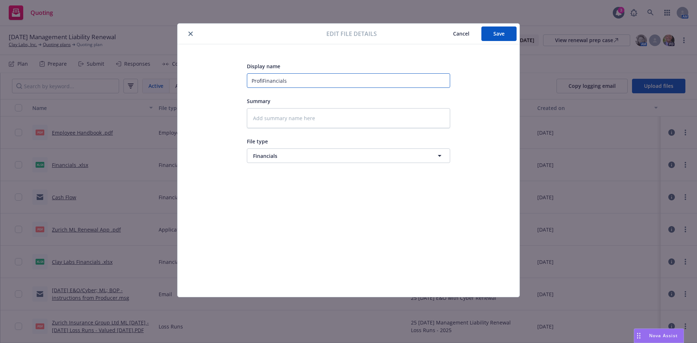
type input "ProfitFinancials"
type textarea "x"
type input "Profit Financials"
type textarea "x"
type input "Profit &Financials"
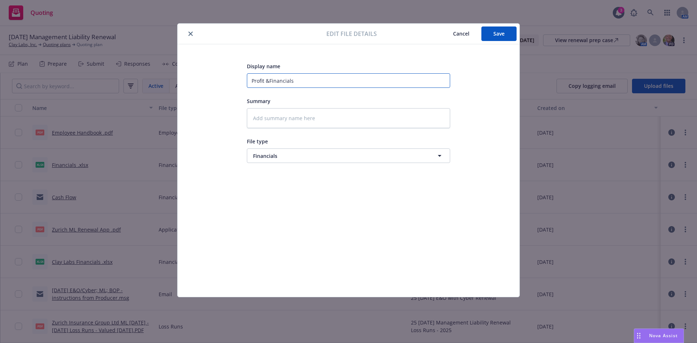
type textarea "x"
type input "Profit & Financials"
type textarea "x"
type input "Profit & LFinancials"
type textarea "x"
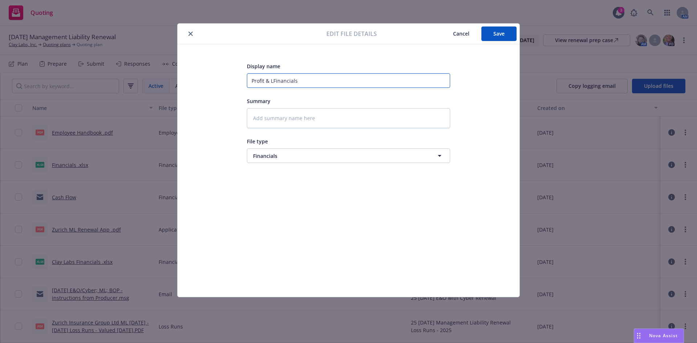
type input "Profit & LoFinancials"
type textarea "x"
type input "Profit & LosFinancials"
type textarea "x"
type input "Profit & LossFinancials"
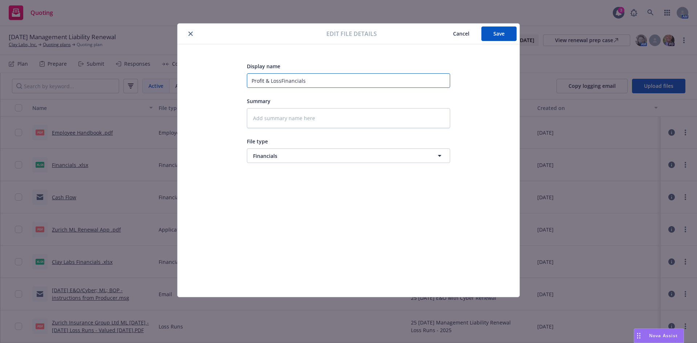
type textarea "x"
type input "Profit & Loss Financials"
drag, startPoint x: 516, startPoint y: 34, endPoint x: 487, endPoint y: 35, distance: 28.7
click at [516, 34] on button "Save" at bounding box center [498, 34] width 35 height 15
type textarea "x"
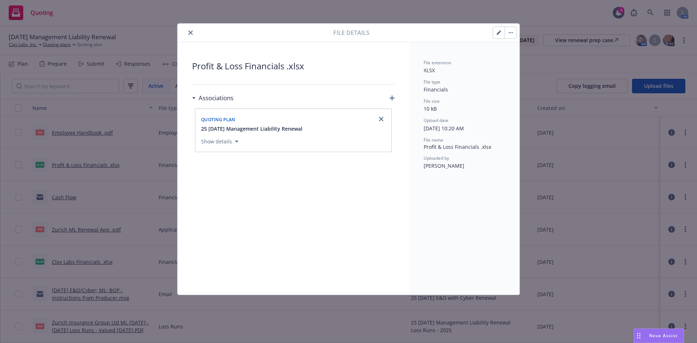
click at [191, 33] on icon "close" at bounding box center [190, 32] width 4 height 4
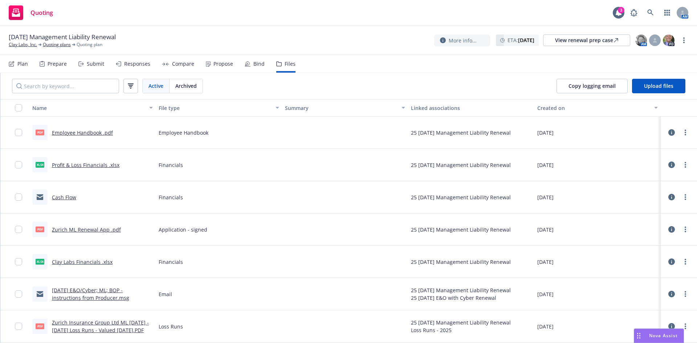
click at [71, 261] on link "Clay Labs Financials .xlsx" at bounding box center [82, 261] width 61 height 7
click at [82, 229] on link "Zurich ML Renewal App .pdf" at bounding box center [86, 229] width 69 height 7
click at [683, 133] on link "more" at bounding box center [685, 132] width 9 height 9
click at [57, 132] on link "Employee Handbook .pdf" at bounding box center [82, 132] width 61 height 7
click at [565, 12] on div "Quoting 3 AM" at bounding box center [348, 13] width 697 height 26
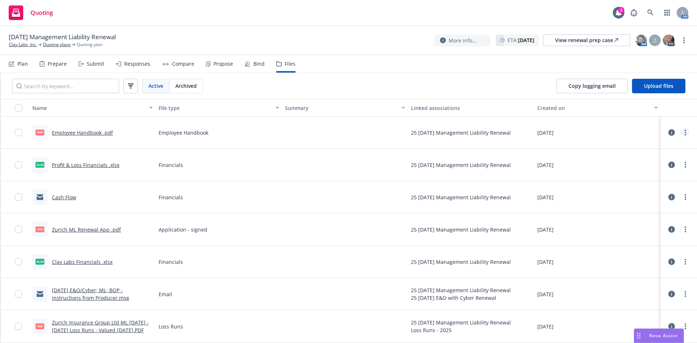
click at [684, 129] on link "more" at bounding box center [685, 132] width 9 height 9
click at [650, 161] on link "Download" at bounding box center [653, 162] width 72 height 15
click at [687, 166] on link "more" at bounding box center [685, 164] width 9 height 9
click at [640, 193] on link "Download" at bounding box center [653, 194] width 72 height 15
click at [685, 196] on icon "more" at bounding box center [685, 197] width 1 height 6
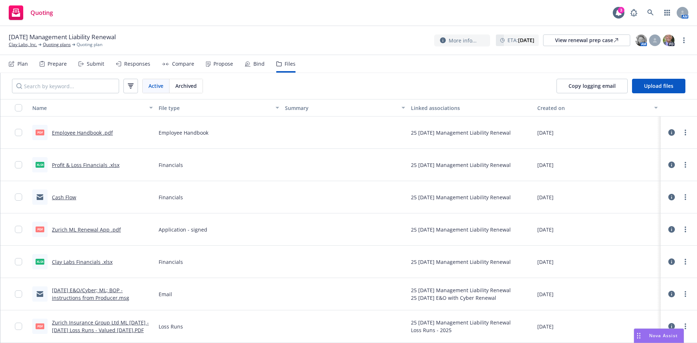
click at [642, 226] on link "Download" at bounding box center [653, 226] width 72 height 15
click at [684, 229] on link "more" at bounding box center [685, 229] width 9 height 9
click at [643, 258] on link "Download" at bounding box center [653, 259] width 72 height 15
click at [687, 263] on link "more" at bounding box center [685, 261] width 9 height 9
click at [643, 291] on link "Download" at bounding box center [653, 291] width 72 height 15
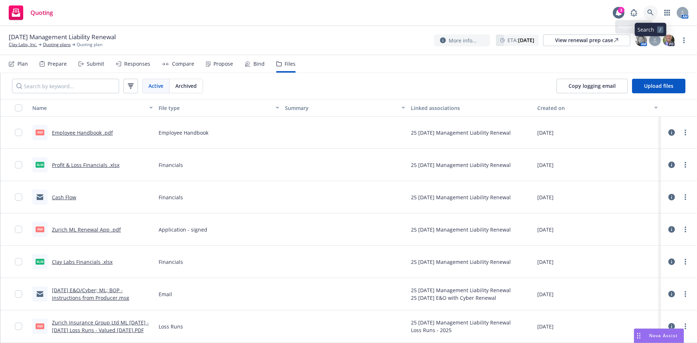
click at [650, 11] on icon at bounding box center [650, 12] width 7 height 7
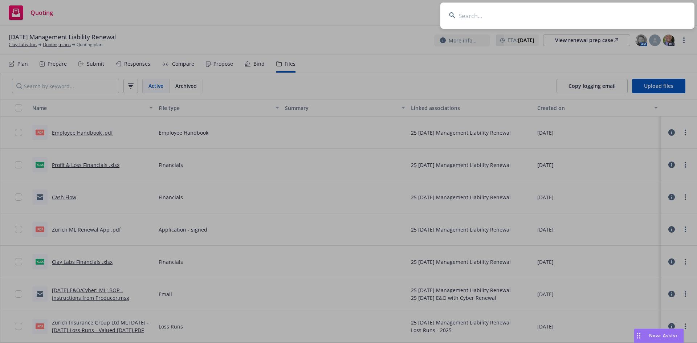
click at [507, 10] on input at bounding box center [567, 16] width 254 height 26
paste input ": Pixelogic"
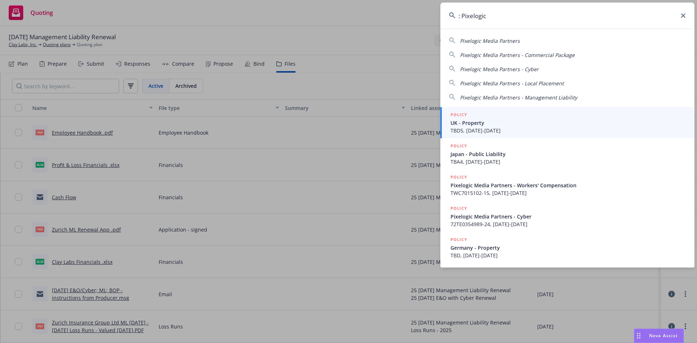
click at [461, 16] on input ": Pixelogic" at bounding box center [567, 16] width 254 height 26
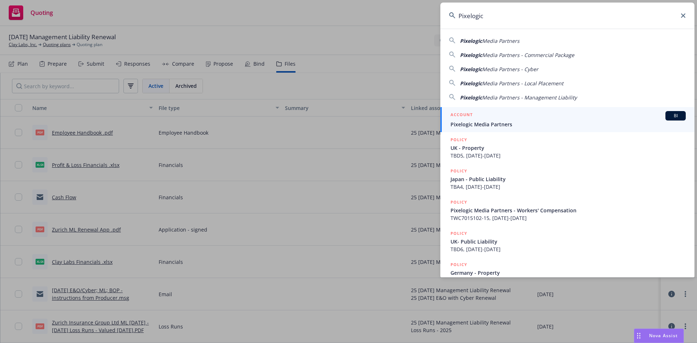
type input "Pixelogic"
click at [475, 123] on span "Pixelogic Media Partners" at bounding box center [568, 125] width 235 height 8
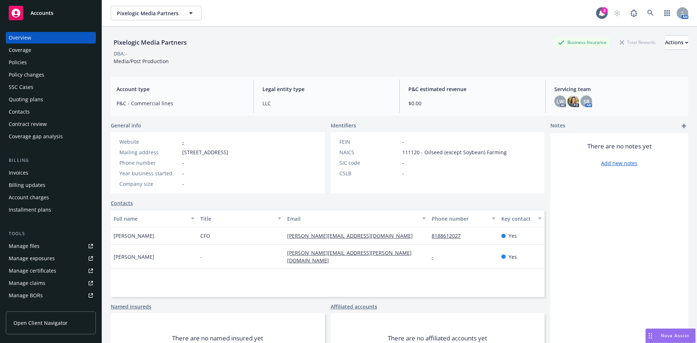
click at [49, 249] on link "Manage files" at bounding box center [51, 246] width 90 height 12
click at [665, 42] on div "Actions" at bounding box center [676, 43] width 23 height 14
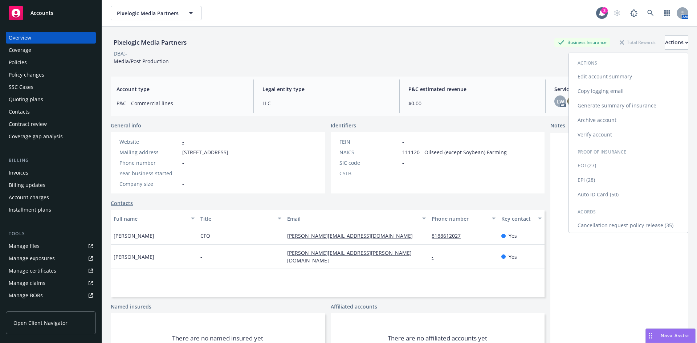
click at [601, 76] on link "Edit account summary" at bounding box center [628, 76] width 119 height 15
select select "US"
select select "LLC"
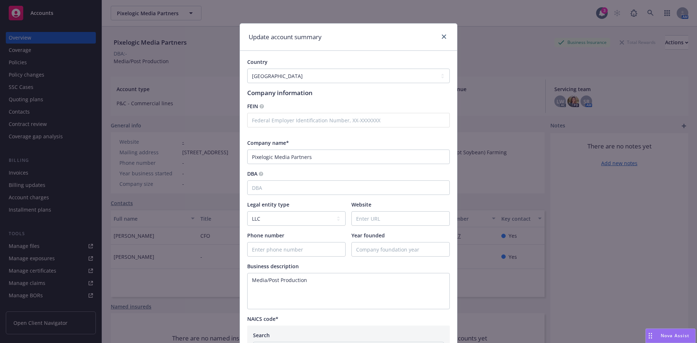
scroll to position [219, 0]
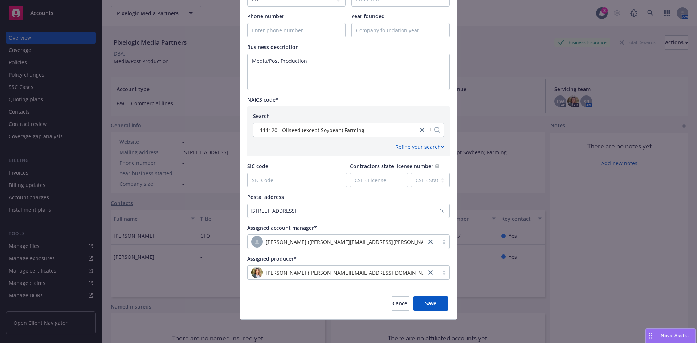
click at [253, 211] on div "4100 W Alameda Ave Ste 300, Burbank, CA, 91505, USA" at bounding box center [345, 211] width 189 height 8
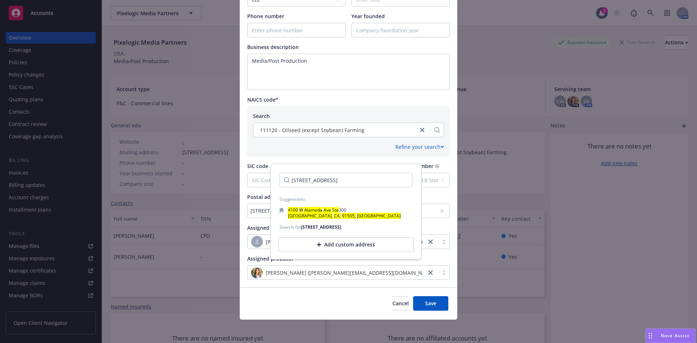
click at [400, 181] on input "4100 W Alameda Ave Ste 300, Burbank, CA, 91505, USA" at bounding box center [346, 180] width 133 height 15
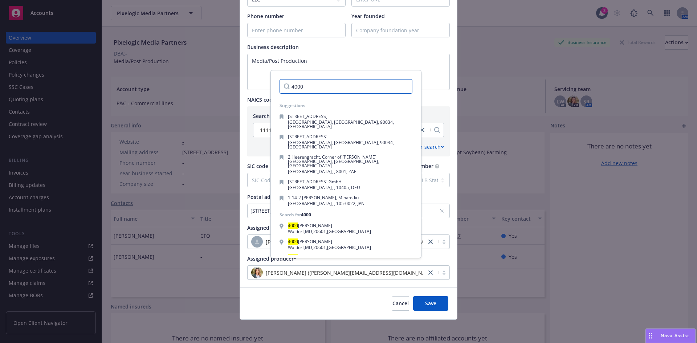
click at [317, 88] on input "4000" at bounding box center [346, 86] width 133 height 15
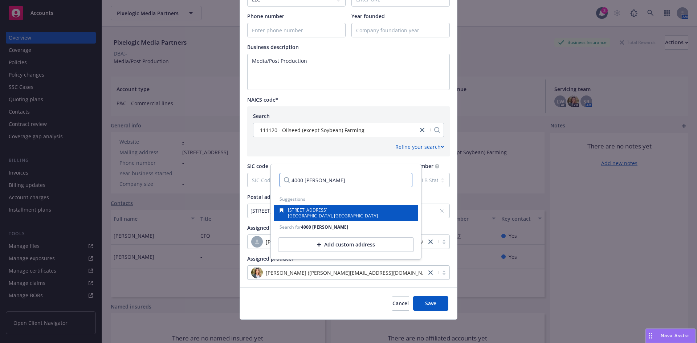
type input "4000 west alma"
click at [331, 213] on span "Burbank, CA, 91505, USA" at bounding box center [333, 216] width 90 height 6
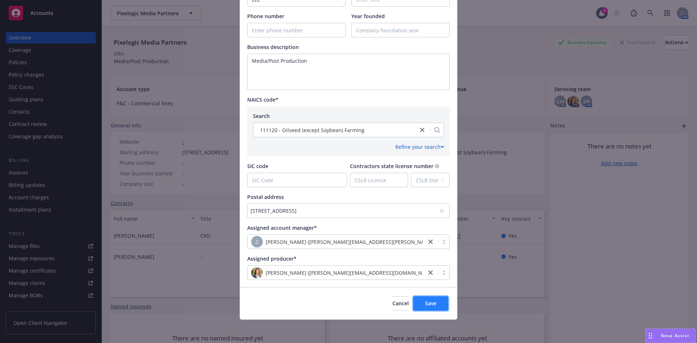
click at [438, 307] on button "Save" at bounding box center [430, 303] width 35 height 15
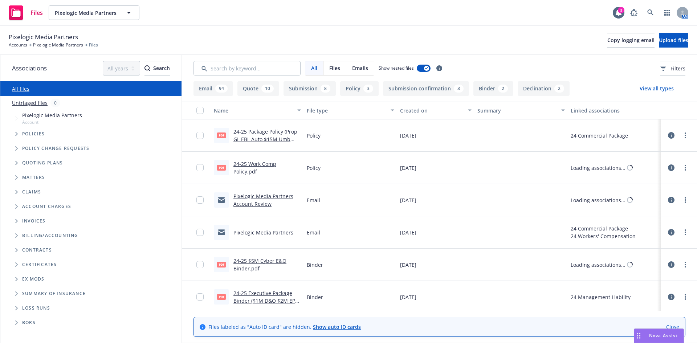
scroll to position [3868, 0]
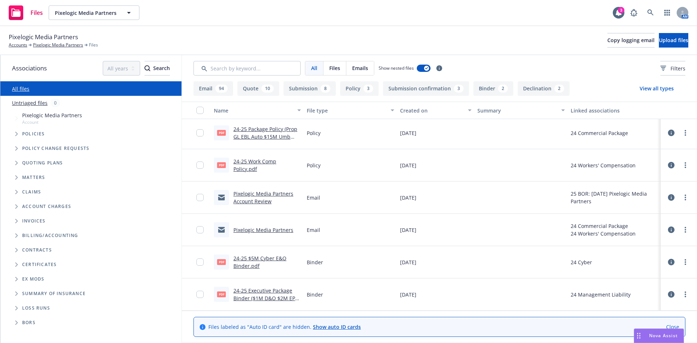
click at [245, 264] on link "24-25 $5M Cyber E&O Binder.pdf" at bounding box center [259, 262] width 53 height 15
